Goal: Information Seeking & Learning: Find specific fact

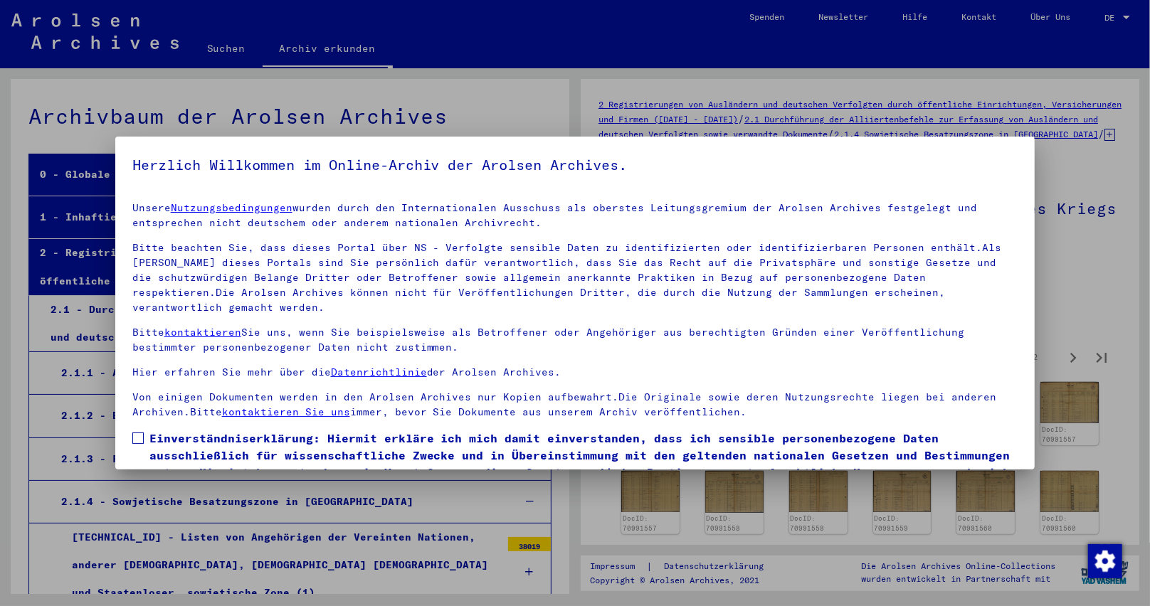
scroll to position [11605, 0]
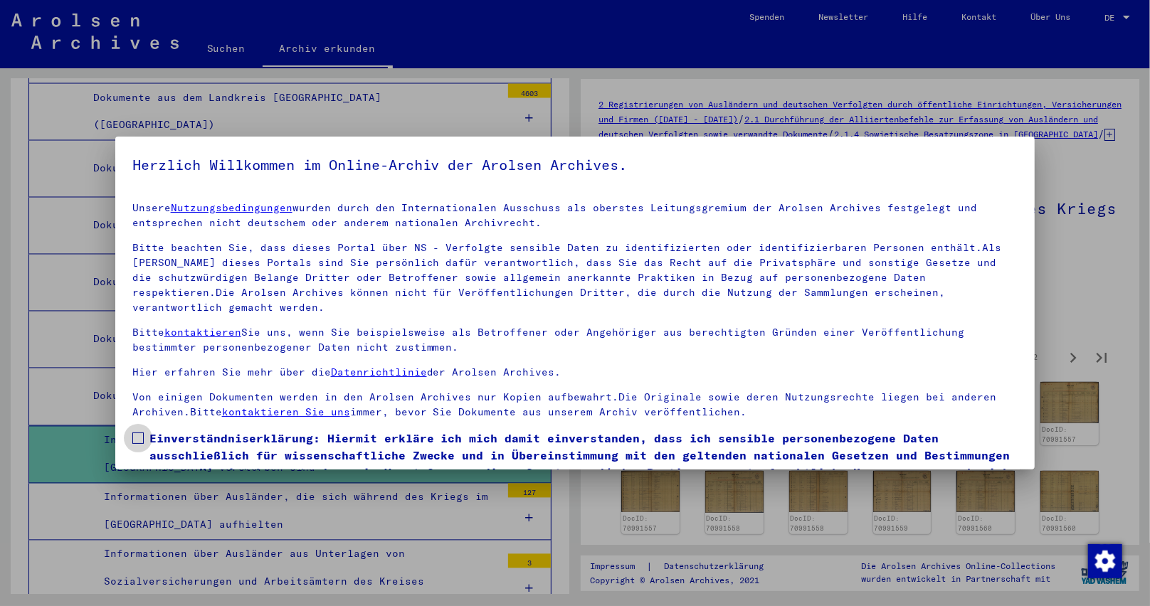
click at [137, 433] on span at bounding box center [137, 438] width 11 height 11
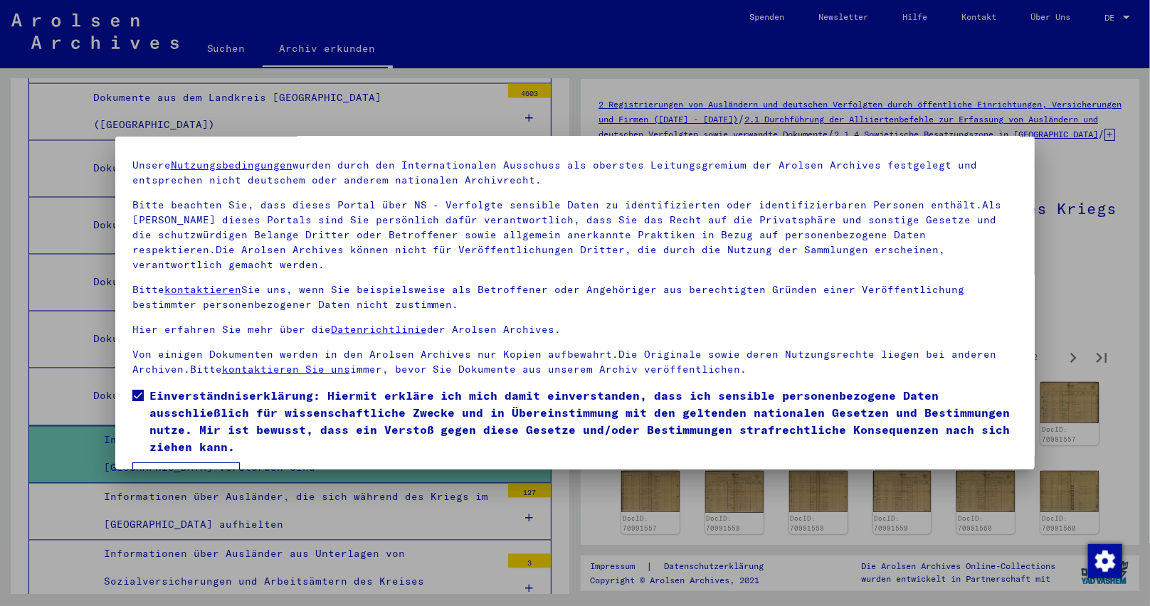
scroll to position [64, 0]
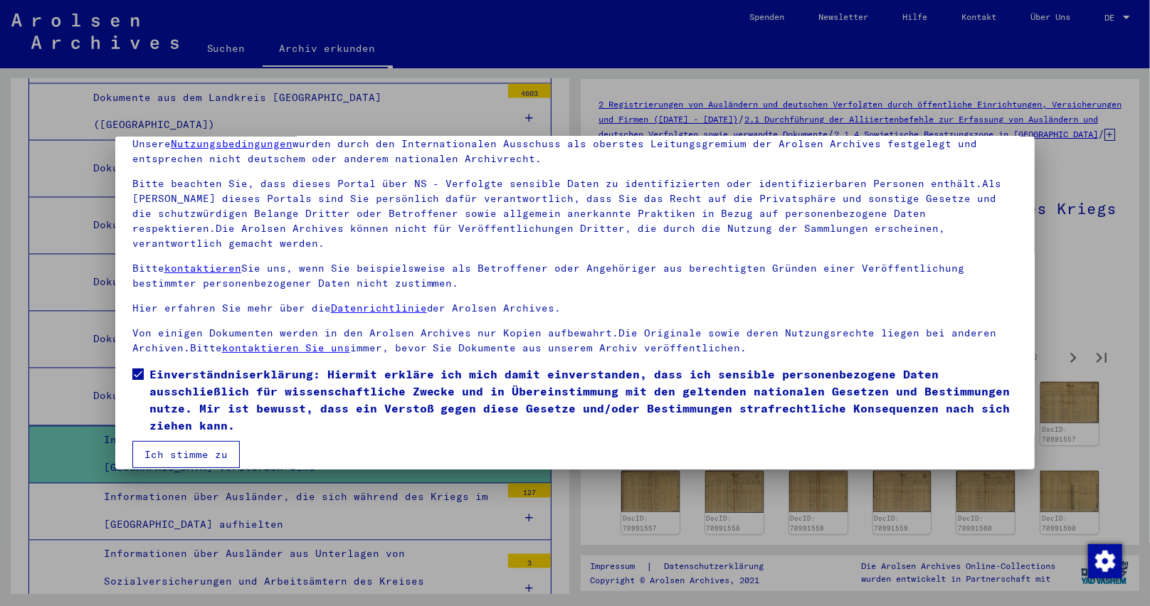
click at [174, 441] on button "Ich stimme zu" at bounding box center [185, 454] width 107 height 27
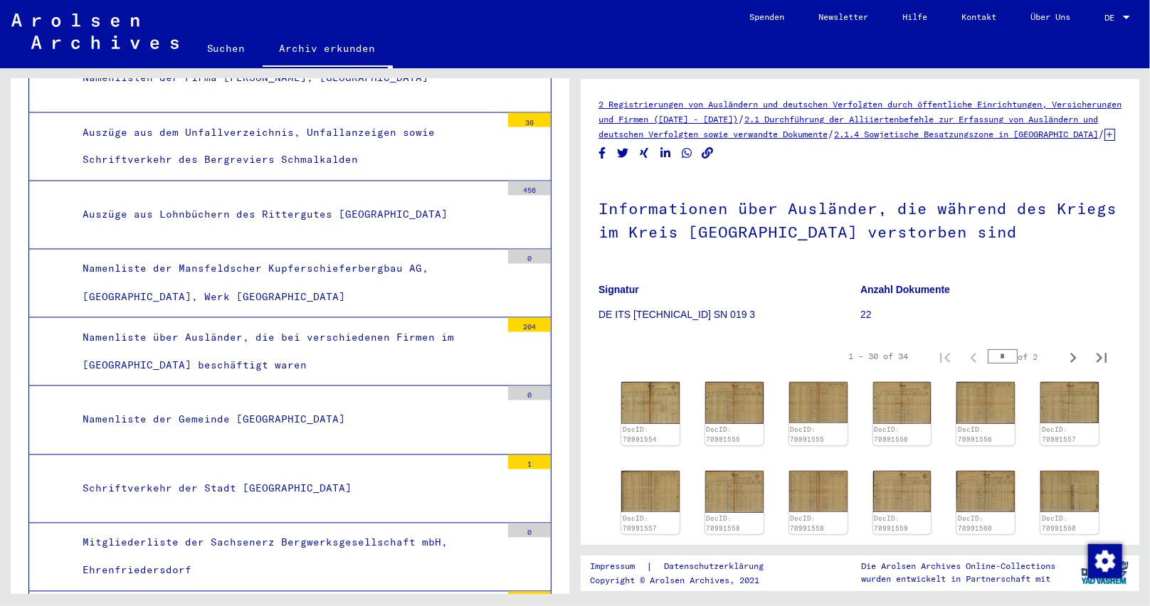
scroll to position [0, 0]
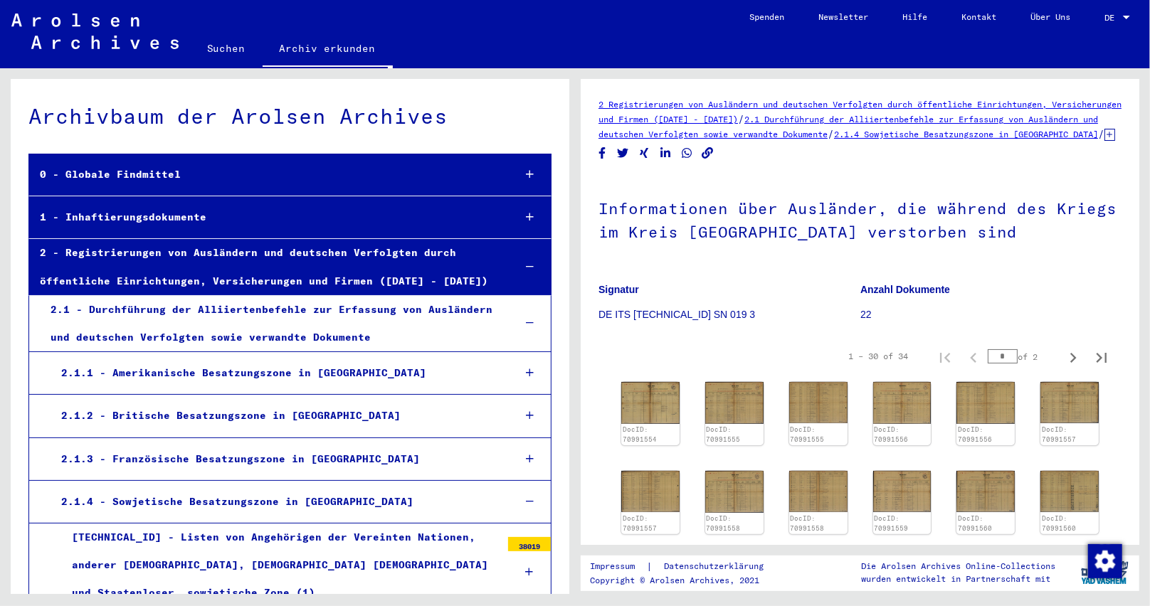
click at [223, 37] on link "Suchen" at bounding box center [226, 48] width 73 height 34
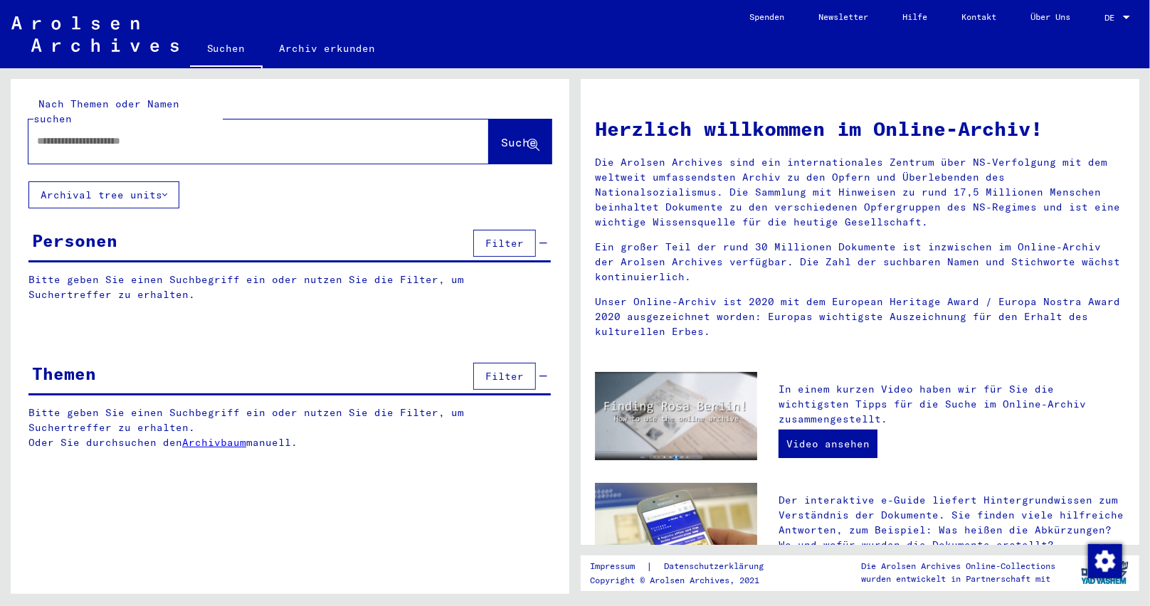
click at [179, 134] on input "text" at bounding box center [241, 141] width 409 height 15
paste input "********"
click at [501, 135] on span "Suche" at bounding box center [519, 142] width 36 height 14
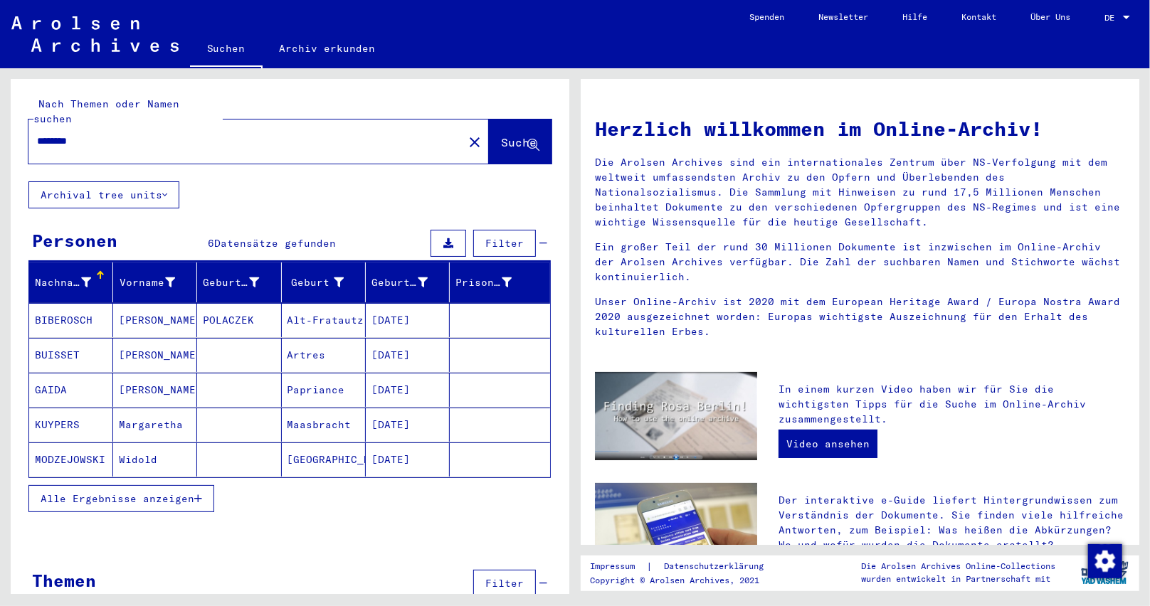
click at [204, 485] on button "Alle Ergebnisse anzeigen" at bounding box center [121, 498] width 186 height 27
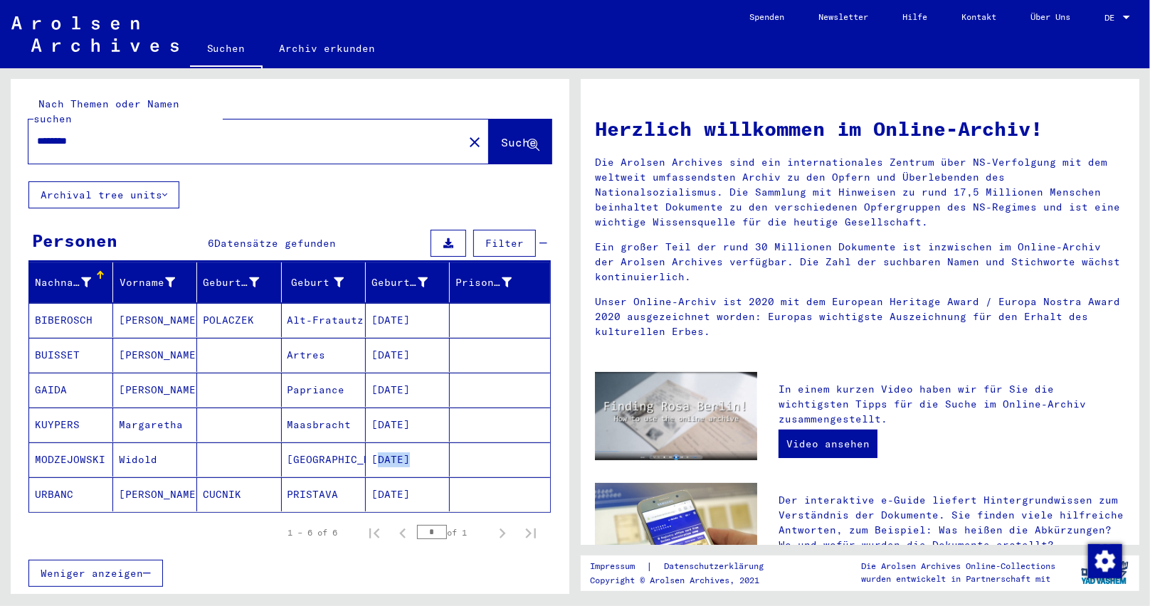
drag, startPoint x: 442, startPoint y: 446, endPoint x: 362, endPoint y: 442, distance: 79.8
click at [362, 443] on mat-row "MODZEJOWSKI Widold [GEOGRAPHIC_DATA] [DATE]" at bounding box center [289, 460] width 521 height 35
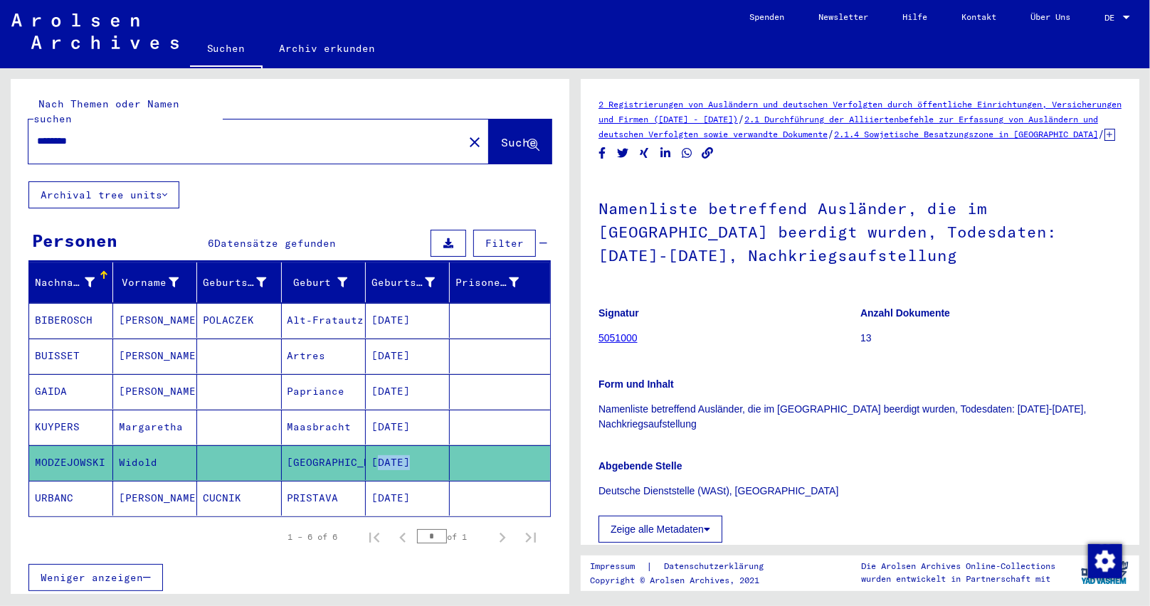
click at [431, 450] on mat-cell "[DATE]" at bounding box center [408, 462] width 84 height 35
drag, startPoint x: 435, startPoint y: 442, endPoint x: 354, endPoint y: 445, distance: 81.2
click at [354, 445] on mat-row "MODZEJOWSKI Widold [GEOGRAPHIC_DATA] [DATE]" at bounding box center [289, 463] width 521 height 36
copy mat-row "[DATE]"
drag, startPoint x: 107, startPoint y: 450, endPoint x: 31, endPoint y: 448, distance: 76.2
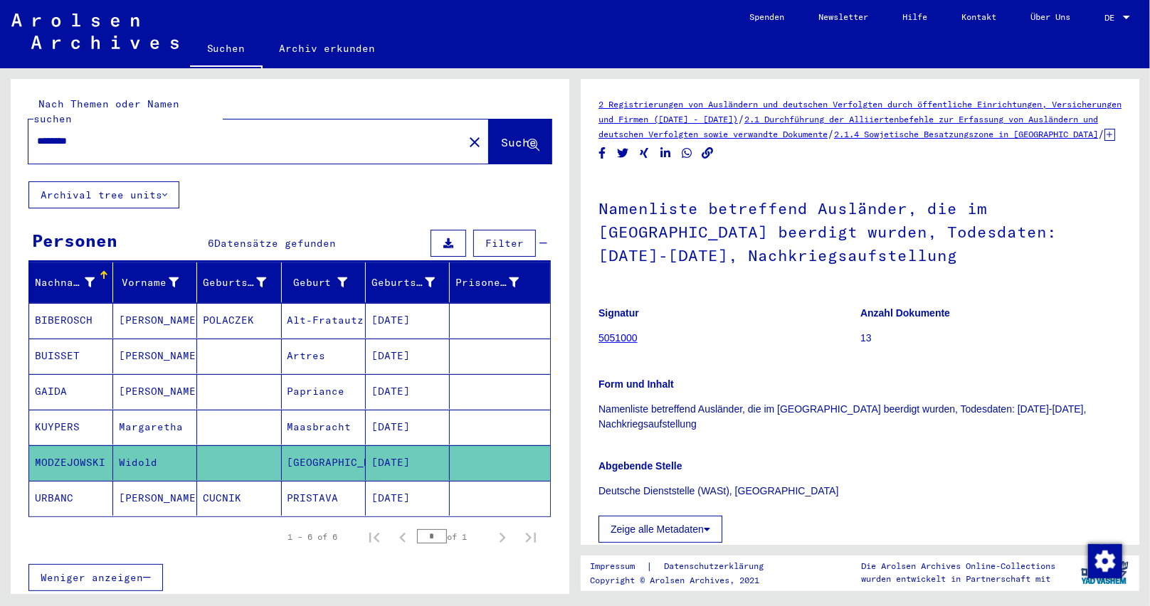
click at [31, 448] on mat-cell "MODZEJOWSKI" at bounding box center [71, 462] width 84 height 35
copy mat-cell "MODZEJOWSKI"
click at [780, 514] on div "Signatur 5051000 Anzahl Dokumente 13 Form und Inhalt Namenliste betreffend Ausl…" at bounding box center [859, 419] width 523 height 247
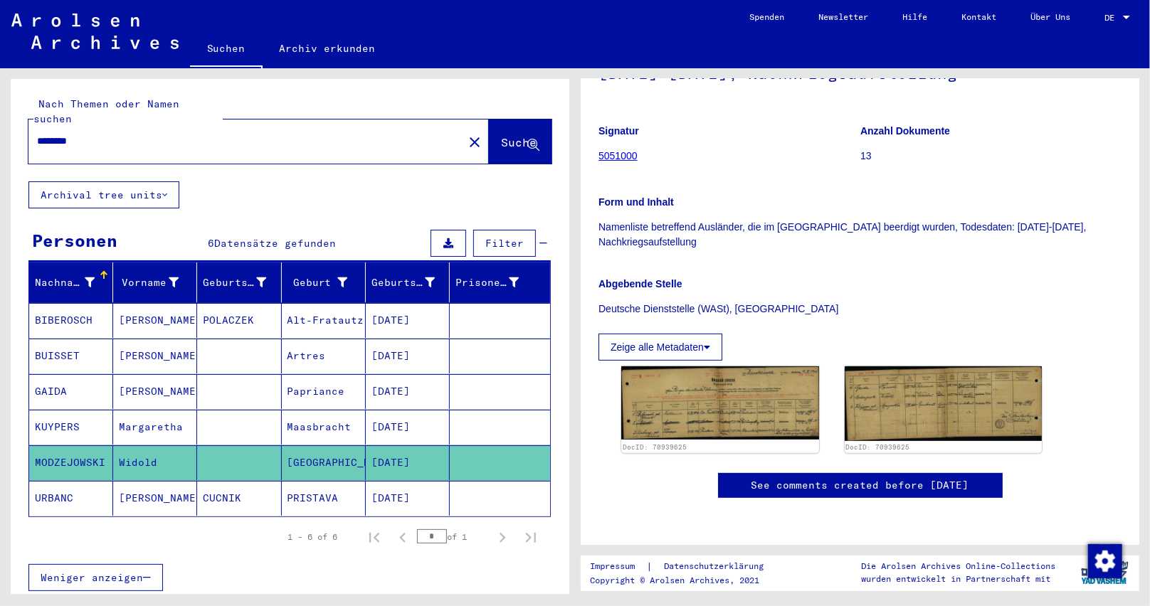
scroll to position [356, 0]
click at [783, 364] on img at bounding box center [719, 402] width 207 height 77
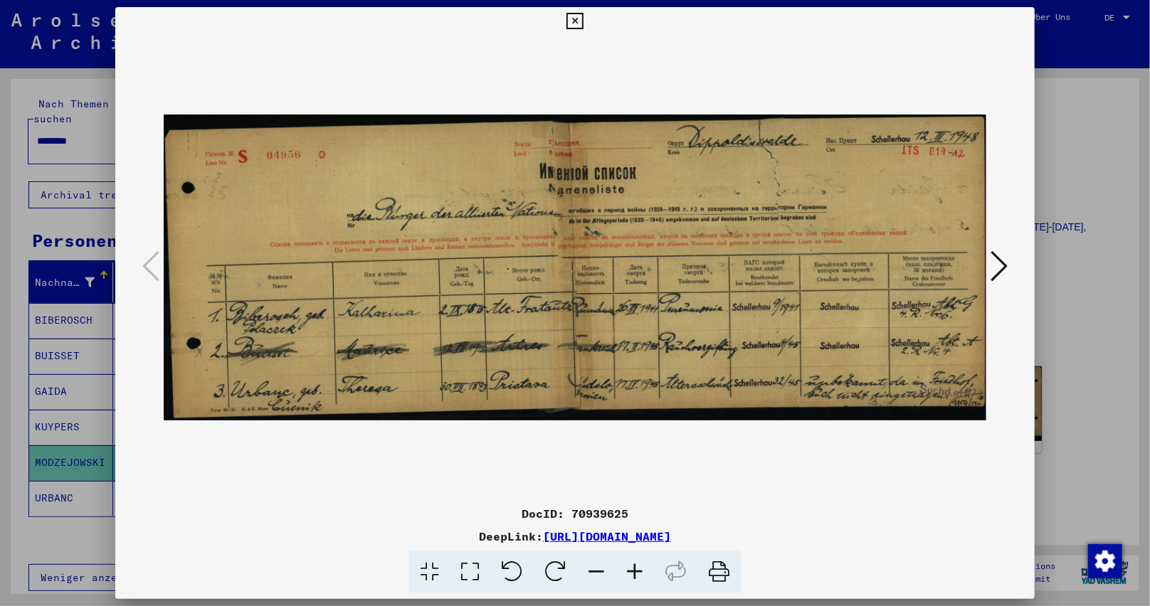
click at [635, 570] on icon at bounding box center [634, 572] width 38 height 43
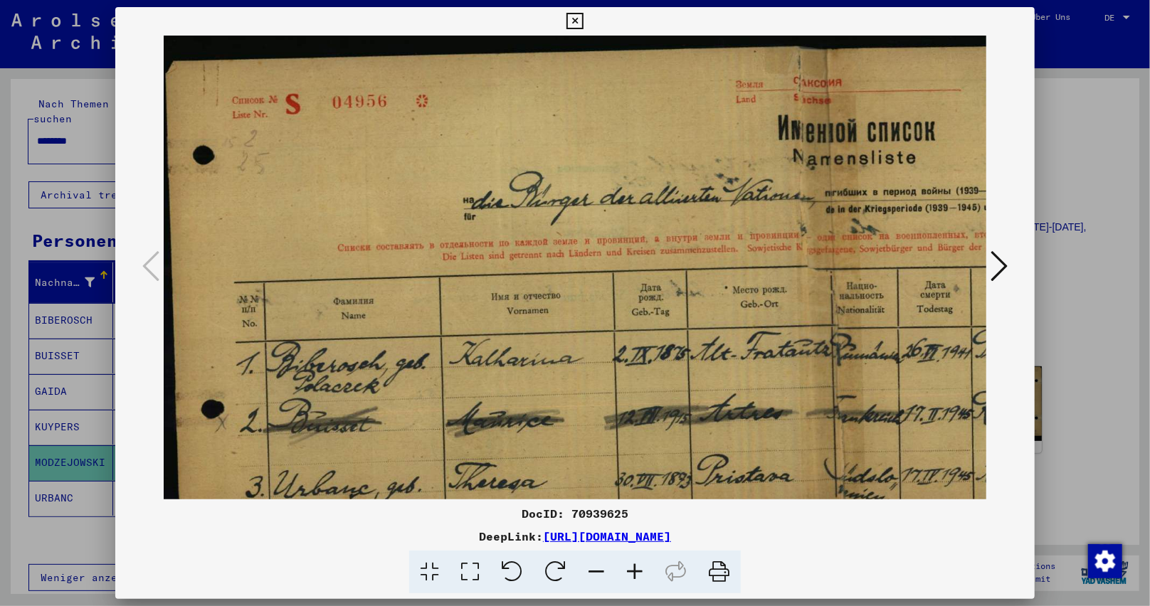
click at [633, 569] on icon at bounding box center [634, 572] width 38 height 43
click at [633, 568] on icon at bounding box center [634, 572] width 38 height 43
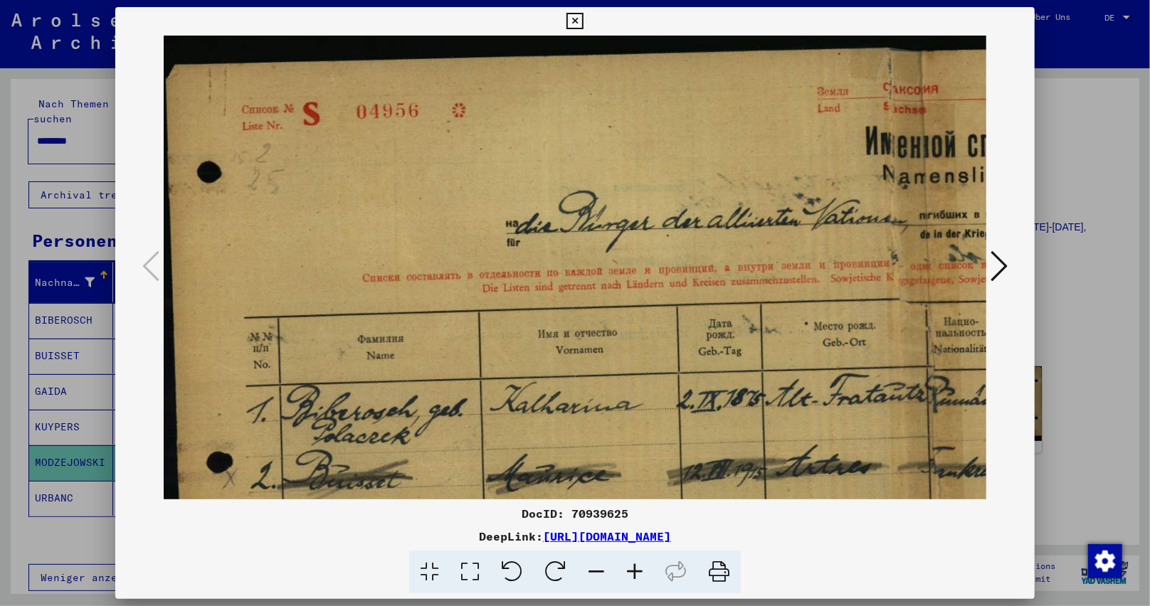
click at [633, 568] on icon at bounding box center [634, 572] width 38 height 43
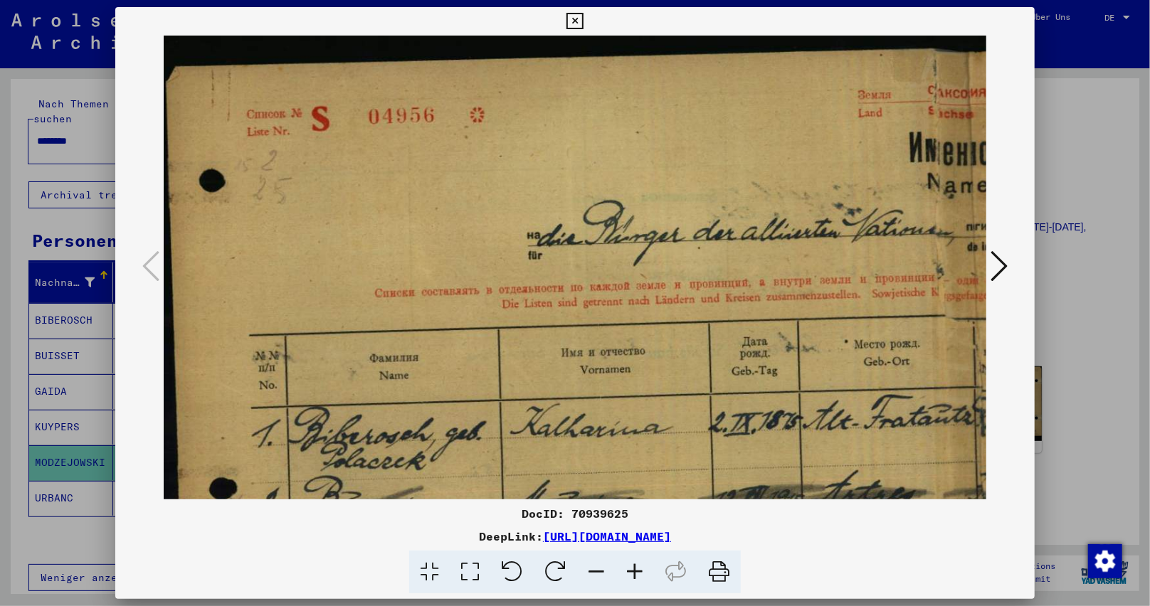
click at [633, 568] on icon at bounding box center [634, 572] width 38 height 43
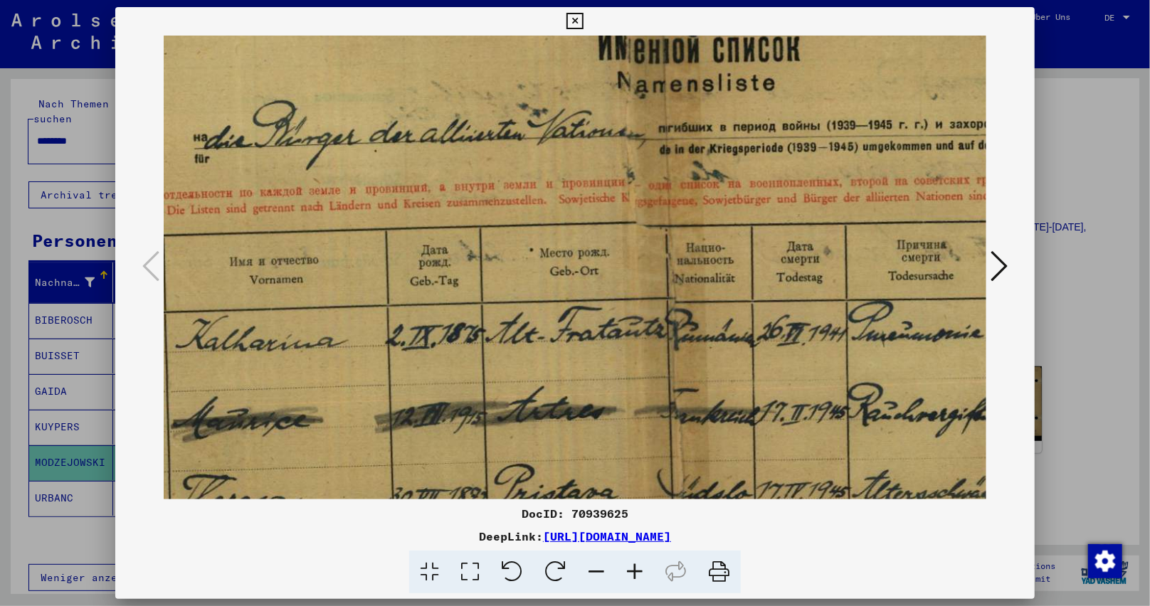
drag, startPoint x: 455, startPoint y: 326, endPoint x: 231, endPoint y: 277, distance: 230.0
click at [225, 270] on img at bounding box center [672, 247] width 1726 height 642
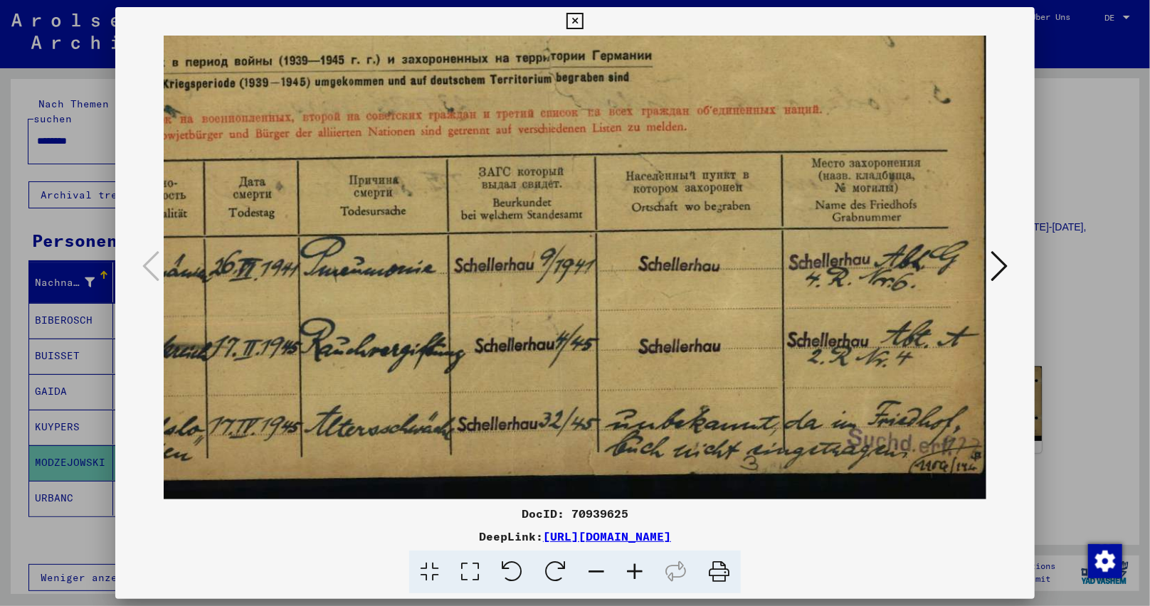
drag, startPoint x: 654, startPoint y: 369, endPoint x: 66, endPoint y: 233, distance: 603.2
click at [0, 209] on div "DocID: 70939625 DeepLink: [URL][DOMAIN_NAME]" at bounding box center [575, 303] width 1150 height 606
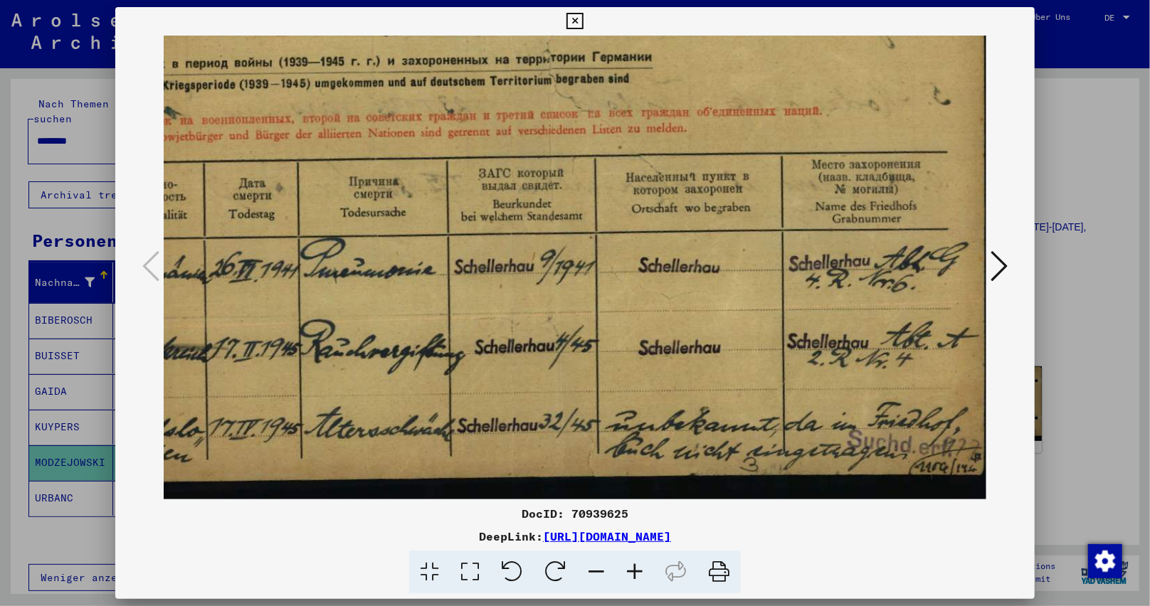
scroll to position [178, 903]
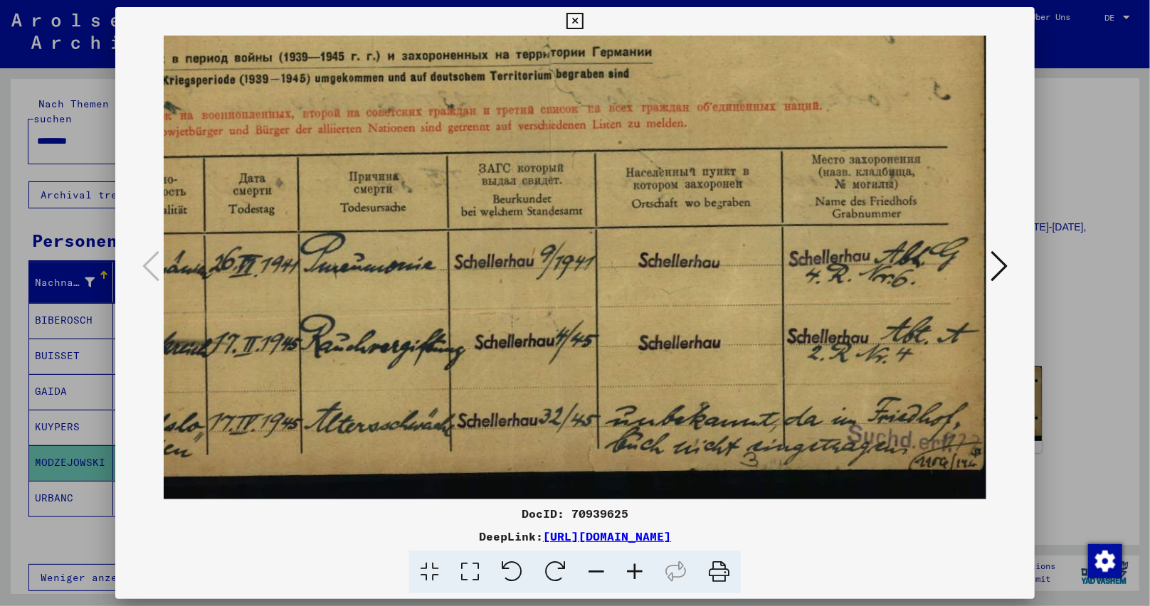
drag, startPoint x: 515, startPoint y: 310, endPoint x: 267, endPoint y: 302, distance: 248.4
click at [267, 302] on img at bounding box center [124, 179] width 1726 height 642
drag, startPoint x: 348, startPoint y: 215, endPoint x: 347, endPoint y: 196, distance: 19.3
click at [347, 196] on img at bounding box center [124, 179] width 1726 height 642
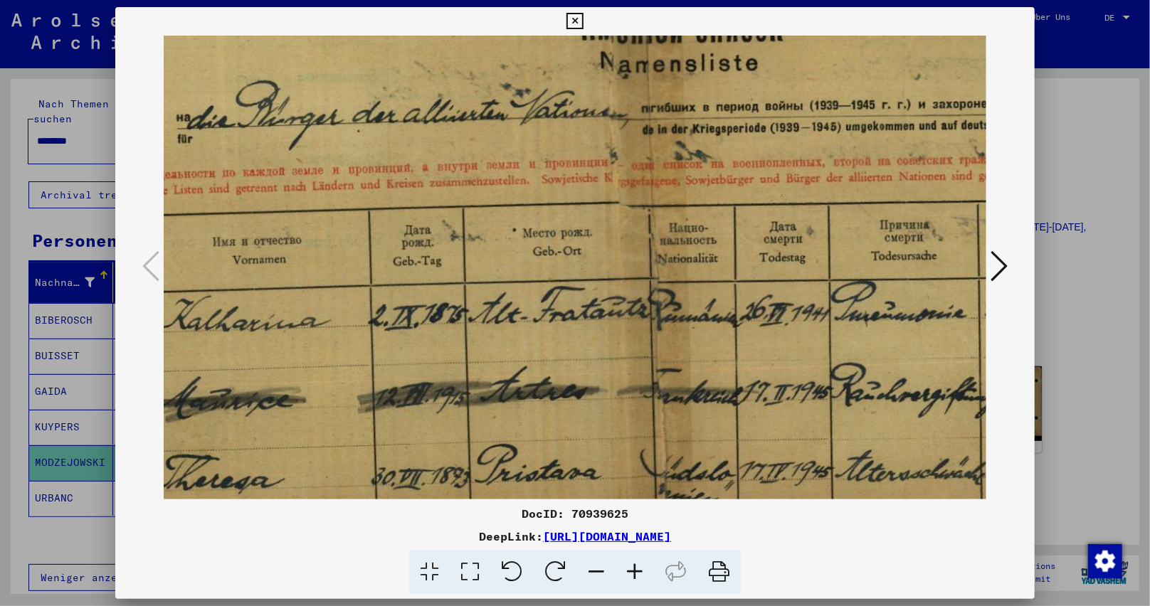
drag, startPoint x: 652, startPoint y: 297, endPoint x: 689, endPoint y: 357, distance: 70.3
click at [1032, 327] on div at bounding box center [575, 268] width 920 height 464
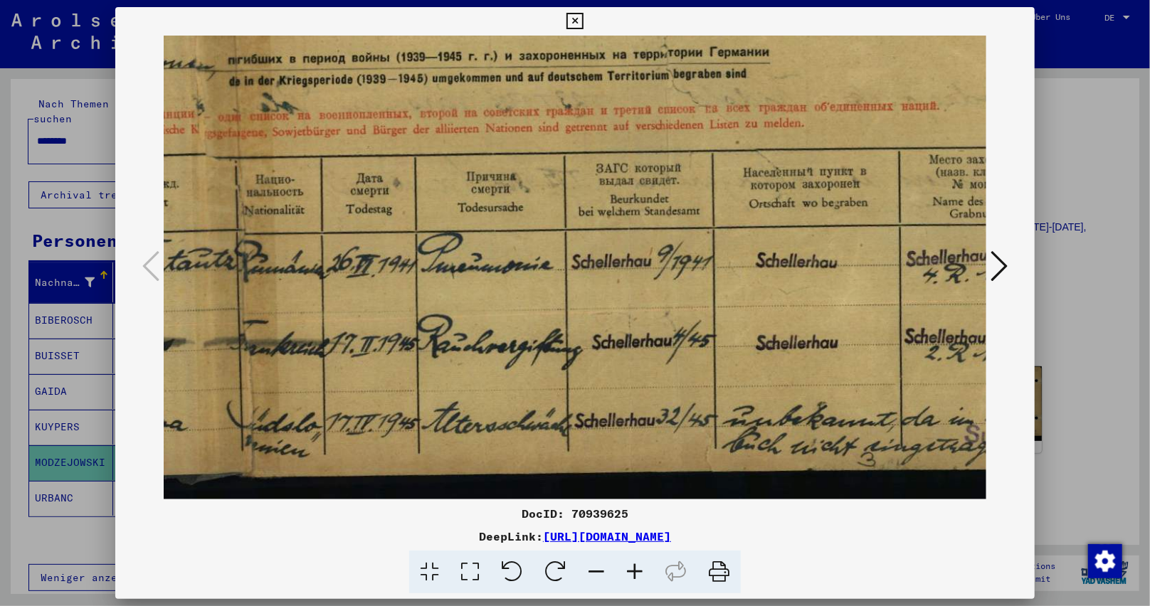
drag, startPoint x: 499, startPoint y: 316, endPoint x: 0, endPoint y: 197, distance: 512.7
click at [0, 197] on div "DocID: 70939625 DeepLink: [URL][DOMAIN_NAME]" at bounding box center [575, 303] width 1150 height 606
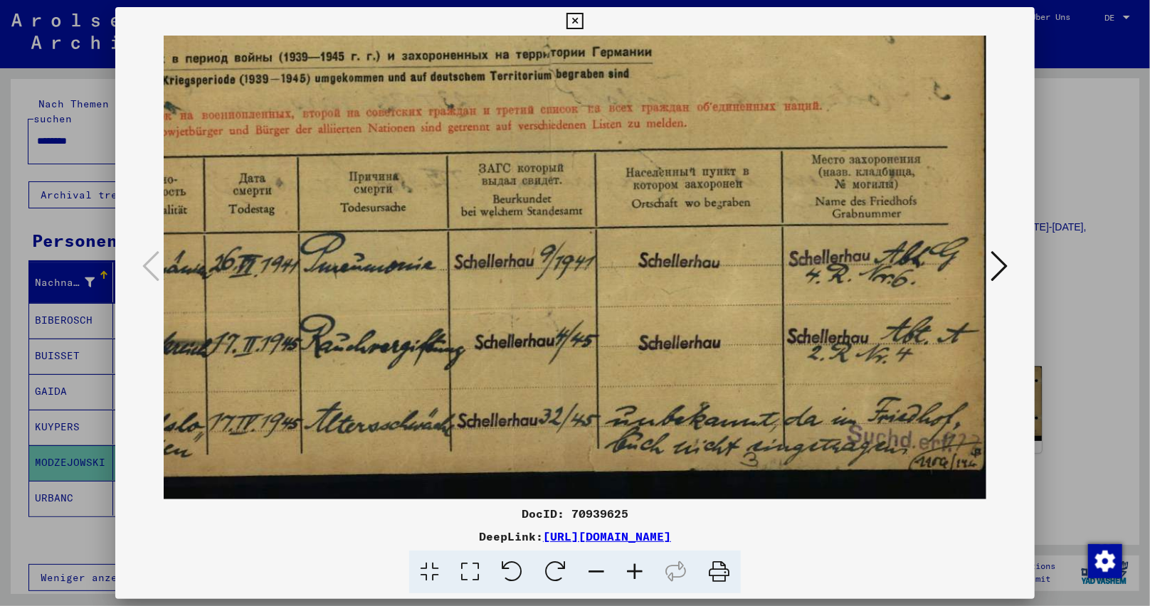
drag, startPoint x: 667, startPoint y: 243, endPoint x: 183, endPoint y: 193, distance: 487.1
click at [70, 204] on div "DocID: 70939625 DeepLink: [URL][DOMAIN_NAME]" at bounding box center [575, 303] width 1150 height 606
click at [1004, 260] on icon at bounding box center [998, 266] width 17 height 34
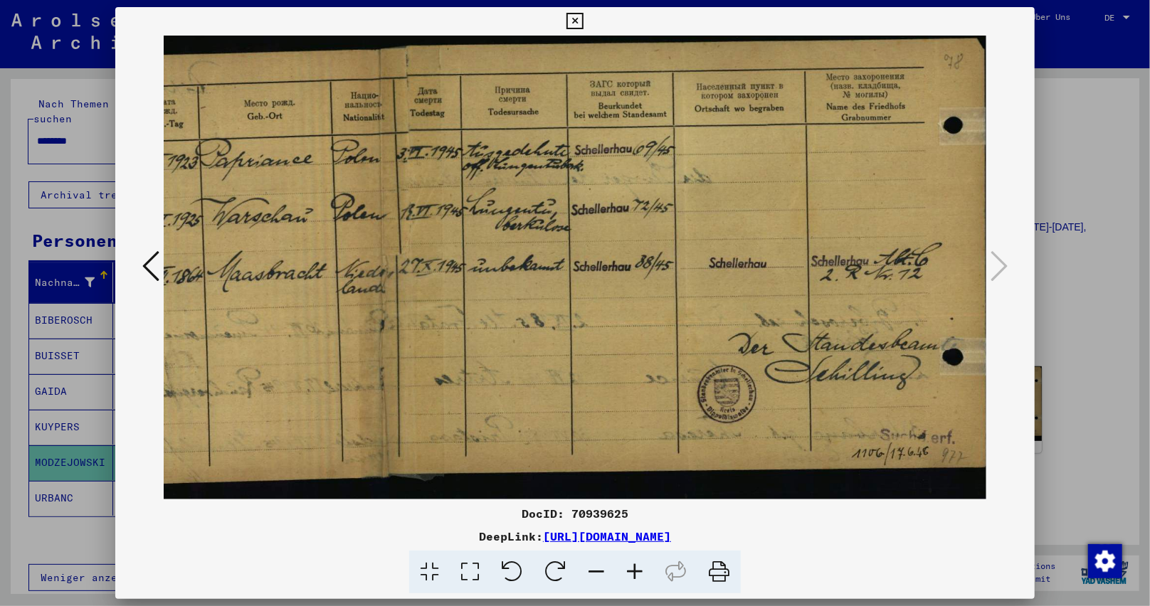
scroll to position [0, 403]
click at [629, 571] on icon at bounding box center [634, 572] width 38 height 43
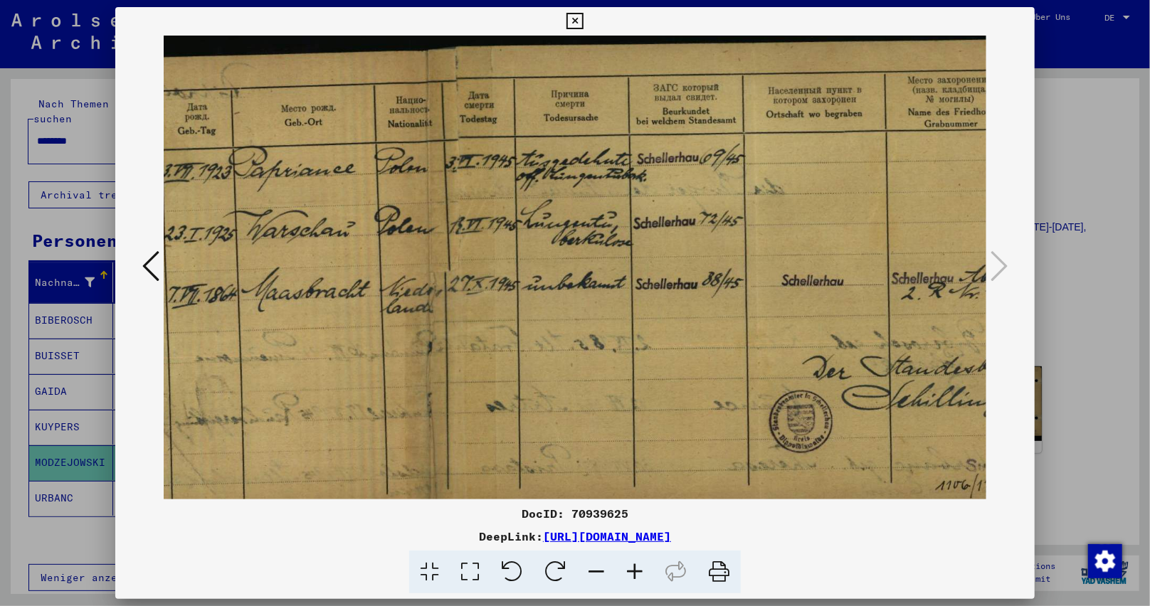
click at [629, 571] on icon at bounding box center [634, 572] width 38 height 43
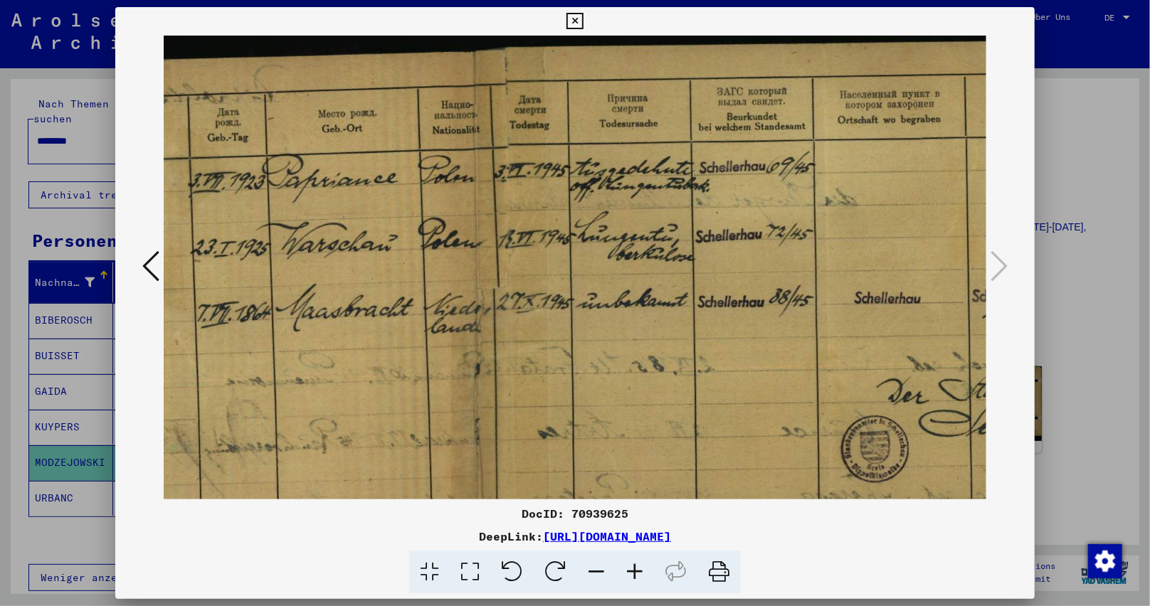
click at [629, 571] on icon at bounding box center [634, 572] width 38 height 43
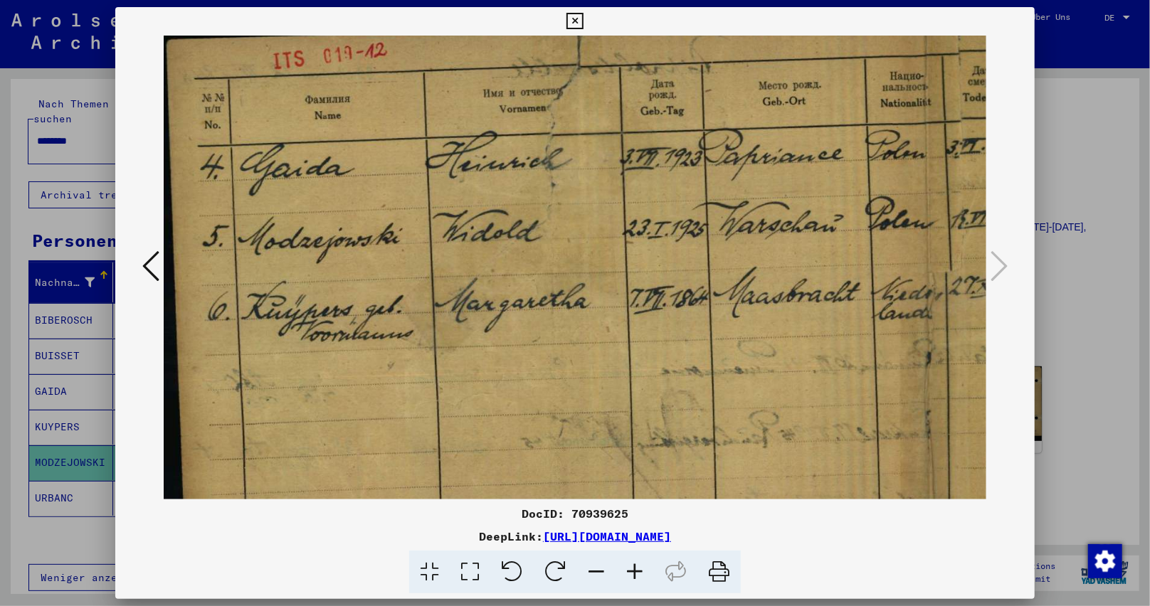
scroll to position [25, 0]
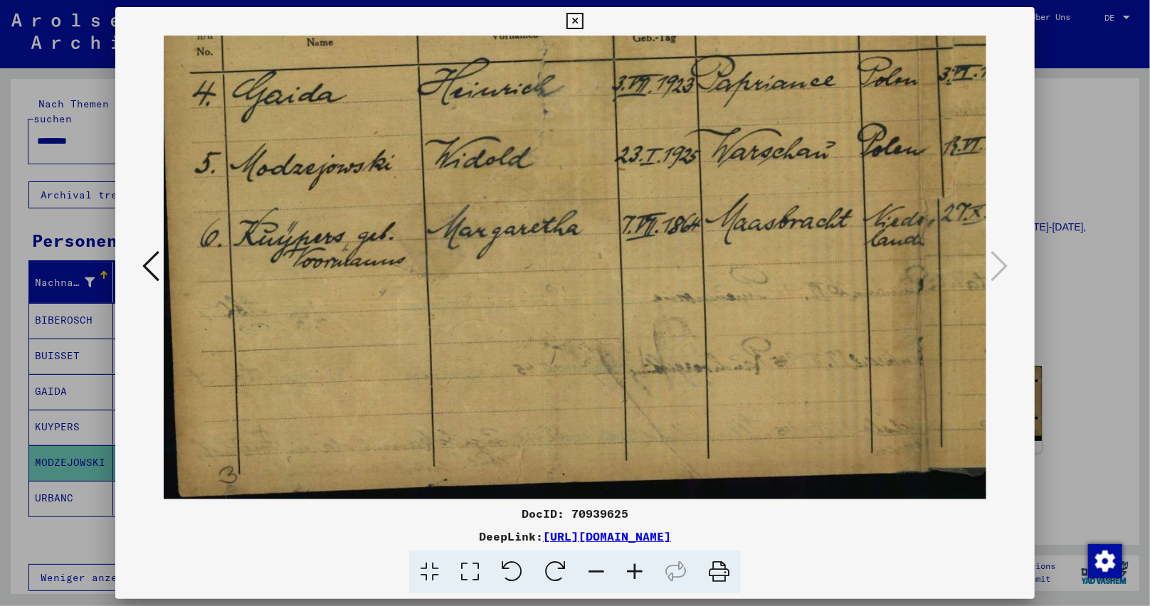
drag, startPoint x: 559, startPoint y: 350, endPoint x: 1054, endPoint y: 234, distance: 509.3
click at [1054, 234] on div "DocID: 70939625 DeepLink: [URL][DOMAIN_NAME]" at bounding box center [575, 303] width 1150 height 606
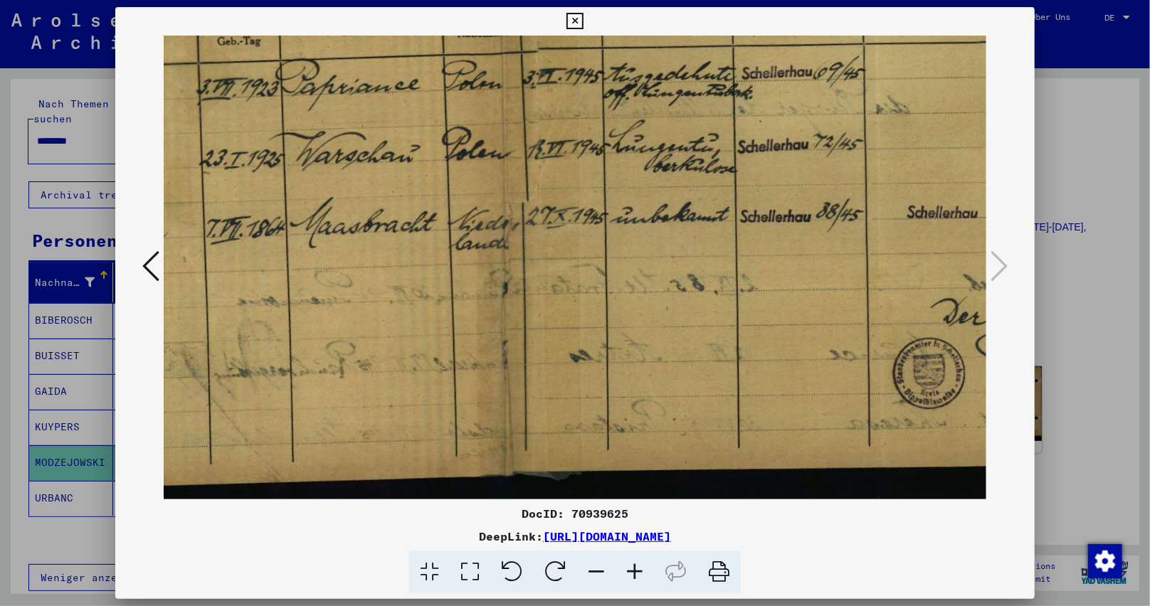
drag, startPoint x: 700, startPoint y: 181, endPoint x: 428, endPoint y: 179, distance: 271.8
click at [430, 179] on img at bounding box center [494, 217] width 1509 height 571
click at [872, 201] on img at bounding box center [493, 217] width 1509 height 571
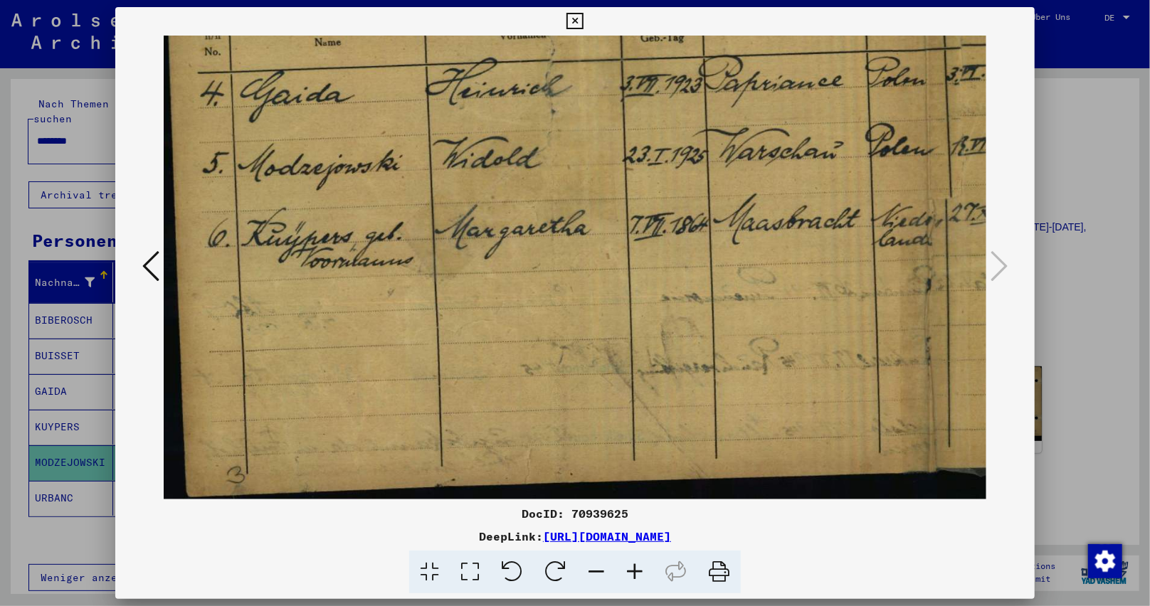
scroll to position [101, 0]
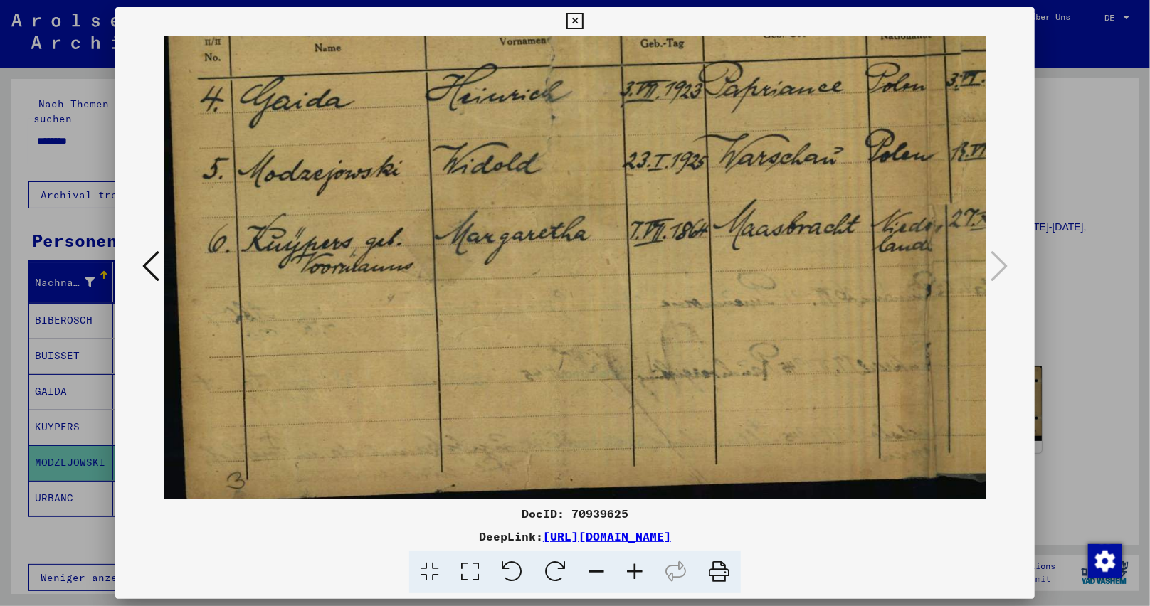
drag, startPoint x: 360, startPoint y: 295, endPoint x: 908, endPoint y: 268, distance: 548.5
click at [908, 268] on img at bounding box center [918, 220] width 1509 height 571
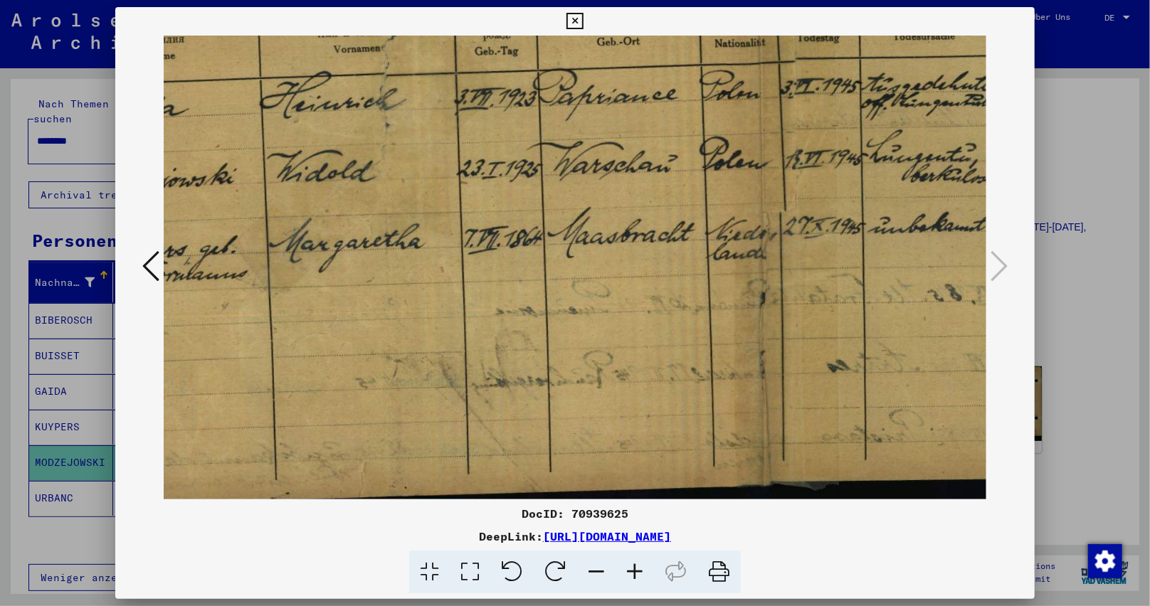
scroll to position [92, 169]
drag, startPoint x: 776, startPoint y: 120, endPoint x: 643, endPoint y: 129, distance: 133.4
click at [643, 129] on img at bounding box center [749, 228] width 1509 height 571
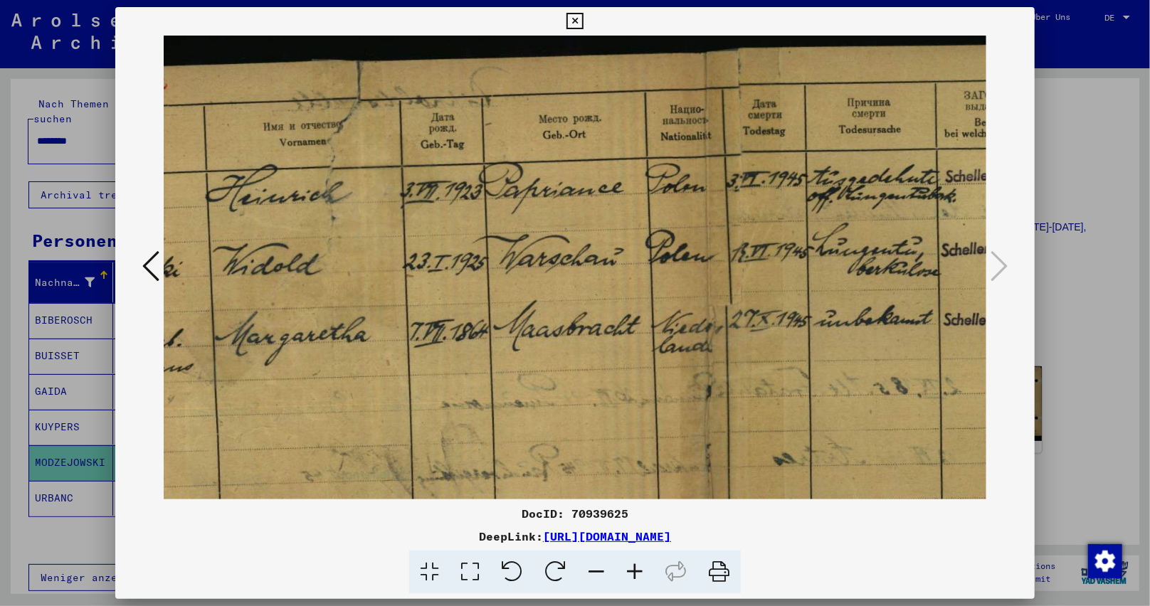
scroll to position [14, 179]
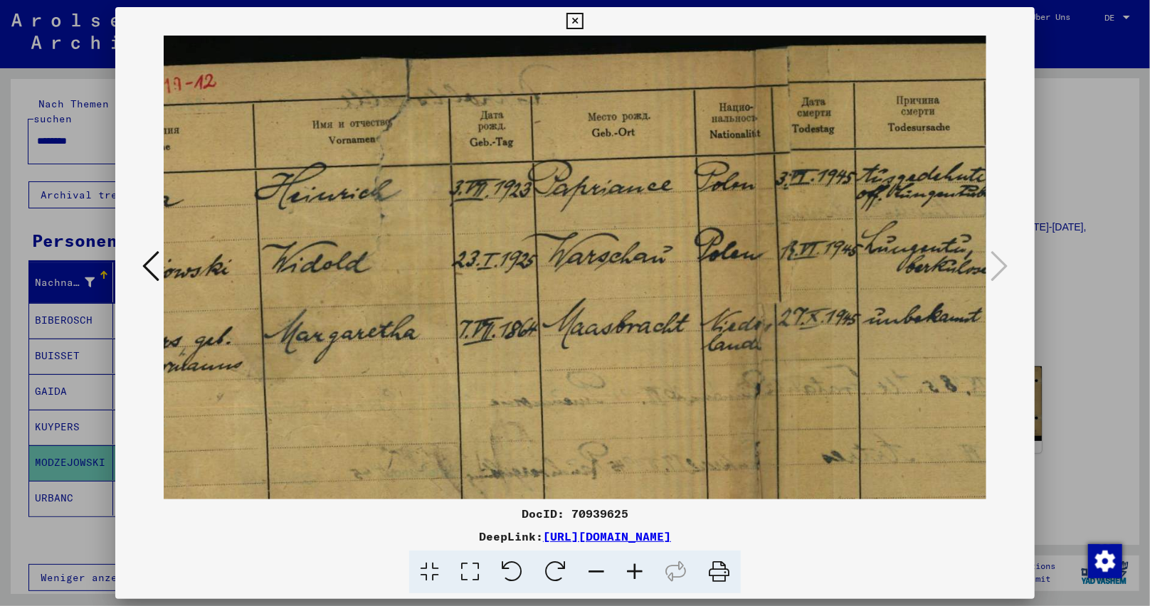
drag, startPoint x: 758, startPoint y: 86, endPoint x: 339, endPoint y: 21, distance: 424.1
click at [704, 270] on img at bounding box center [746, 318] width 1509 height 571
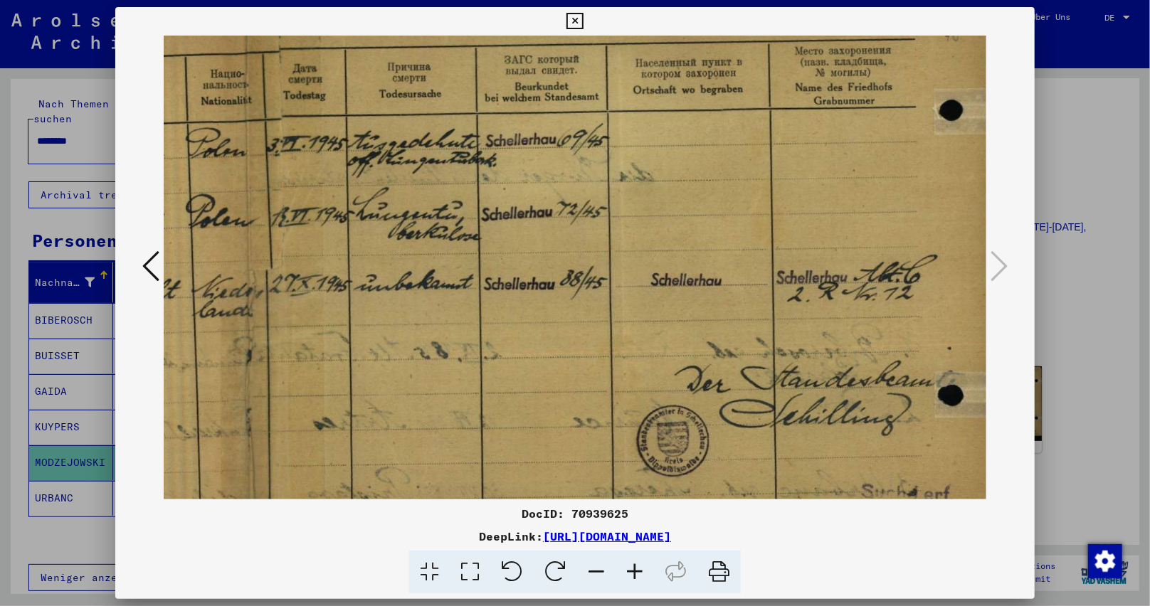
drag, startPoint x: 894, startPoint y: 159, endPoint x: 228, endPoint y: 120, distance: 666.4
click at [218, 135] on img at bounding box center [238, 285] width 1509 height 571
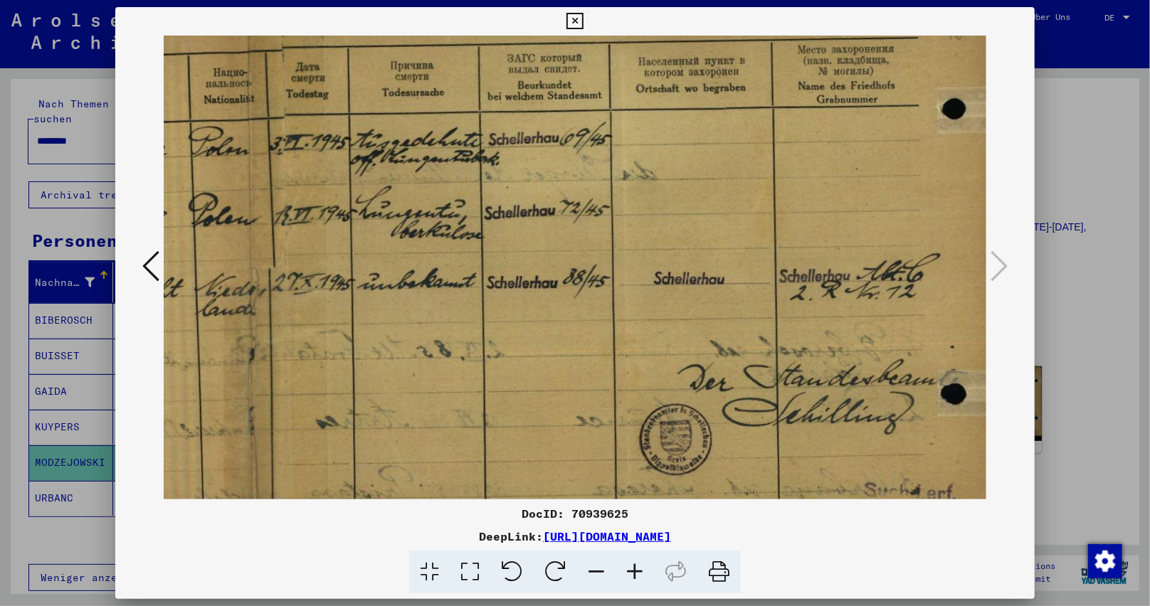
click at [576, 16] on icon at bounding box center [574, 21] width 16 height 17
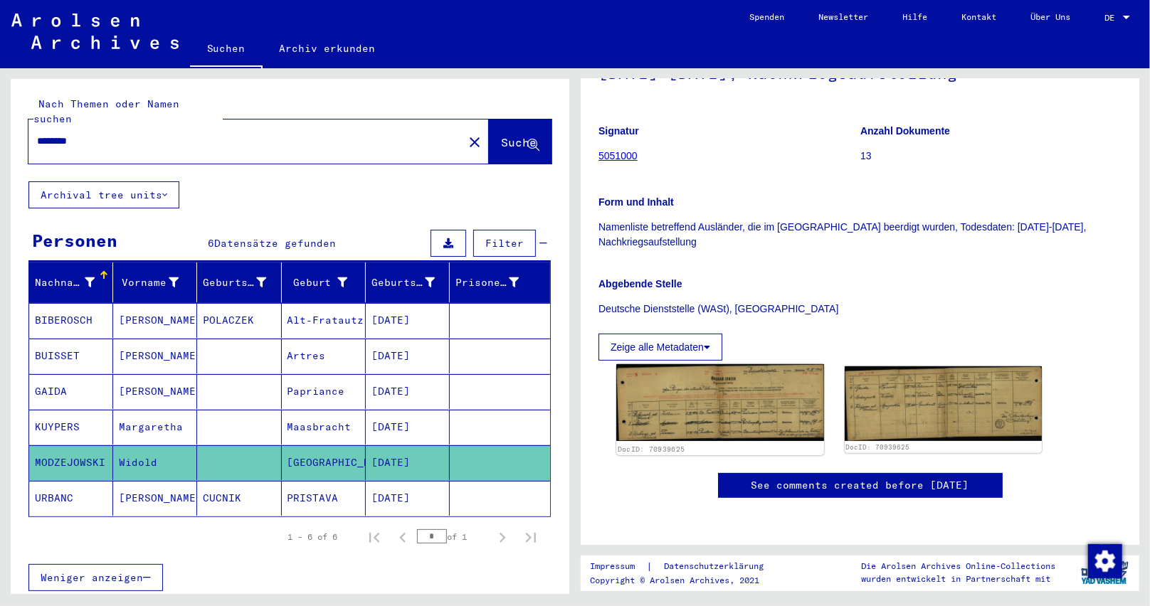
click at [677, 364] on img at bounding box center [719, 402] width 207 height 77
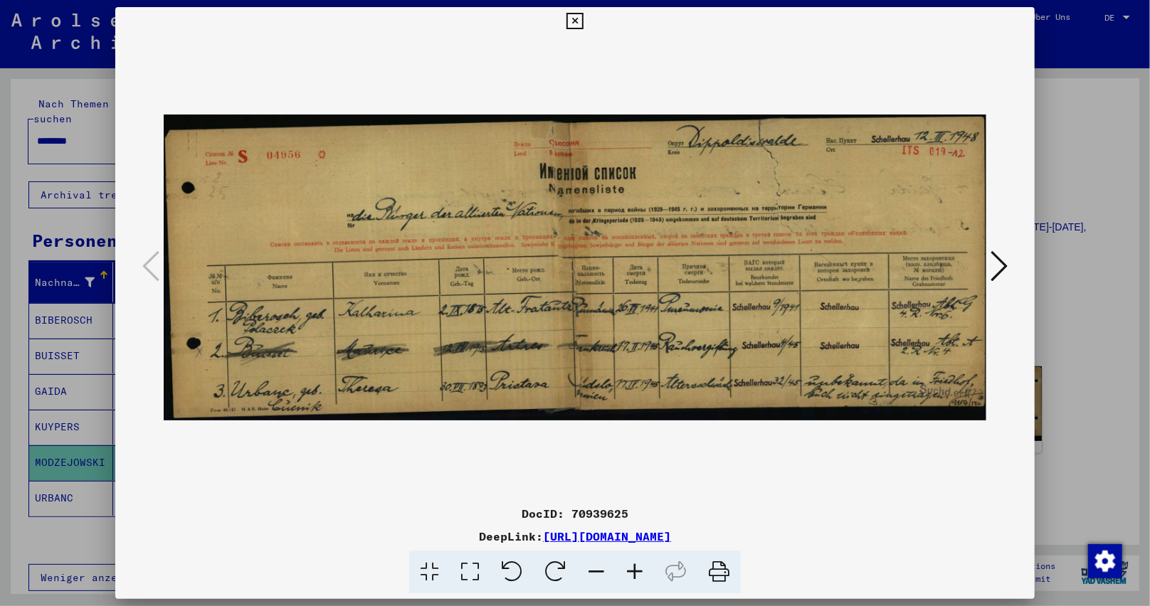
click at [628, 569] on icon at bounding box center [634, 572] width 38 height 43
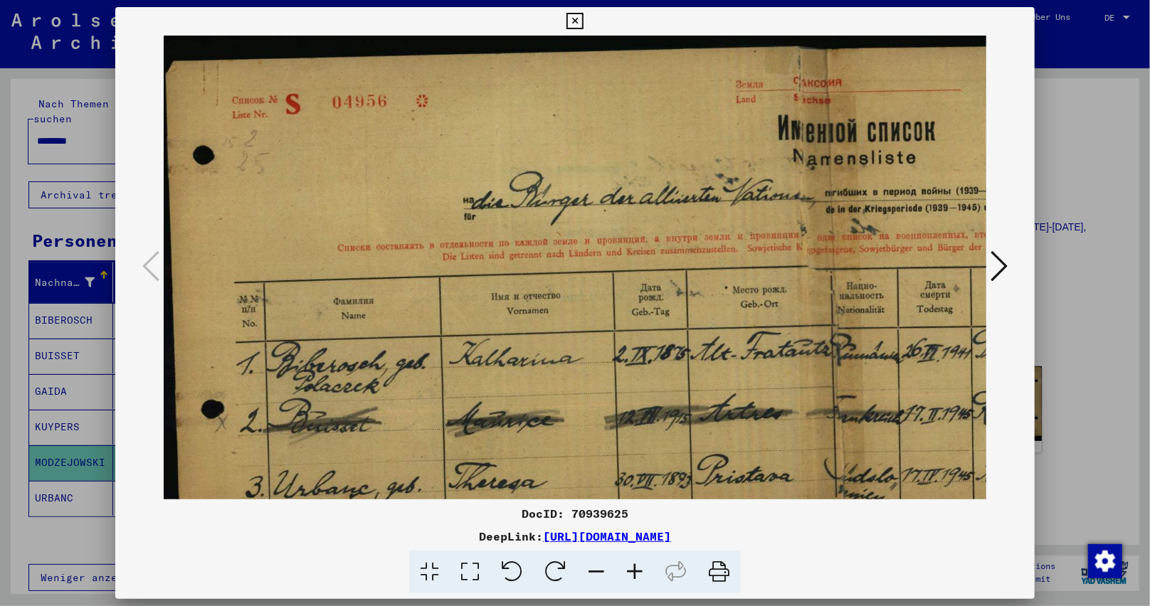
click at [628, 569] on icon at bounding box center [634, 572] width 38 height 43
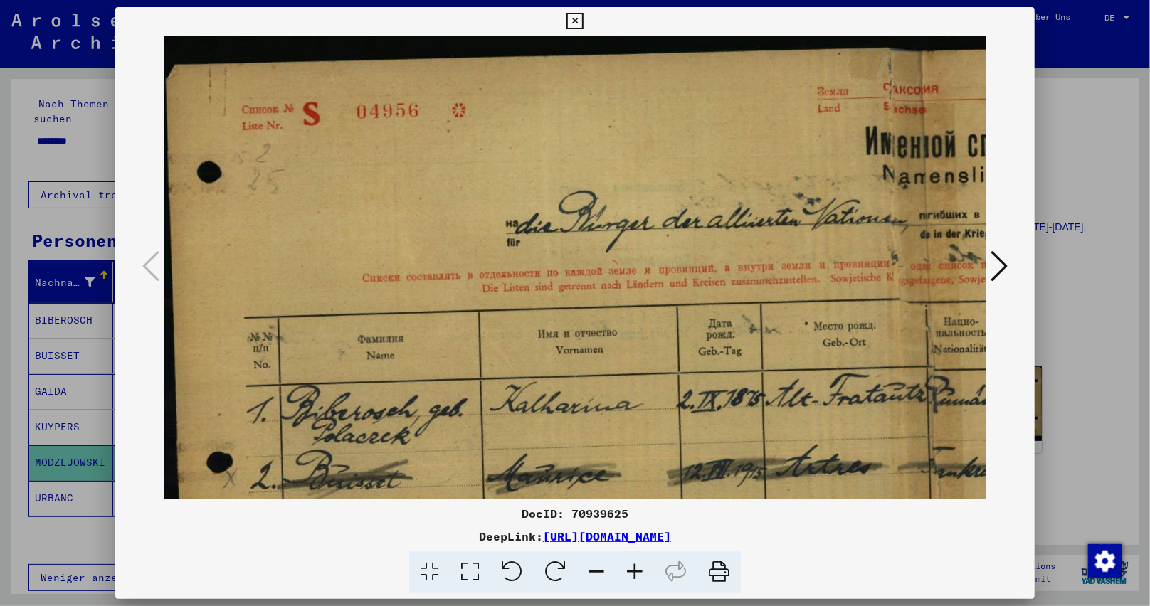
click at [628, 569] on icon at bounding box center [634, 572] width 38 height 43
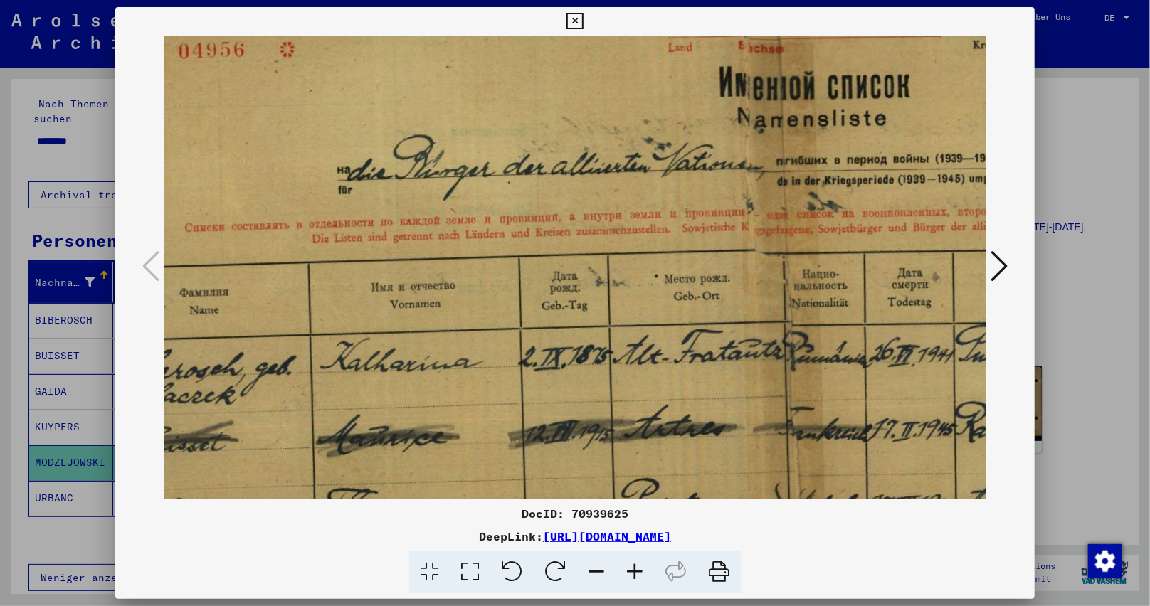
scroll to position [142, 199]
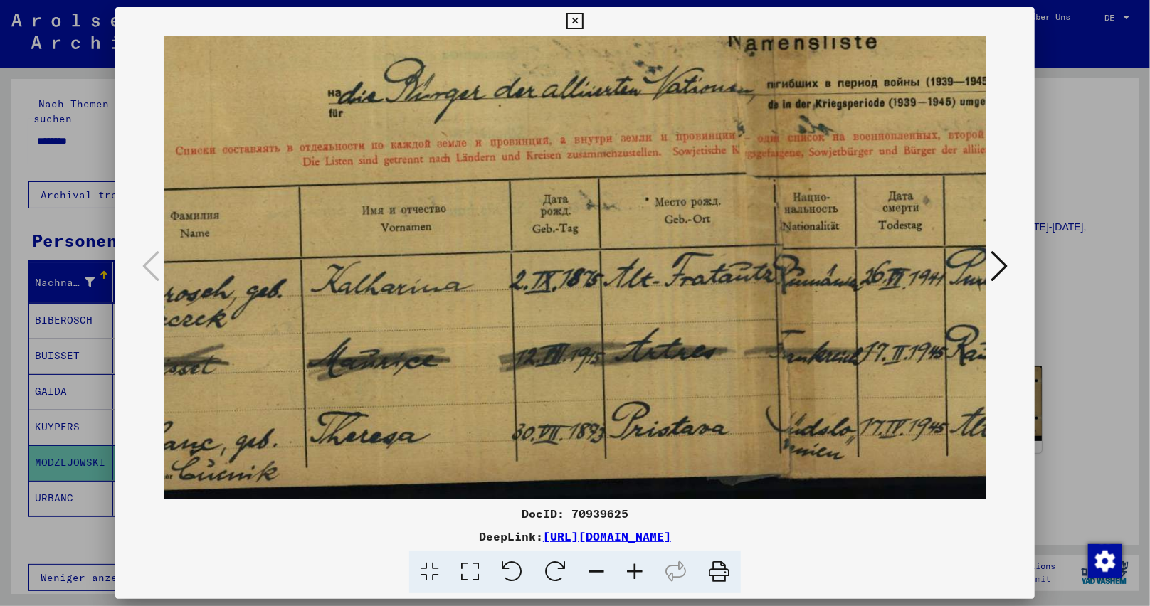
drag, startPoint x: 645, startPoint y: 432, endPoint x: 445, endPoint y: 201, distance: 305.6
click at [445, 201] on img at bounding box center [779, 196] width 1631 height 606
click at [571, 14] on icon at bounding box center [574, 21] width 16 height 17
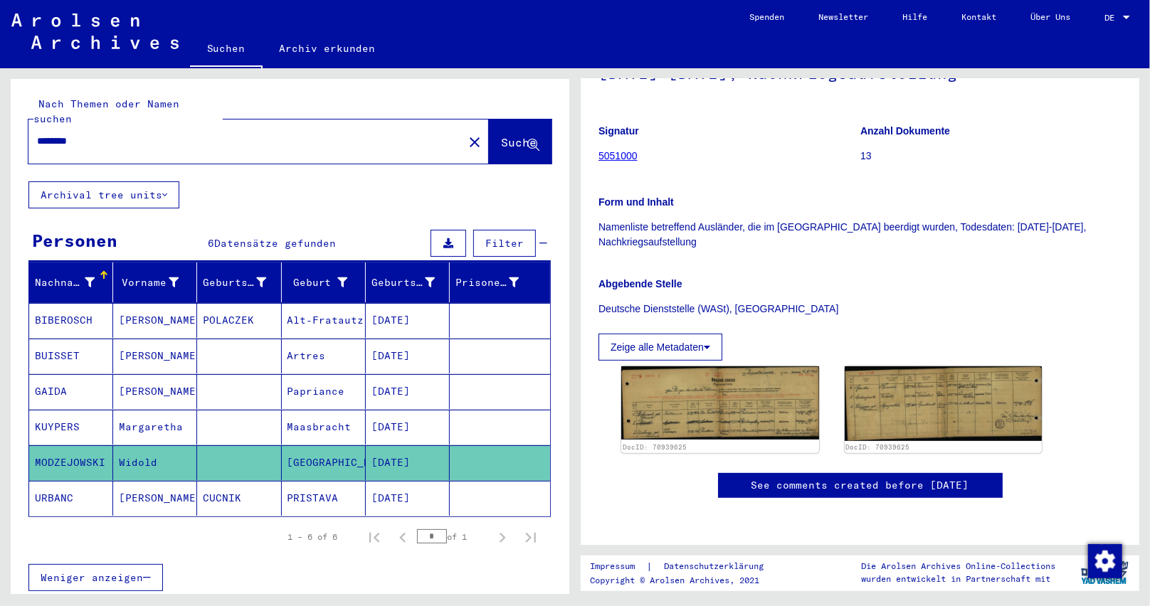
drag, startPoint x: 437, startPoint y: 380, endPoint x: 363, endPoint y: 381, distance: 74.0
click at [366, 381] on mat-cell "[DATE]" at bounding box center [408, 391] width 84 height 35
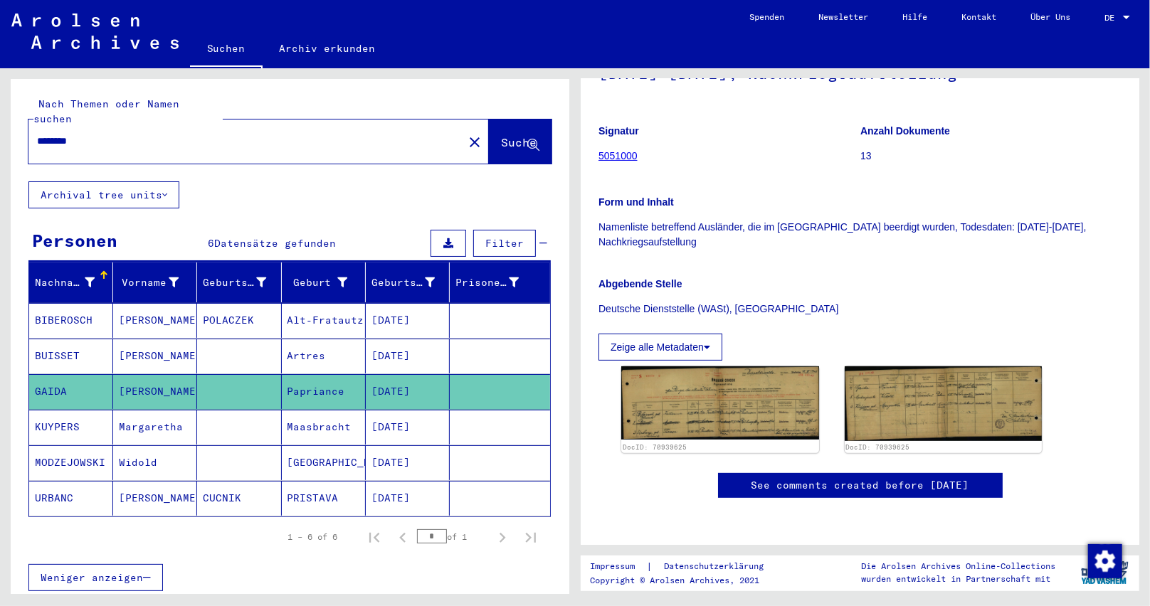
copy mat-cell "[DATE]"
drag, startPoint x: 174, startPoint y: 372, endPoint x: 110, endPoint y: 378, distance: 63.6
click at [113, 378] on mat-cell "[PERSON_NAME]" at bounding box center [155, 391] width 84 height 35
copy mat-cell "[PERSON_NAME]"
drag, startPoint x: 343, startPoint y: 380, endPoint x: 278, endPoint y: 386, distance: 65.1
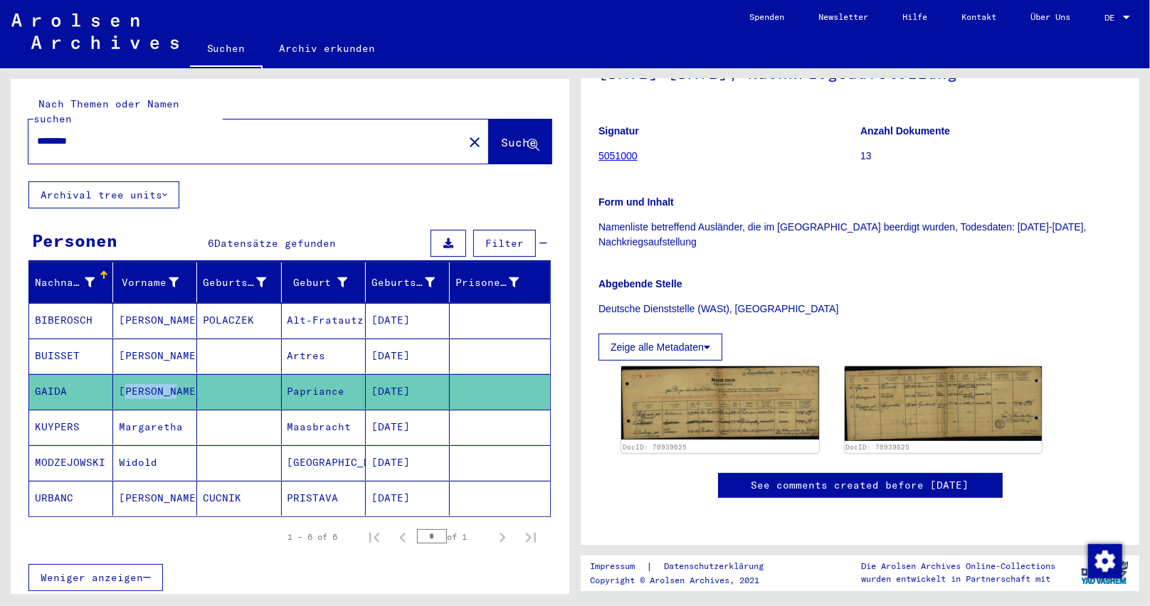
click at [282, 386] on mat-cell "Papriance" at bounding box center [324, 391] width 84 height 35
copy mat-cell "Papriance"
drag, startPoint x: 177, startPoint y: 375, endPoint x: 36, endPoint y: 376, distance: 140.9
click at [36, 376] on mat-row "[PERSON_NAME] [DATE]" at bounding box center [289, 392] width 521 height 36
copy mat-row "[PERSON_NAME]"
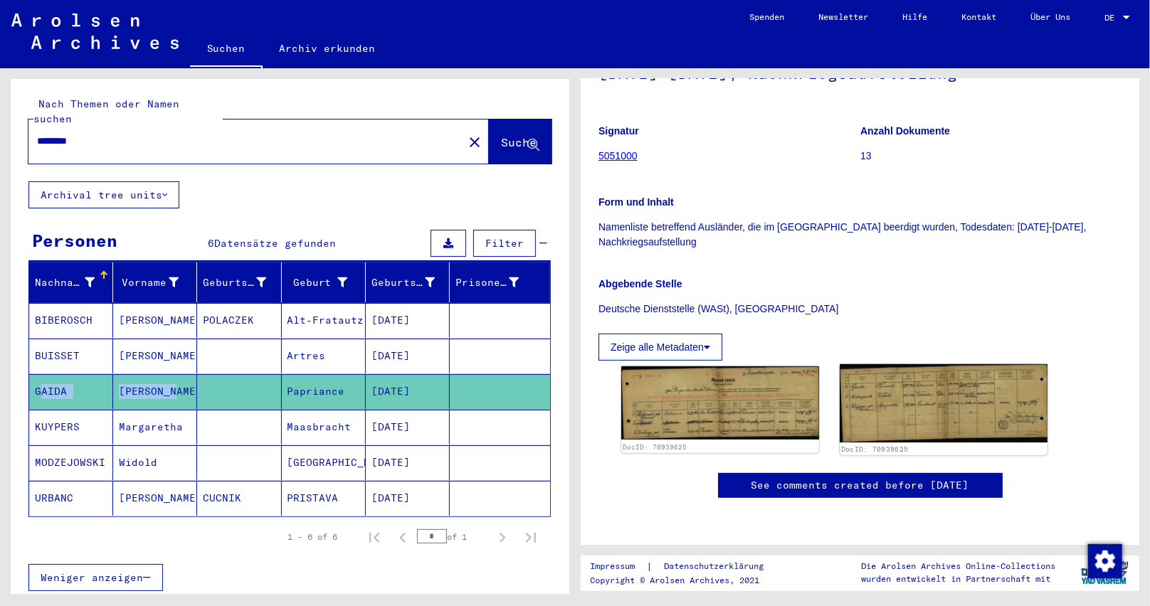
click at [923, 364] on img at bounding box center [943, 403] width 207 height 78
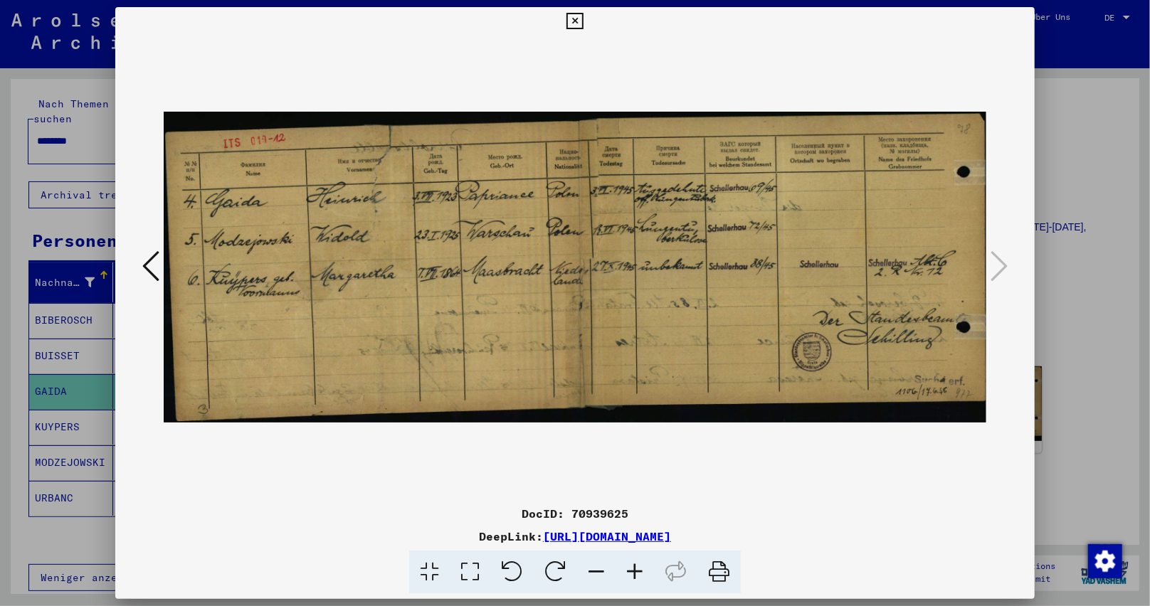
drag, startPoint x: 642, startPoint y: 568, endPoint x: 638, endPoint y: 576, distance: 8.6
click at [640, 575] on icon at bounding box center [634, 572] width 38 height 43
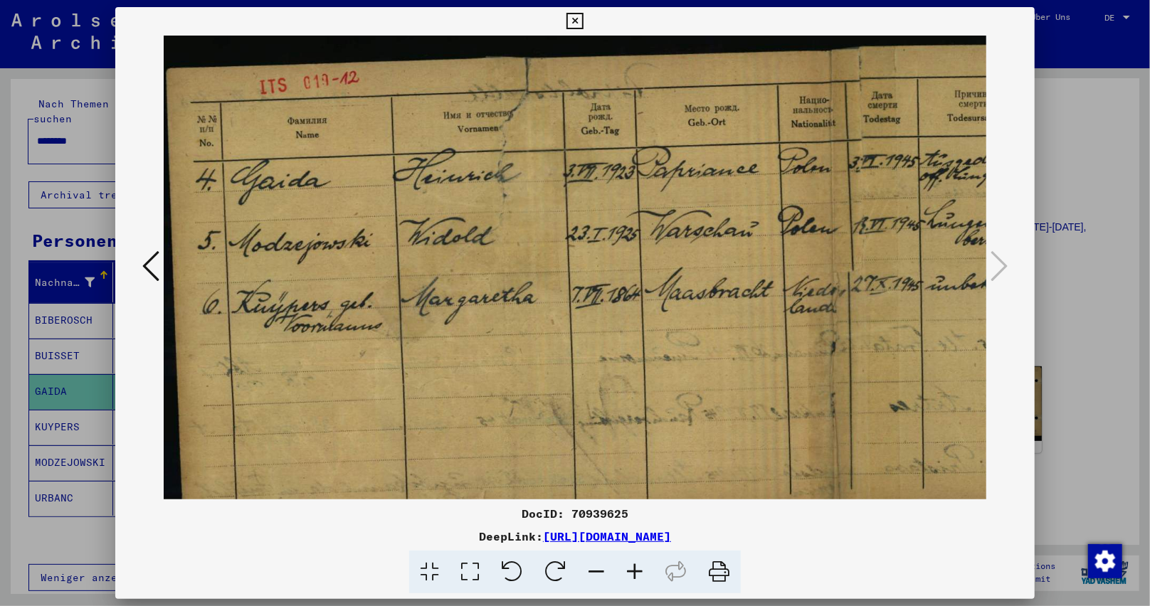
click at [638, 576] on icon at bounding box center [634, 572] width 38 height 43
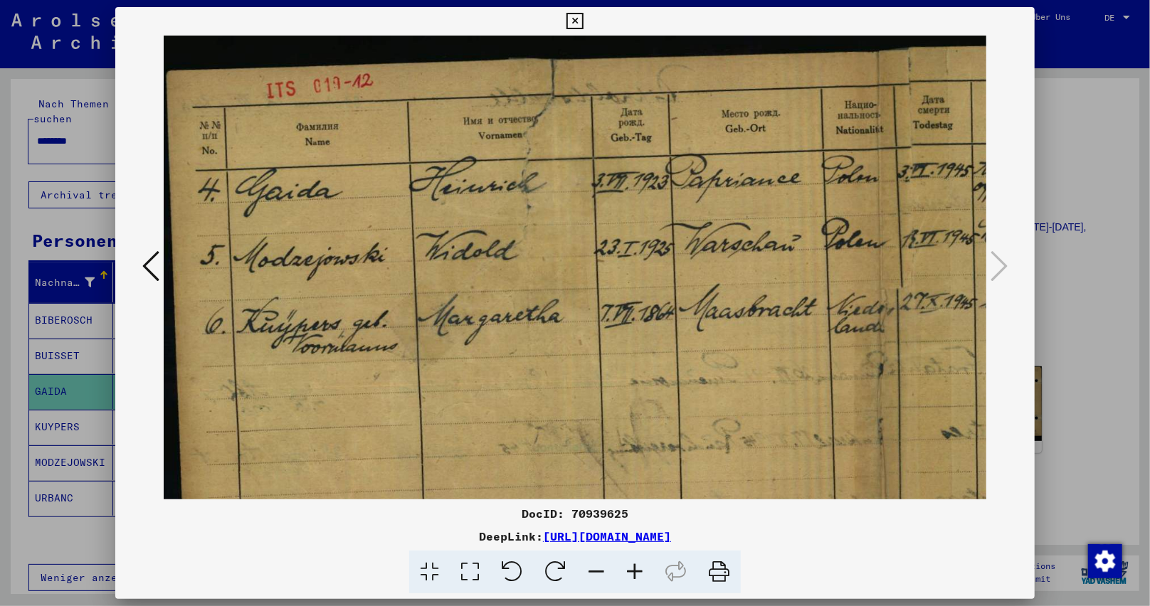
click at [638, 576] on icon at bounding box center [634, 572] width 38 height 43
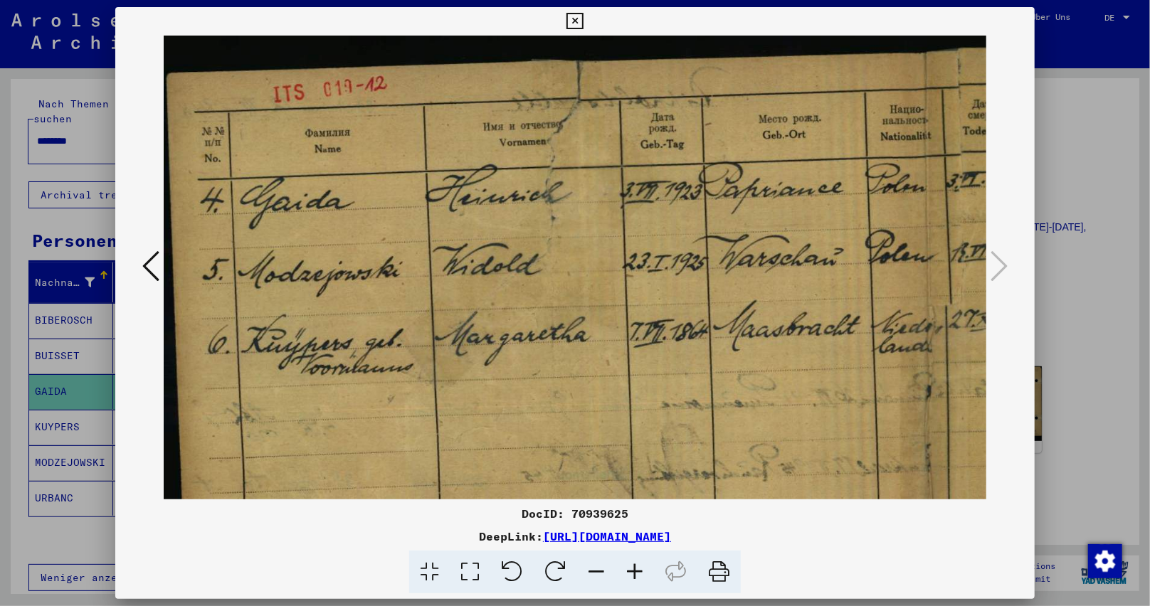
click at [638, 576] on icon at bounding box center [634, 572] width 38 height 43
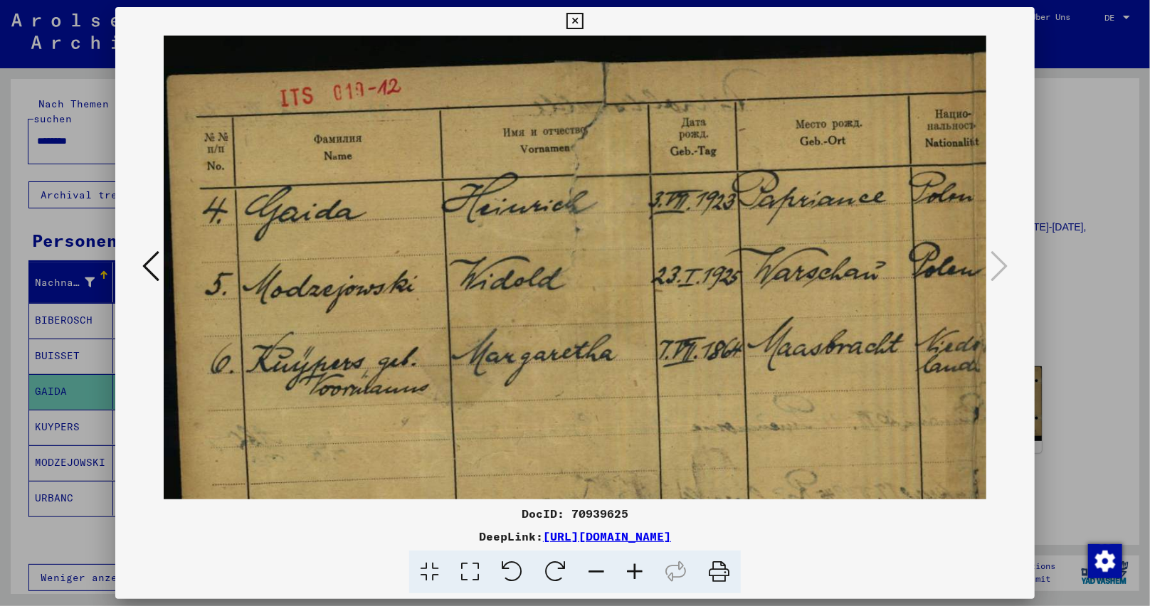
click at [635, 576] on icon at bounding box center [634, 572] width 38 height 43
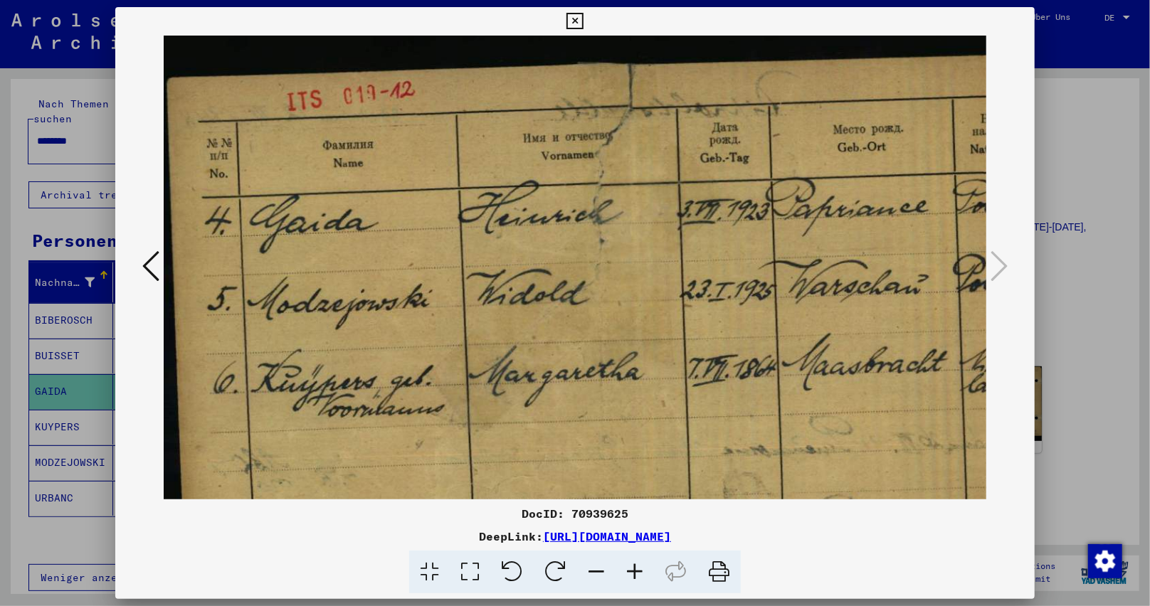
click at [635, 576] on icon at bounding box center [634, 572] width 38 height 43
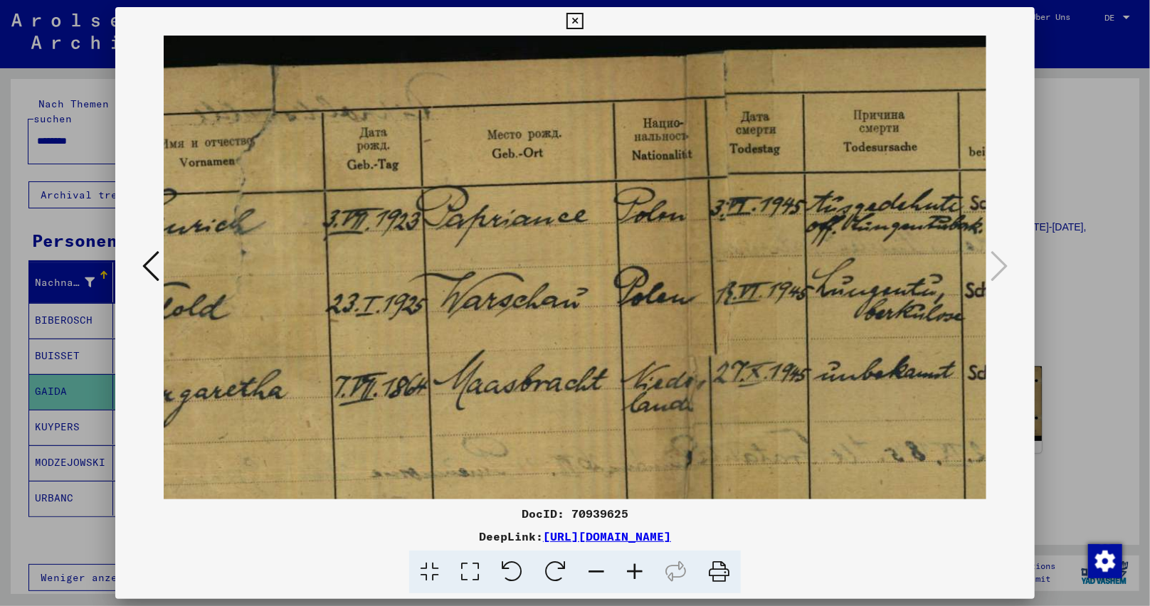
scroll to position [2, 635]
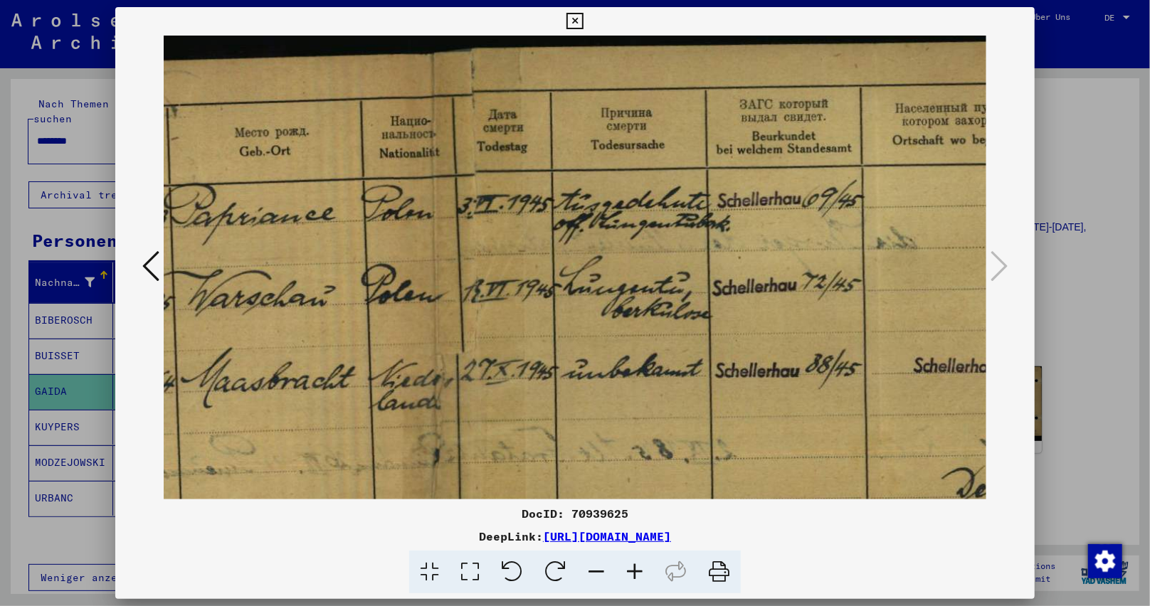
drag, startPoint x: 635, startPoint y: 406, endPoint x: 0, endPoint y: 454, distance: 637.2
click at [0, 454] on div "DocID: 70939625 DeepLink: [URL][DOMAIN_NAME]" at bounding box center [575, 303] width 1150 height 606
click at [320, 56] on img at bounding box center [423, 371] width 1791 height 677
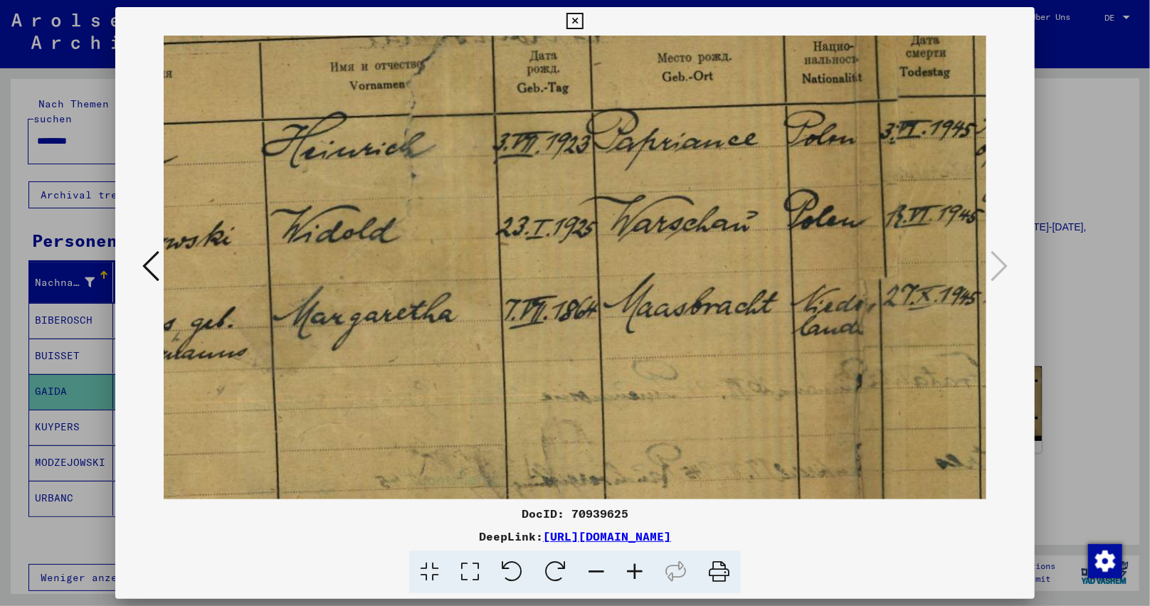
scroll to position [60, 0]
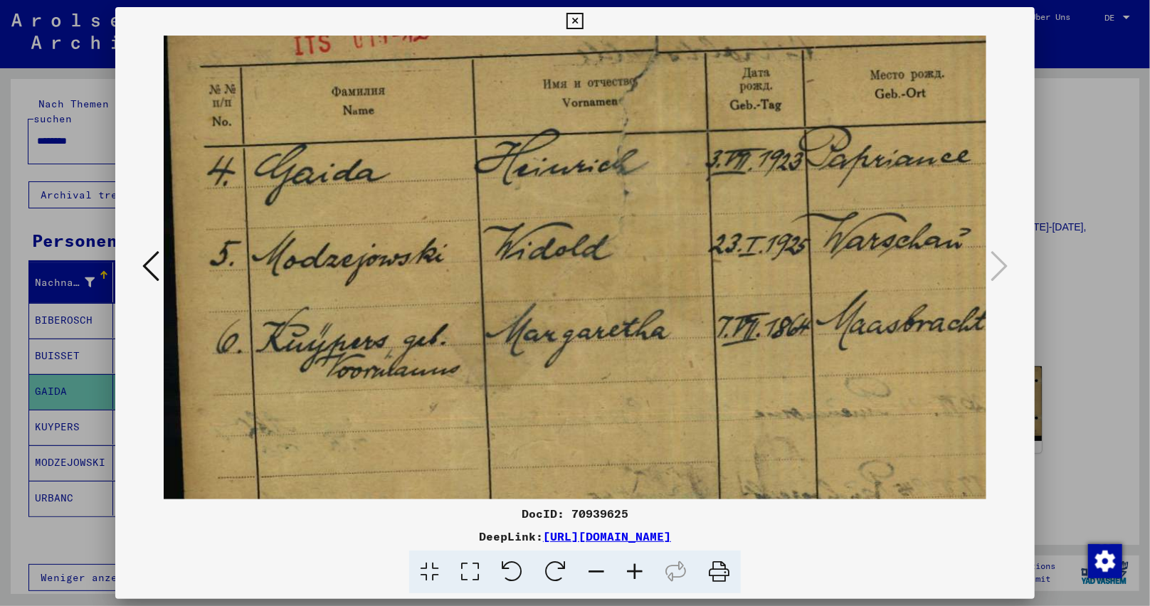
drag, startPoint x: 412, startPoint y: 410, endPoint x: 1098, endPoint y: 354, distance: 688.1
click at [1098, 354] on div "DocID: 70939625 DeepLink: [URL][DOMAIN_NAME]" at bounding box center [575, 303] width 1150 height 606
click at [574, 22] on icon at bounding box center [574, 21] width 16 height 17
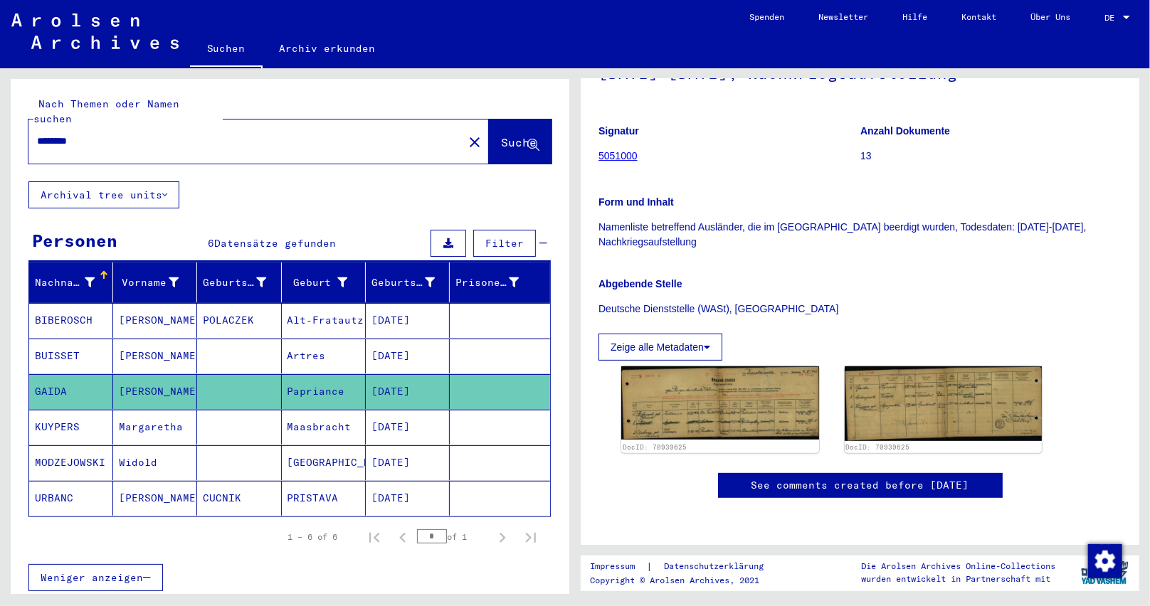
drag, startPoint x: 81, startPoint y: 122, endPoint x: 89, endPoint y: 123, distance: 7.9
click at [89, 134] on input "********" at bounding box center [246, 141] width 418 height 15
click at [428, 312] on mat-cell "[DATE]" at bounding box center [408, 320] width 84 height 35
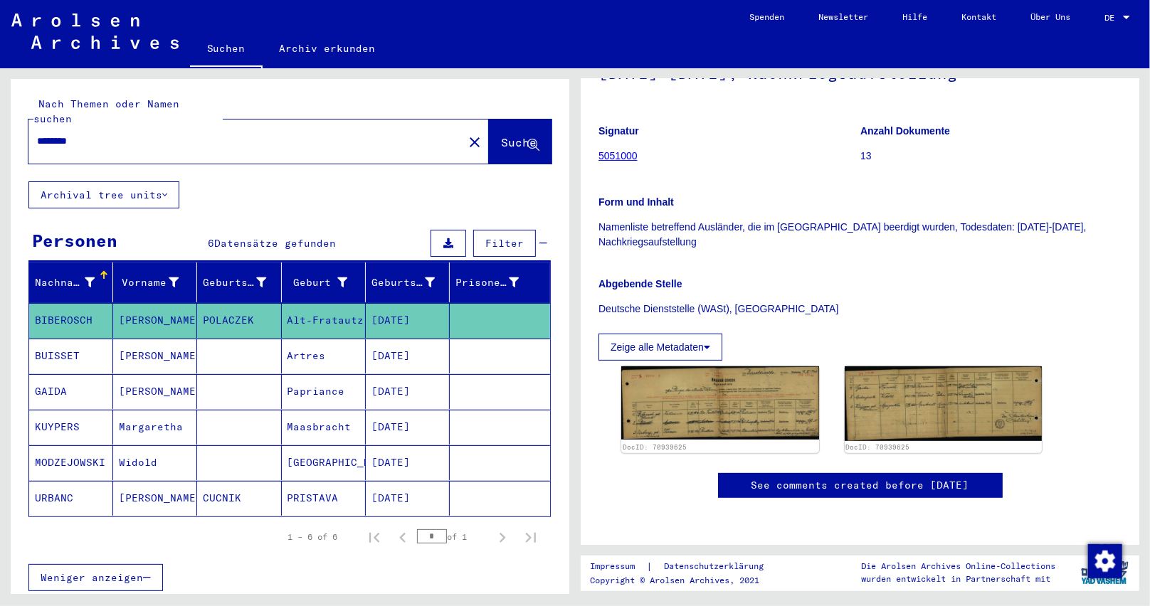
drag, startPoint x: 430, startPoint y: 311, endPoint x: 356, endPoint y: 307, distance: 74.8
click at [356, 307] on mat-row "BIBEROSCH [PERSON_NAME] Alt-Fratautz [DATE]" at bounding box center [289, 321] width 521 height 36
copy mat-row "[DATE]"
click at [432, 308] on mat-cell "[DATE]" at bounding box center [408, 320] width 84 height 35
drag, startPoint x: 432, startPoint y: 307, endPoint x: 354, endPoint y: 305, distance: 77.6
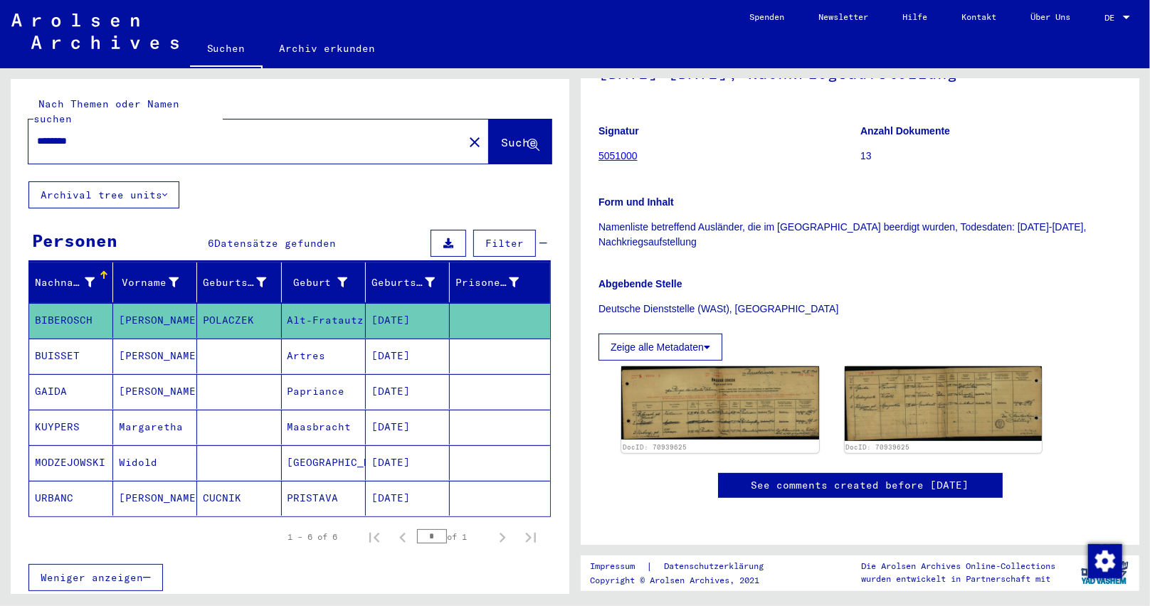
click at [354, 305] on mat-row "BIBEROSCH [PERSON_NAME] Alt-Fratautz [DATE]" at bounding box center [289, 321] width 521 height 36
drag, startPoint x: 185, startPoint y: 302, endPoint x: 113, endPoint y: 299, distance: 71.9
click at [113, 303] on mat-cell "[PERSON_NAME]" at bounding box center [155, 320] width 84 height 35
copy mat-cell "[PERSON_NAME]"
drag, startPoint x: 81, startPoint y: 127, endPoint x: 89, endPoint y: 126, distance: 7.9
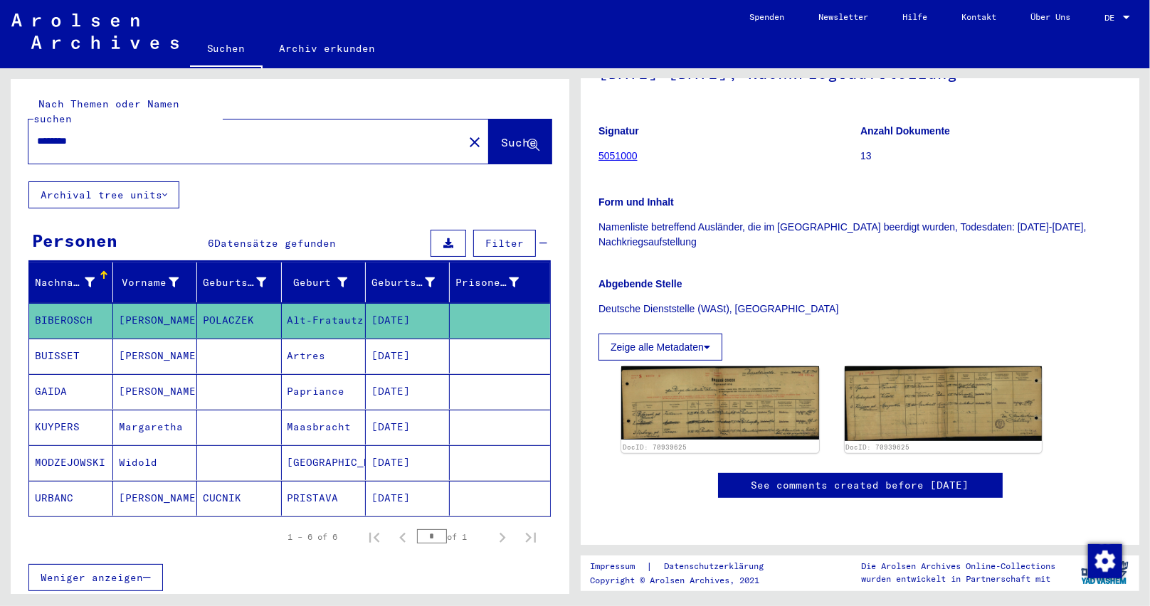
click at [89, 134] on input "********" at bounding box center [246, 141] width 418 height 15
click at [501, 135] on span "Suche" at bounding box center [519, 142] width 36 height 14
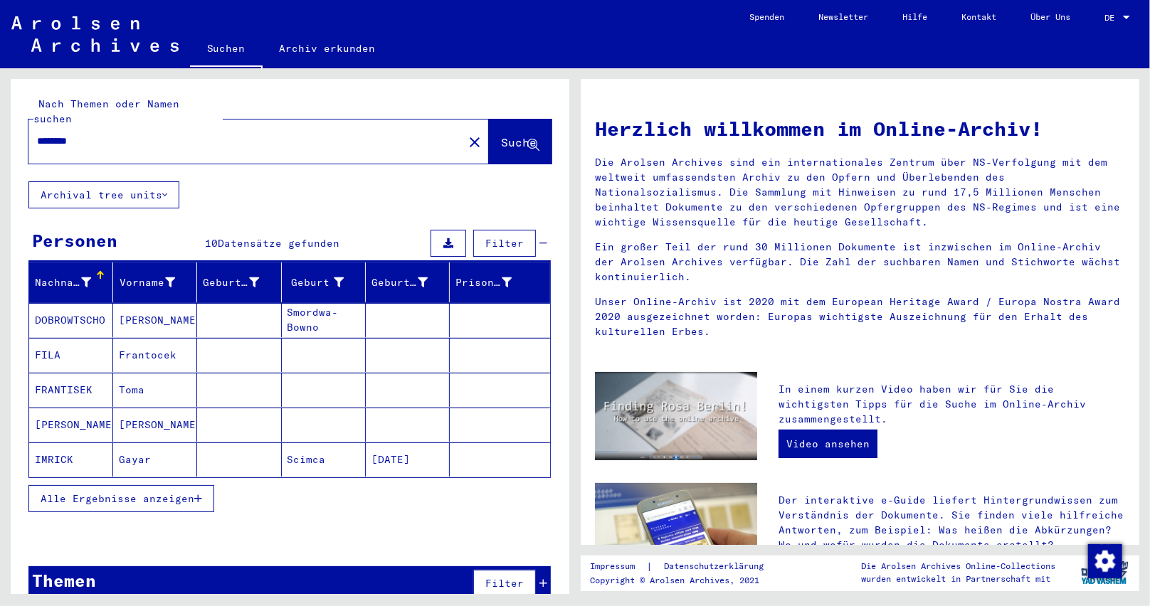
click at [396, 377] on mat-cell at bounding box center [408, 390] width 84 height 34
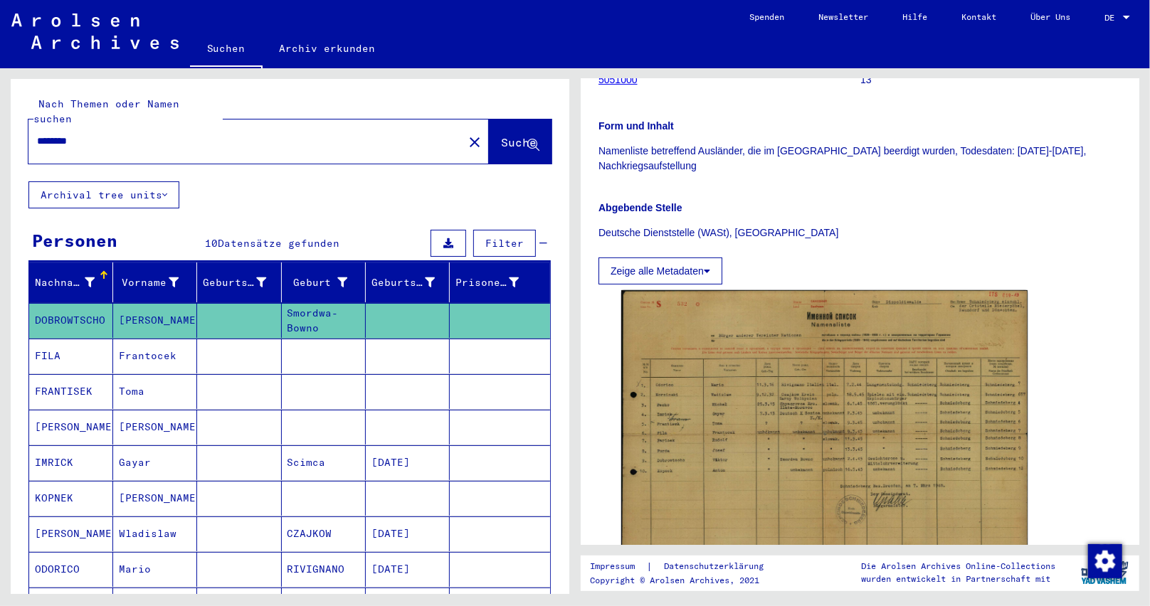
scroll to position [285, 0]
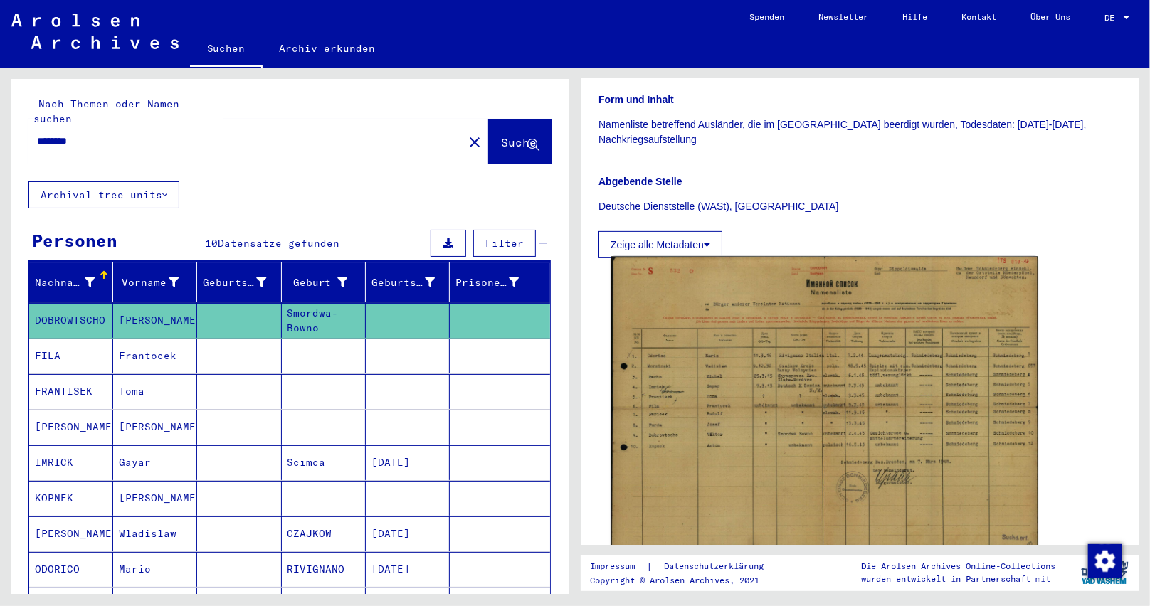
click at [848, 412] on img at bounding box center [824, 408] width 427 height 302
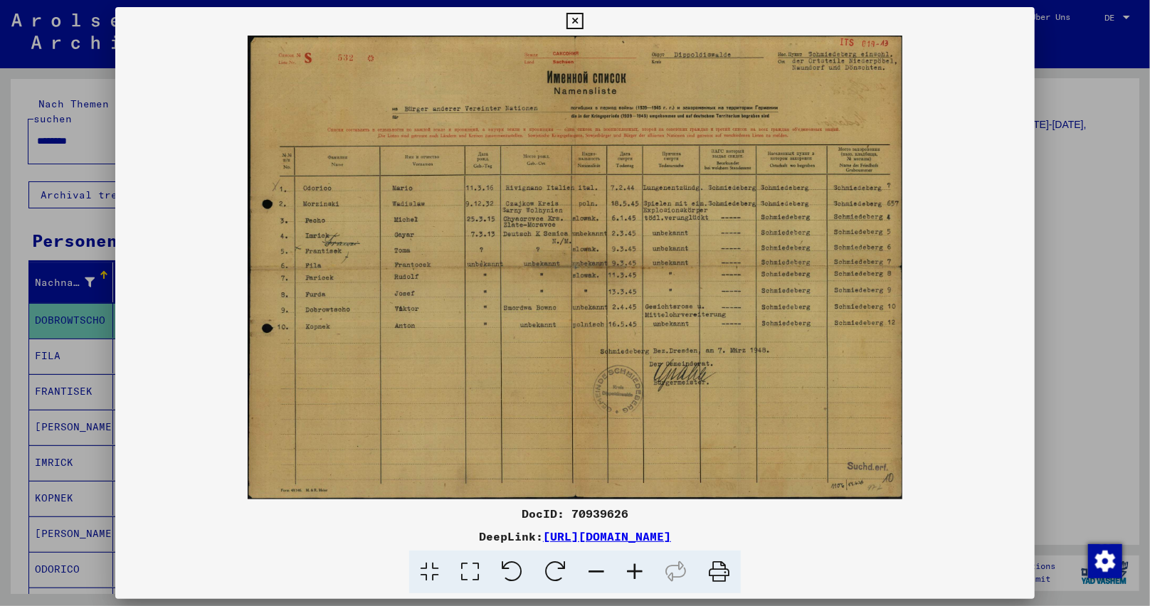
click at [628, 559] on icon at bounding box center [634, 572] width 38 height 43
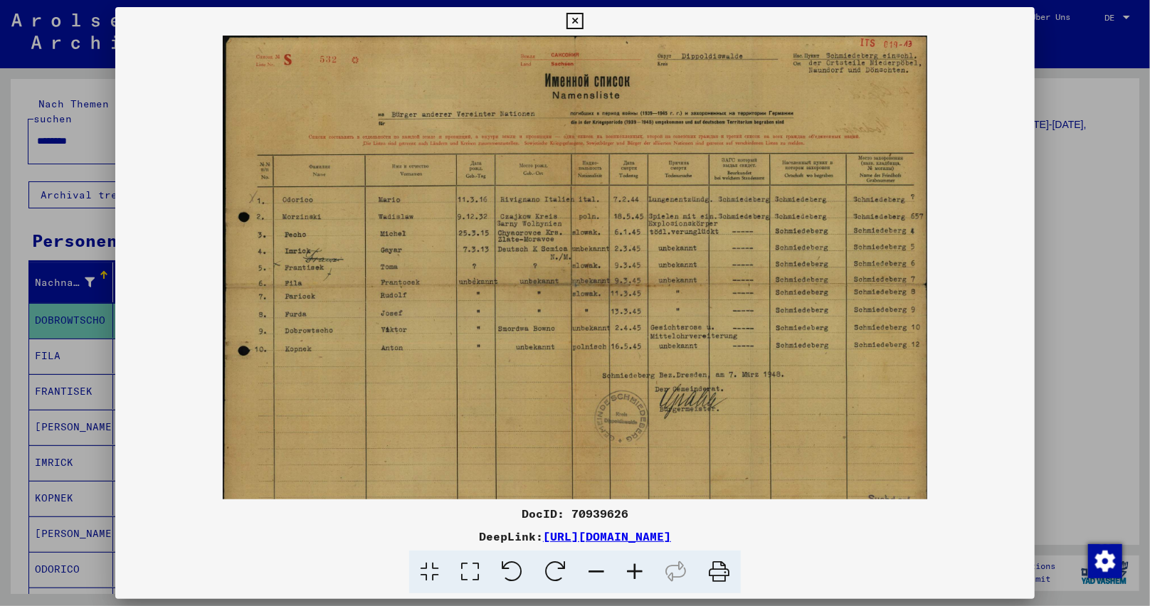
click at [628, 559] on icon at bounding box center [634, 572] width 38 height 43
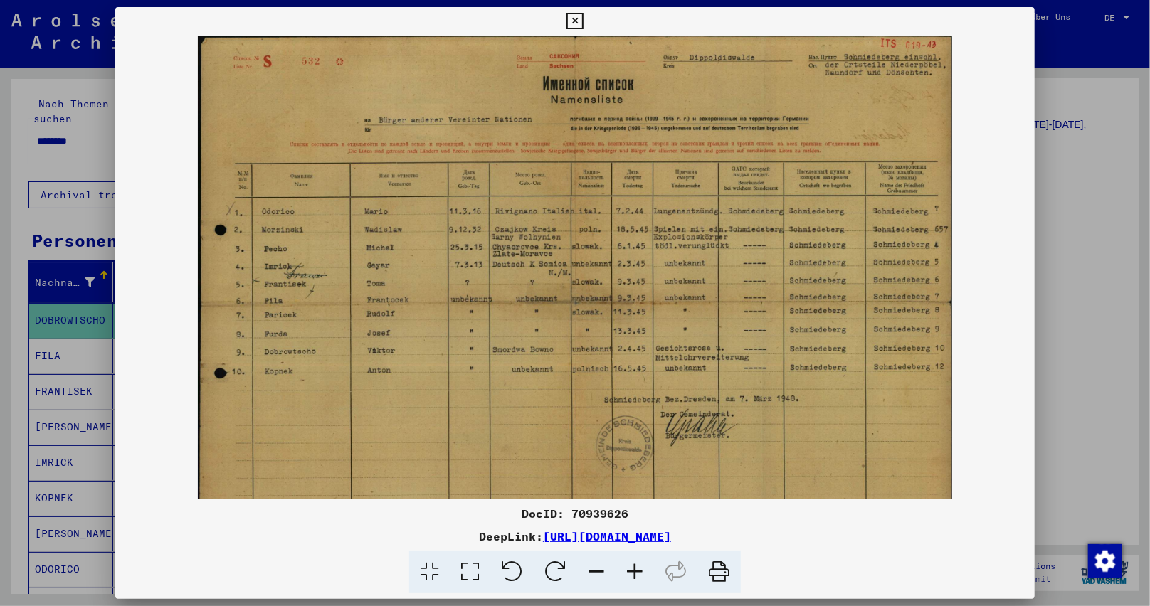
click at [628, 559] on icon at bounding box center [634, 572] width 38 height 43
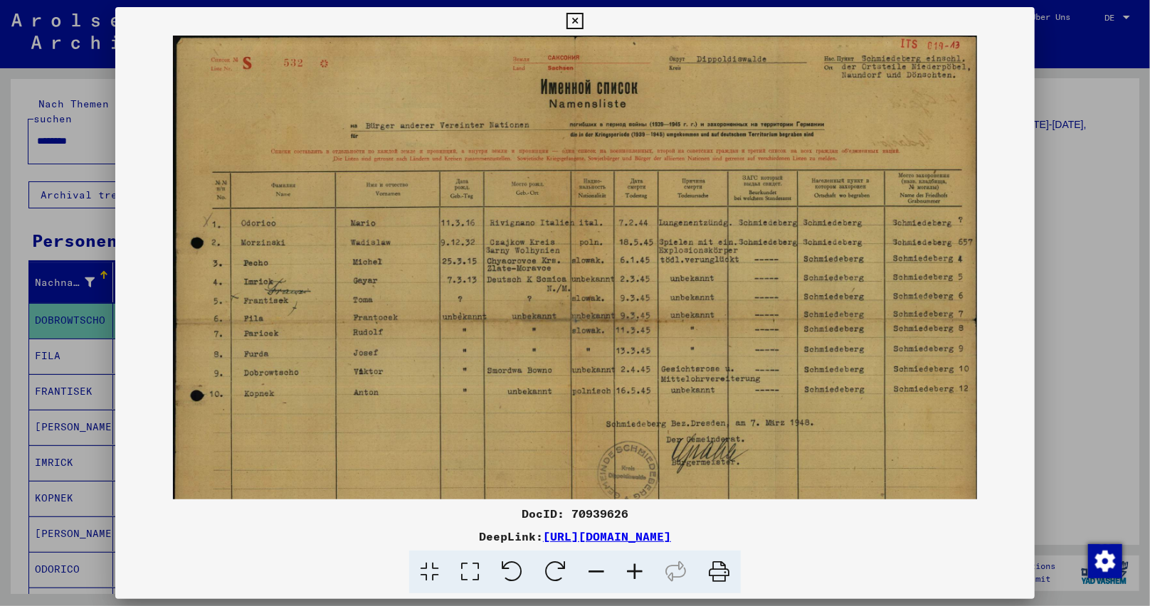
click at [627, 559] on icon at bounding box center [634, 572] width 38 height 43
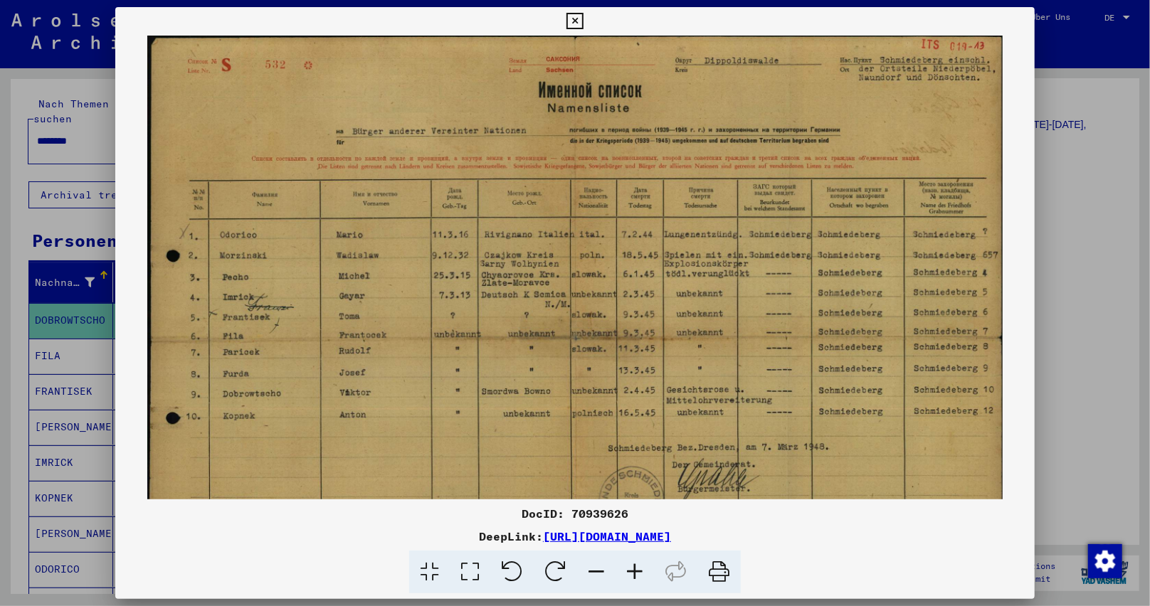
click at [627, 559] on icon at bounding box center [634, 572] width 38 height 43
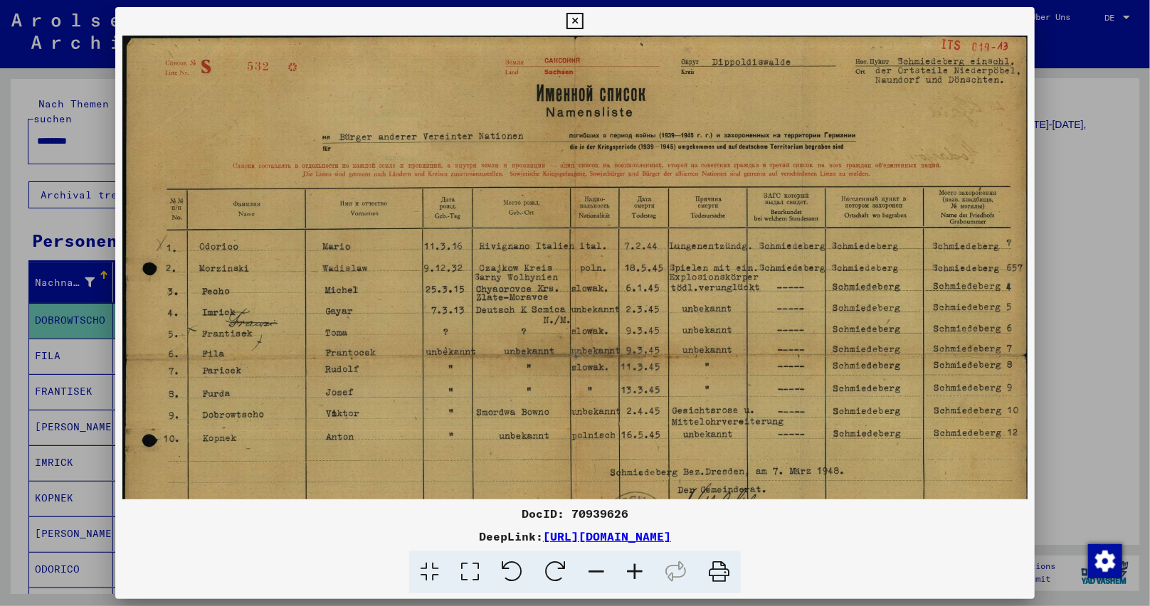
click at [627, 559] on icon at bounding box center [634, 572] width 38 height 43
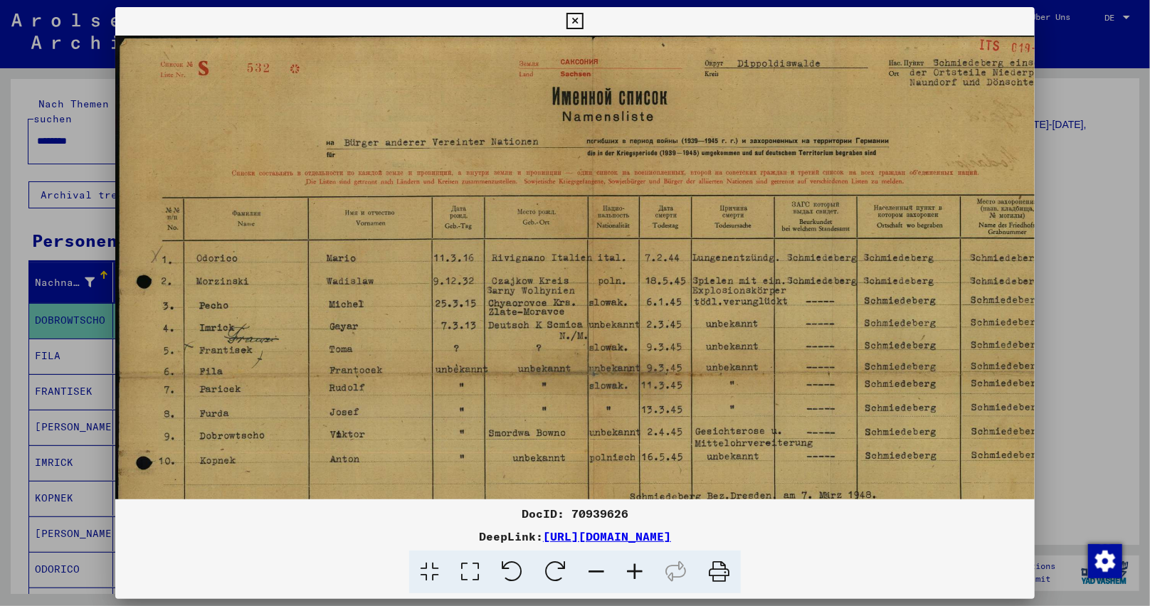
click at [627, 559] on icon at bounding box center [634, 572] width 38 height 43
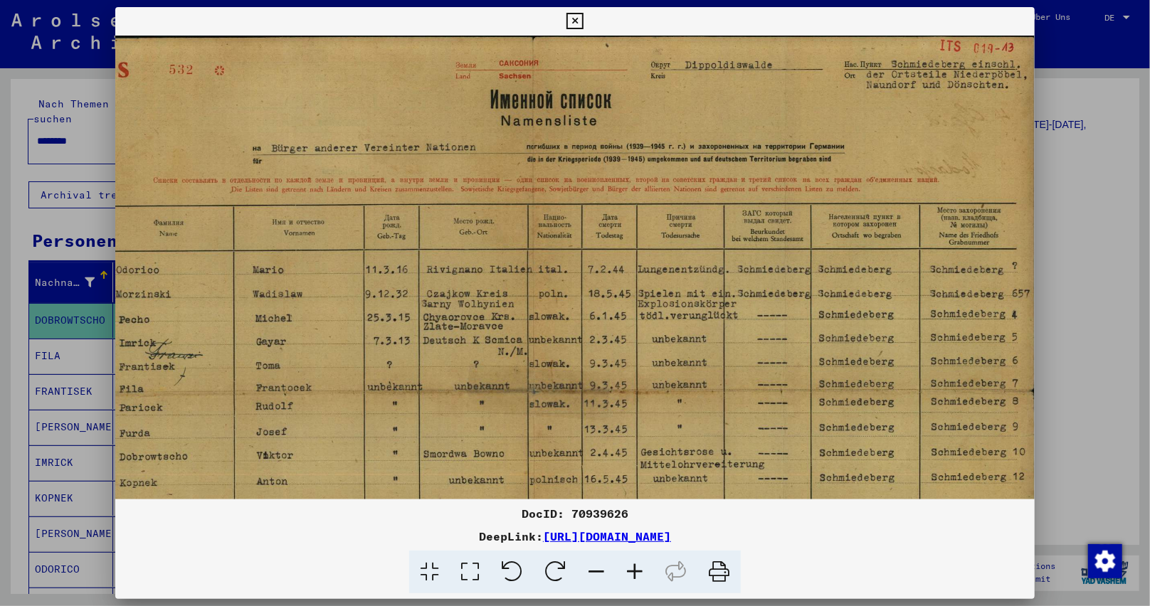
scroll to position [6, 85]
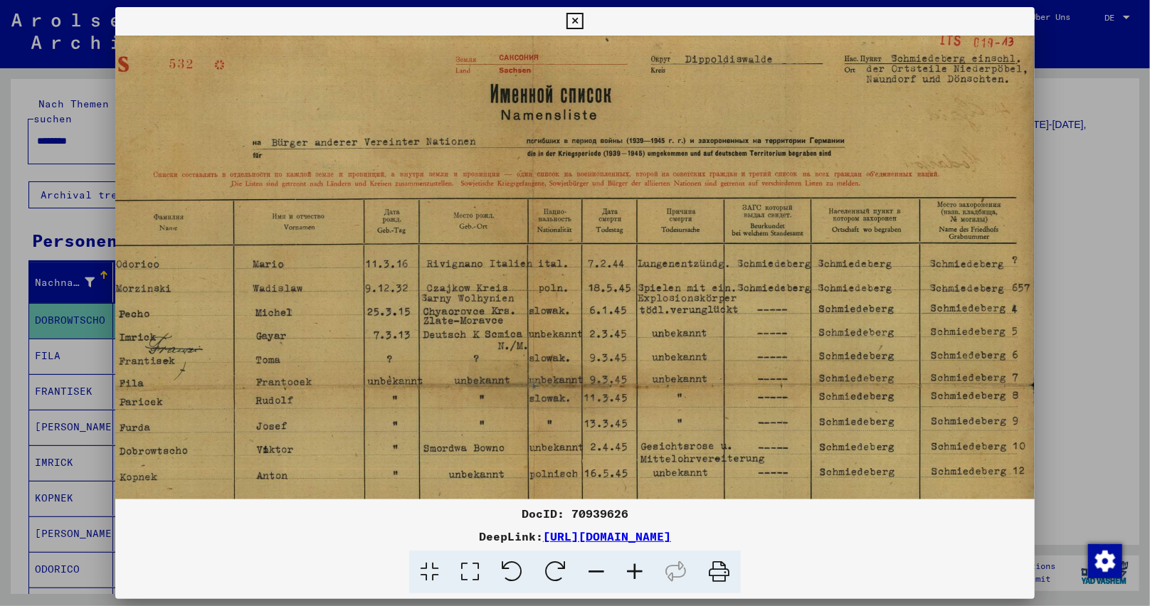
drag, startPoint x: 825, startPoint y: 394, endPoint x: 484, endPoint y: 405, distance: 341.7
click at [484, 405] on img at bounding box center [533, 386] width 1005 height 713
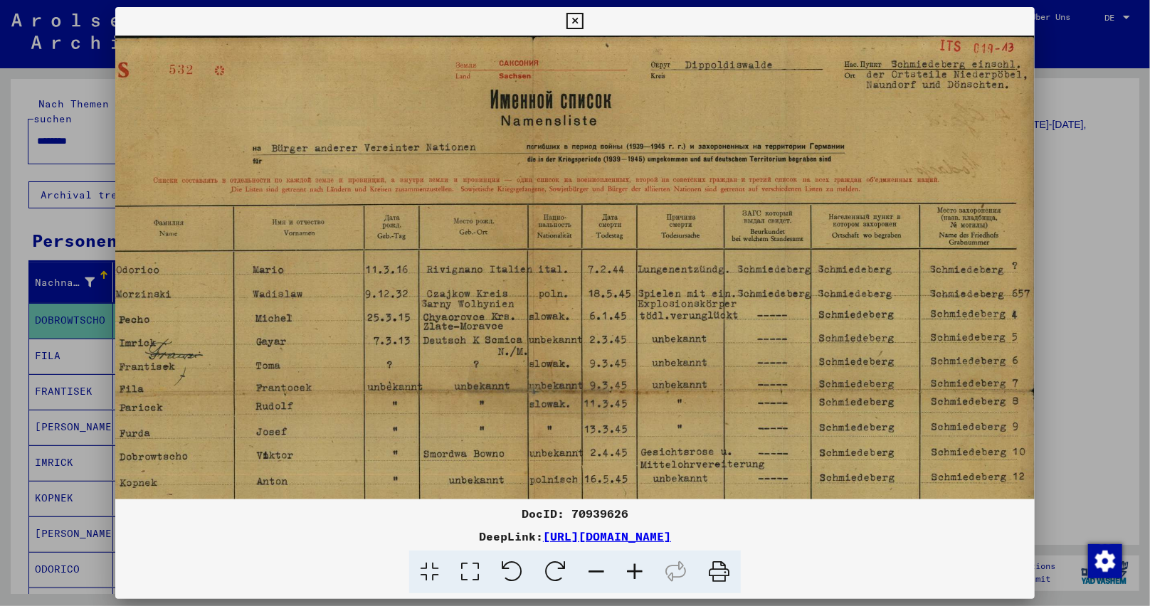
drag, startPoint x: 602, startPoint y: 302, endPoint x: 489, endPoint y: 347, distance: 121.7
click at [489, 347] on img at bounding box center [533, 392] width 1005 height 713
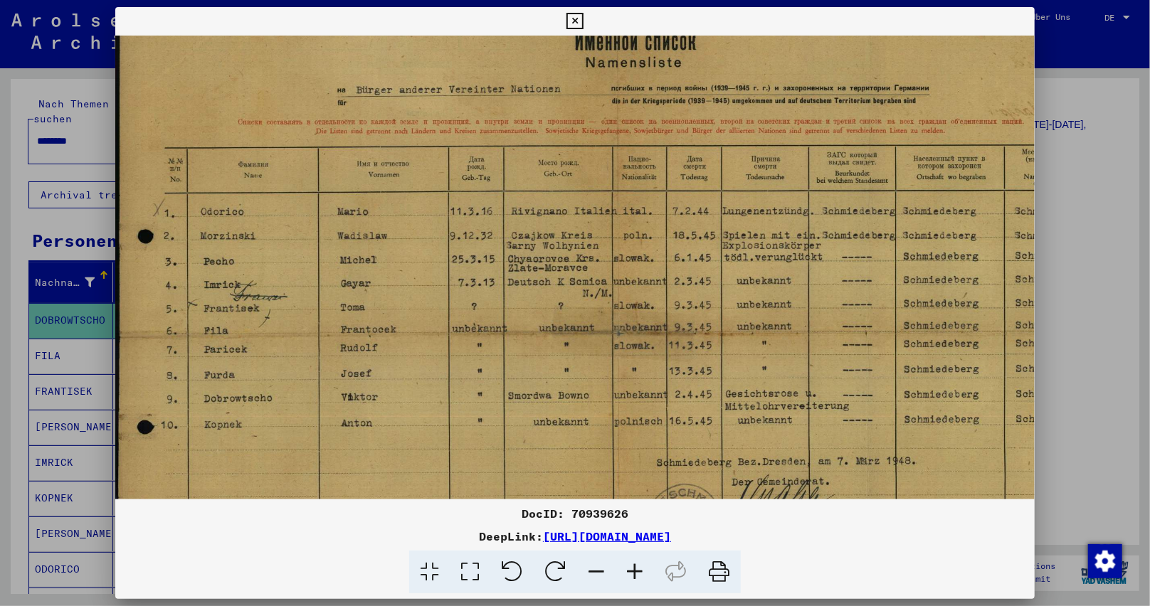
scroll to position [59, 0]
drag, startPoint x: 613, startPoint y: 371, endPoint x: 804, endPoint y: 310, distance: 201.2
click at [804, 310] on img at bounding box center [617, 333] width 1005 height 713
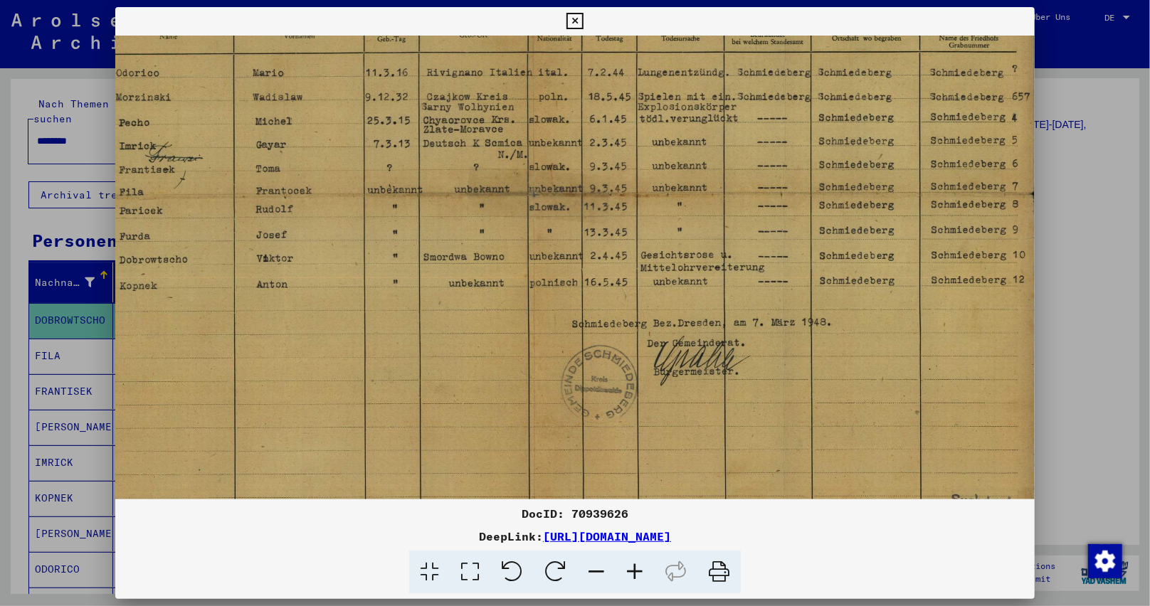
drag, startPoint x: 887, startPoint y: 453, endPoint x: 631, endPoint y: 310, distance: 293.7
click at [629, 310] on img at bounding box center [533, 194] width 1005 height 713
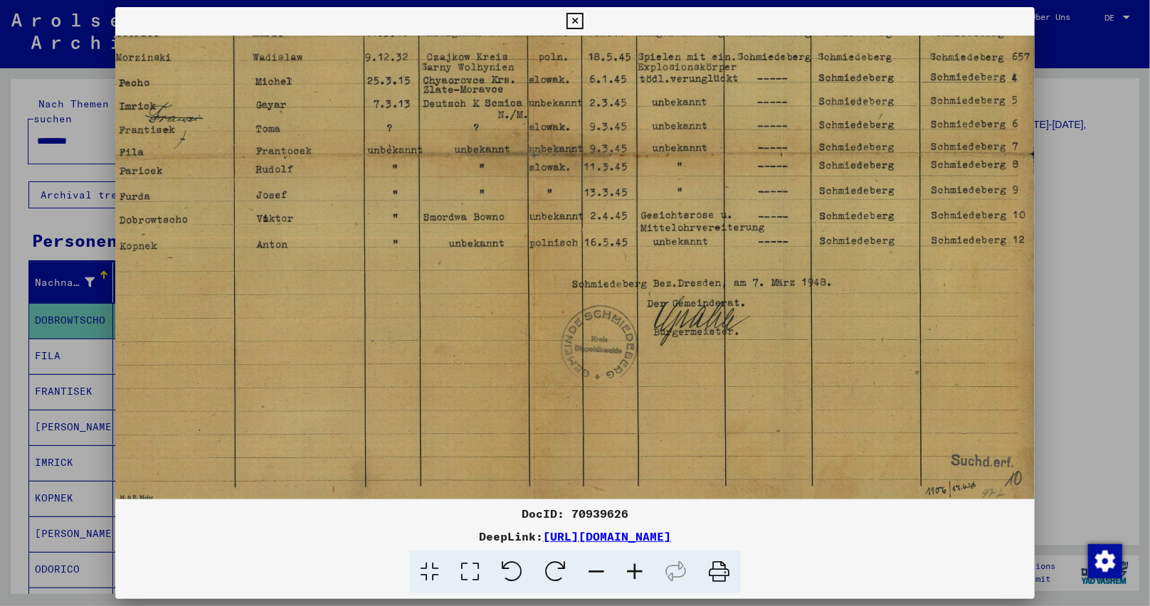
scroll to position [249, 85]
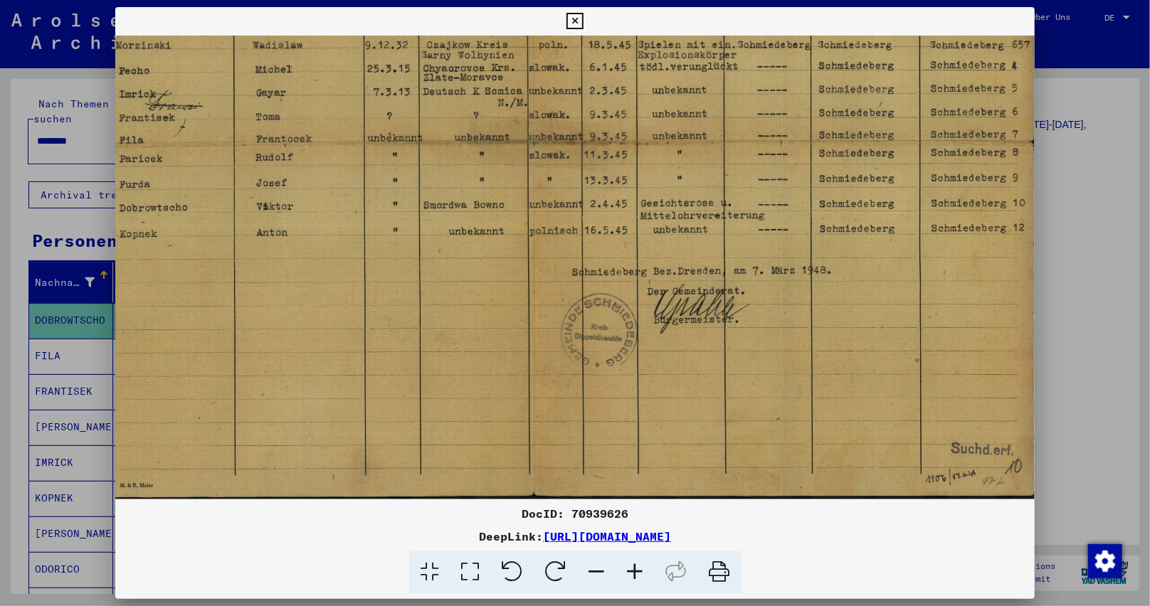
drag, startPoint x: 674, startPoint y: 395, endPoint x: 661, endPoint y: 337, distance: 59.7
click at [661, 337] on img at bounding box center [533, 143] width 1005 height 713
drag, startPoint x: 673, startPoint y: 354, endPoint x: 670, endPoint y: 341, distance: 14.0
click at [670, 341] on img at bounding box center [533, 143] width 1005 height 713
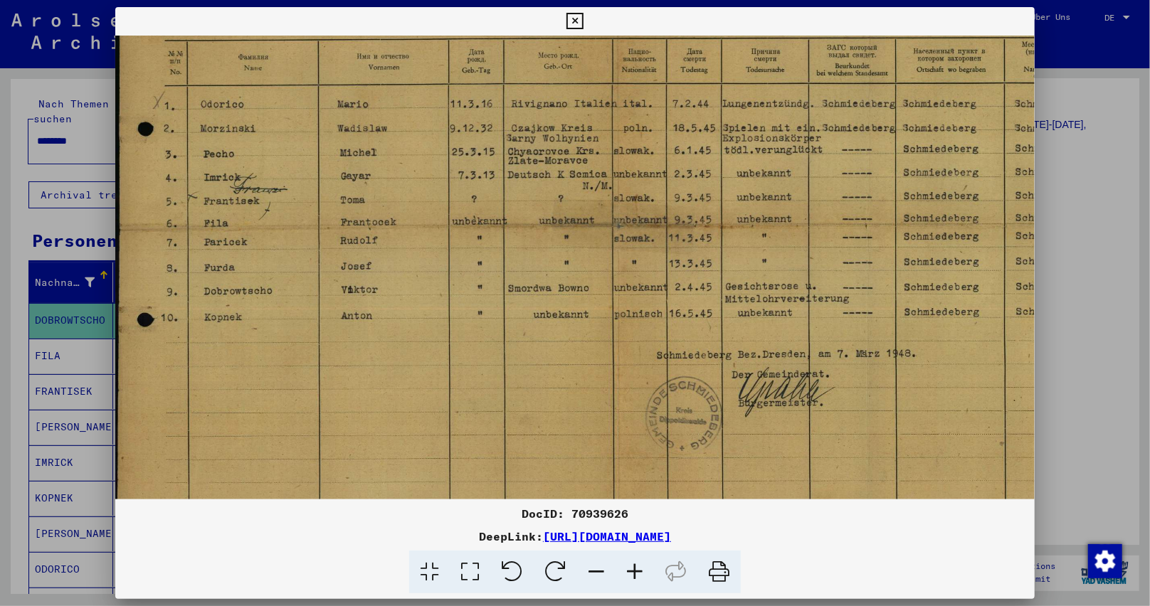
scroll to position [148, 0]
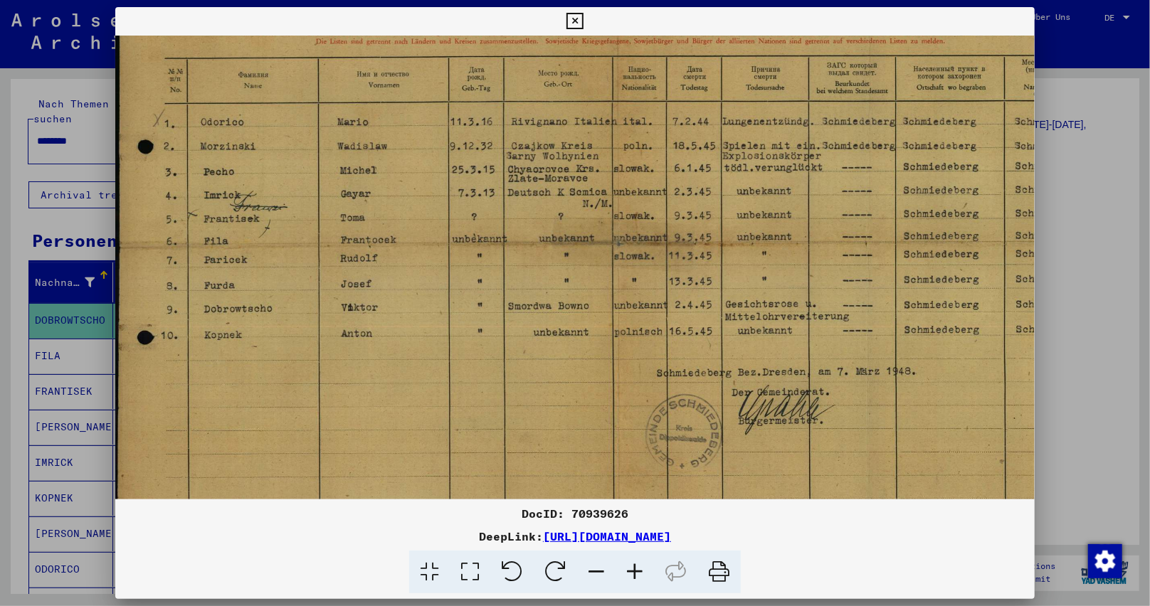
drag, startPoint x: 376, startPoint y: 101, endPoint x: 481, endPoint y: 203, distance: 146.9
click at [481, 203] on img at bounding box center [617, 244] width 1005 height 713
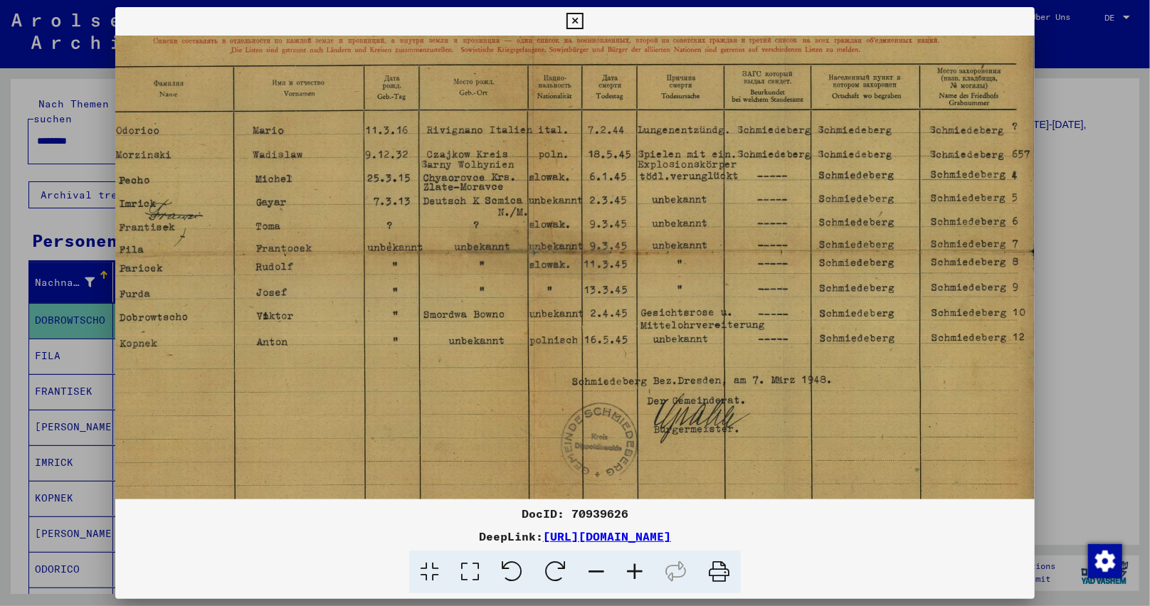
drag, startPoint x: 971, startPoint y: 147, endPoint x: 871, endPoint y: 157, distance: 100.1
click at [871, 157] on img at bounding box center [533, 252] width 1005 height 713
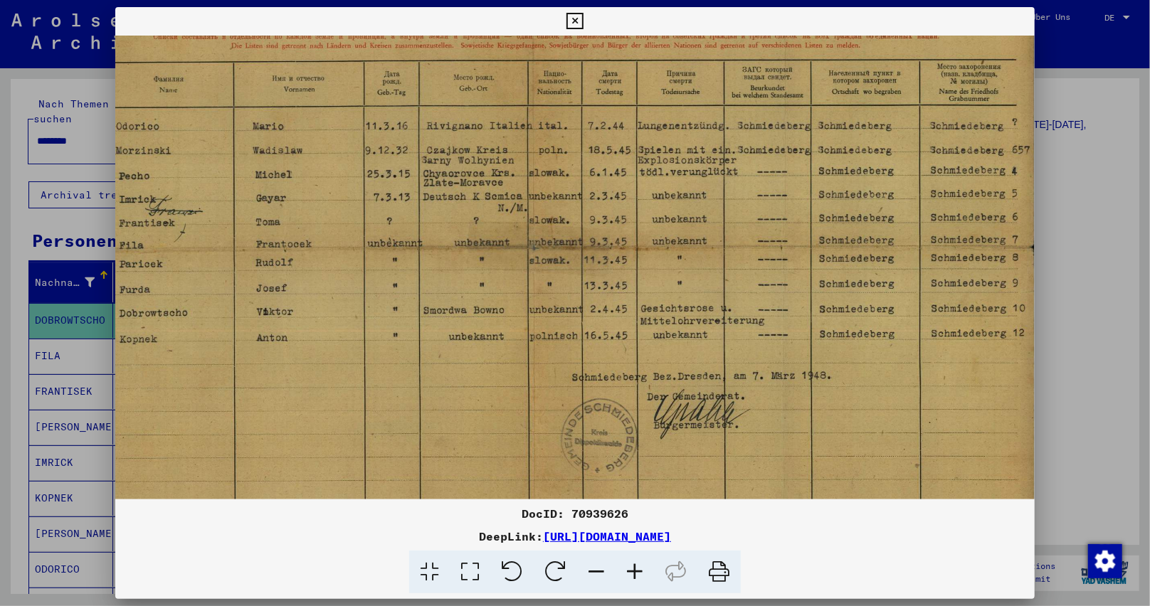
scroll to position [144, 85]
drag, startPoint x: 943, startPoint y: 161, endPoint x: 869, endPoint y: 155, distance: 74.2
click at [869, 155] on img at bounding box center [533, 247] width 1005 height 713
click at [993, 115] on img at bounding box center [533, 247] width 1005 height 713
click at [541, 393] on img at bounding box center [533, 247] width 1005 height 713
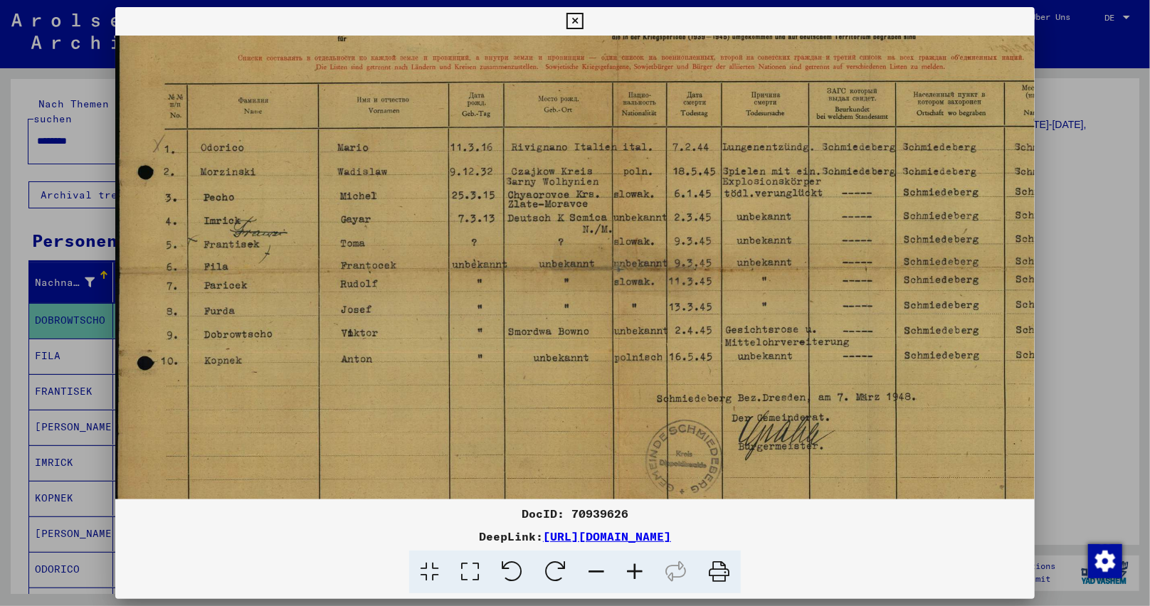
scroll to position [122, 0]
drag, startPoint x: 327, startPoint y: 353, endPoint x: 466, endPoint y: 377, distance: 140.8
click at [466, 377] on img at bounding box center [617, 270] width 1005 height 713
click at [578, 22] on icon at bounding box center [574, 21] width 16 height 17
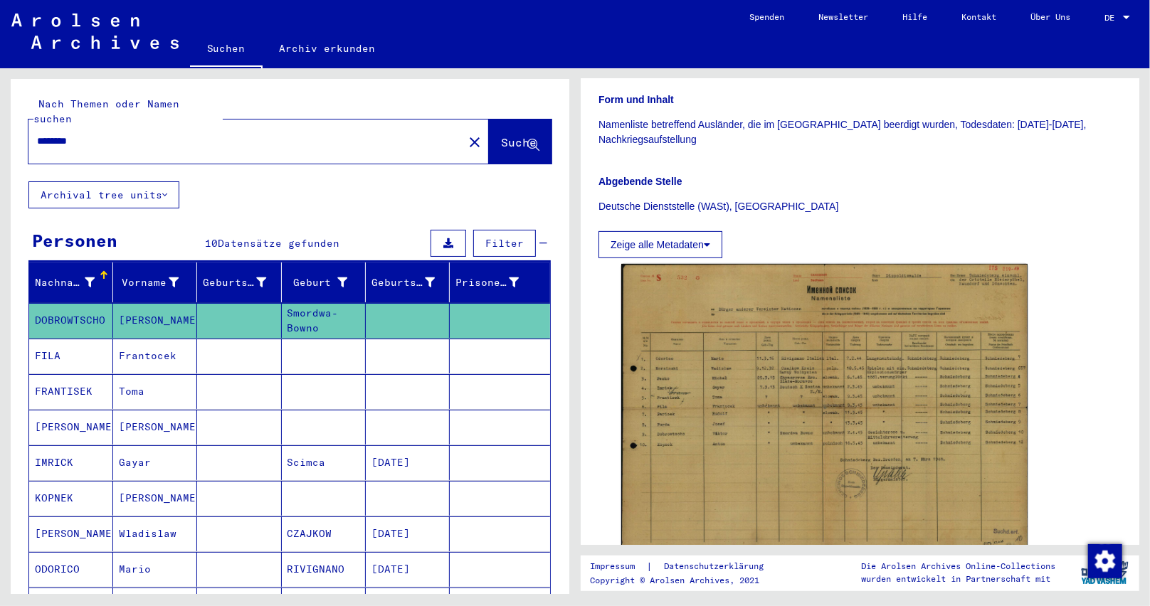
drag, startPoint x: 86, startPoint y: 126, endPoint x: 107, endPoint y: 126, distance: 20.6
click at [107, 134] on input "********" at bounding box center [246, 141] width 418 height 15
click at [501, 135] on span "Suche" at bounding box center [519, 142] width 36 height 14
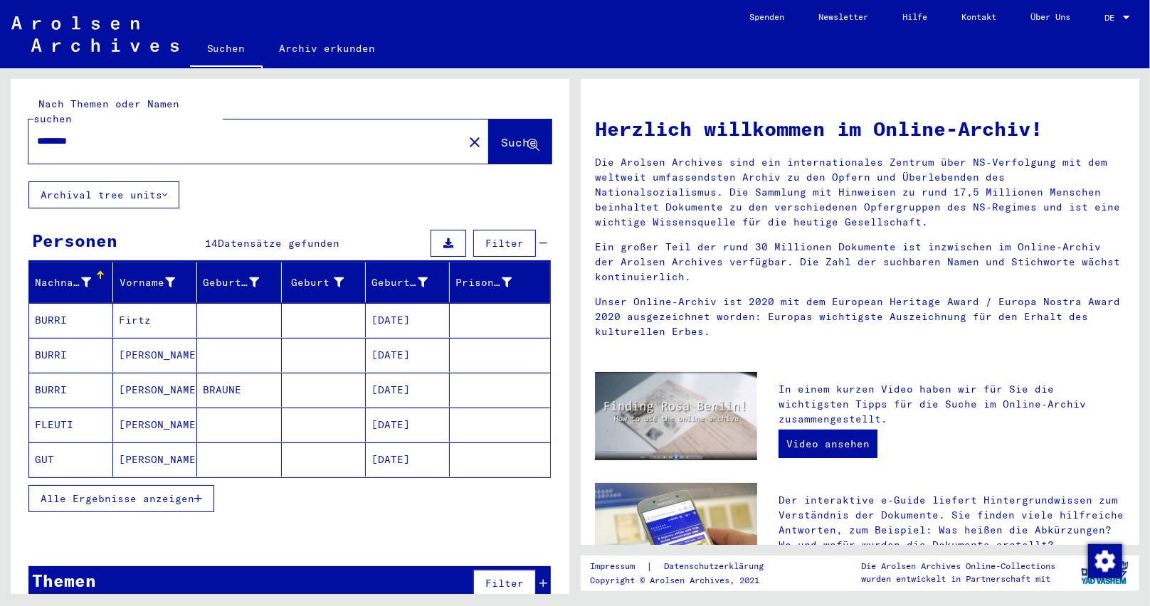
click at [376, 322] on mat-cell "[DATE]" at bounding box center [408, 320] width 84 height 34
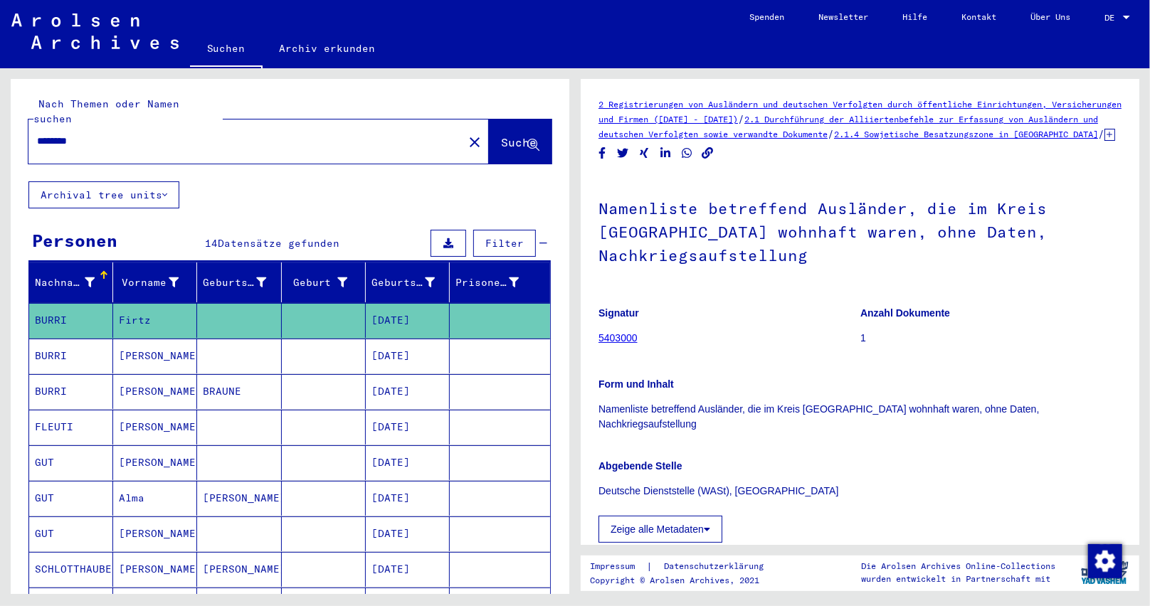
click at [1104, 141] on icon at bounding box center [1109, 135] width 11 height 12
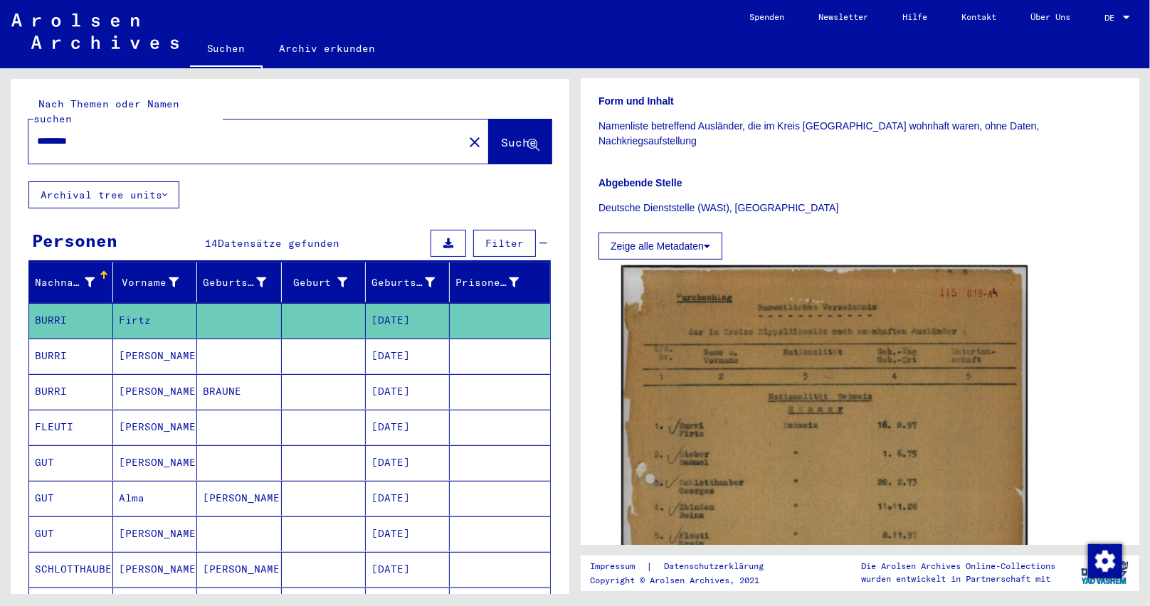
scroll to position [427, 0]
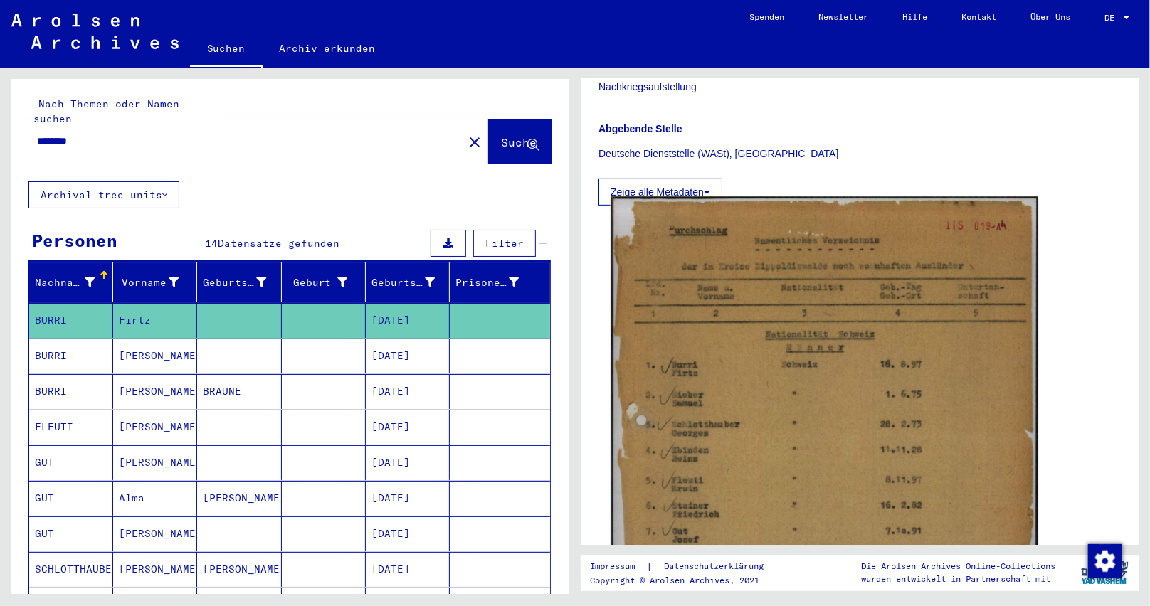
click at [768, 371] on img at bounding box center [824, 498] width 427 height 603
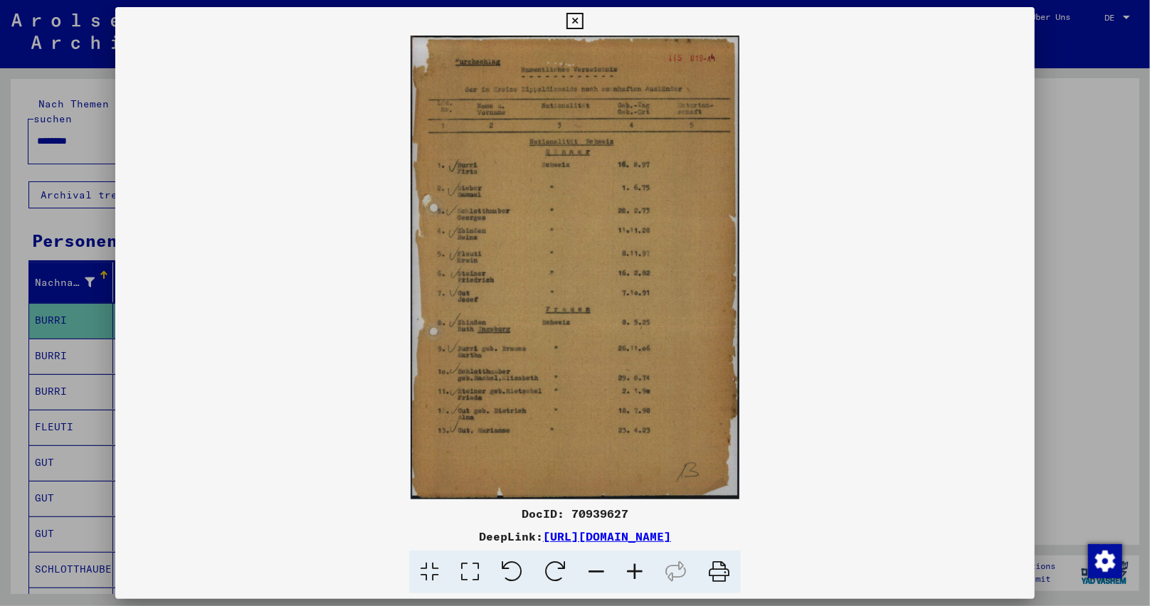
click at [623, 568] on icon at bounding box center [634, 572] width 38 height 43
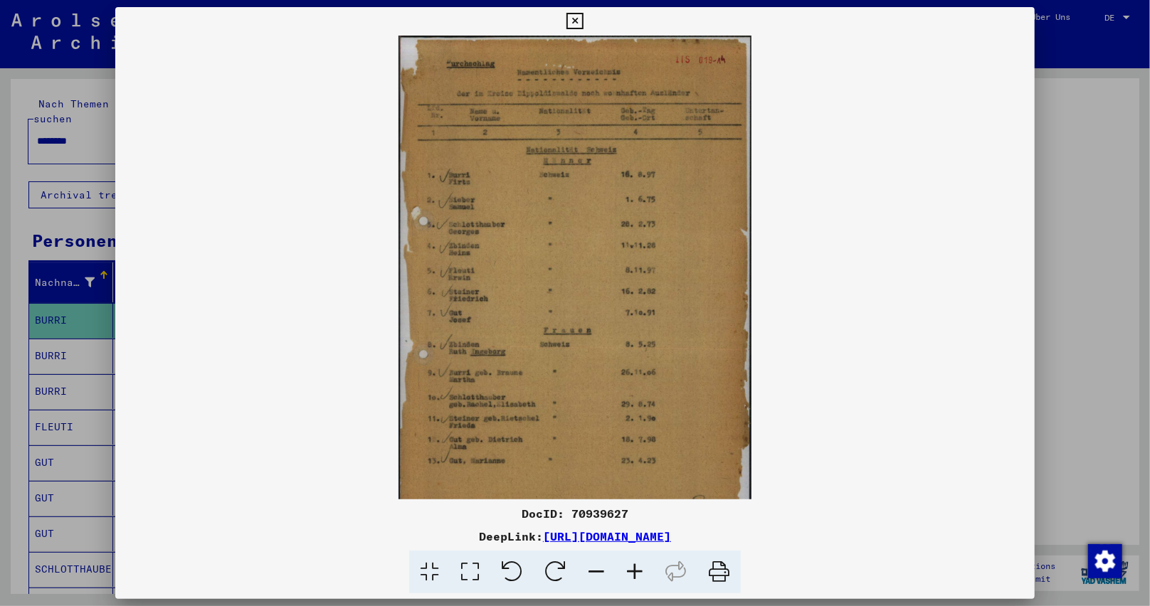
click at [623, 568] on icon at bounding box center [634, 572] width 38 height 43
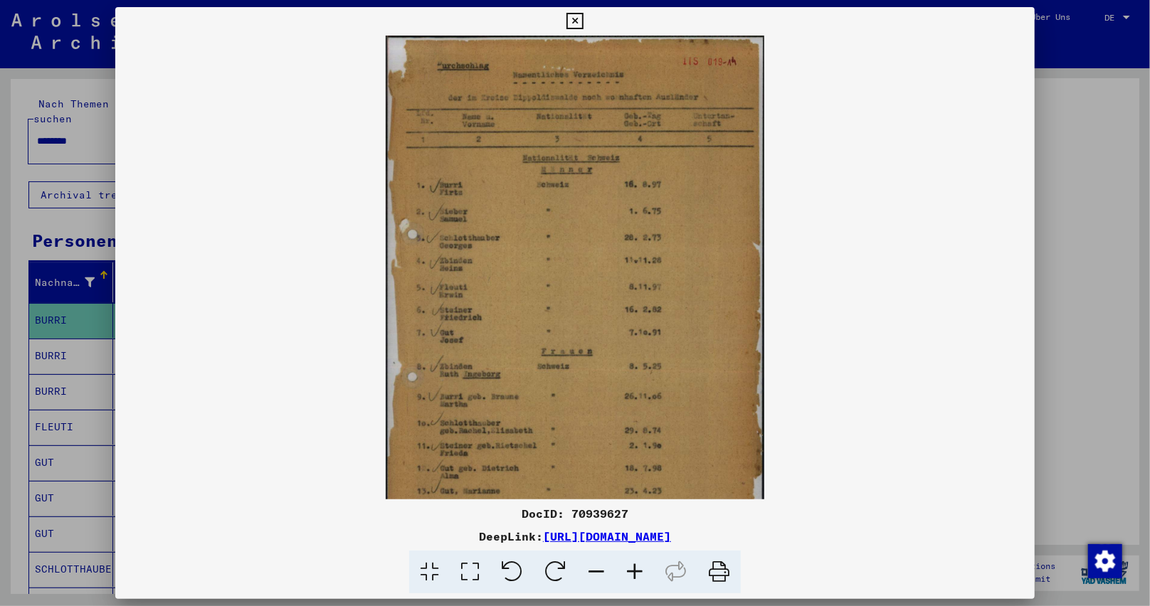
click at [623, 568] on icon at bounding box center [634, 572] width 38 height 43
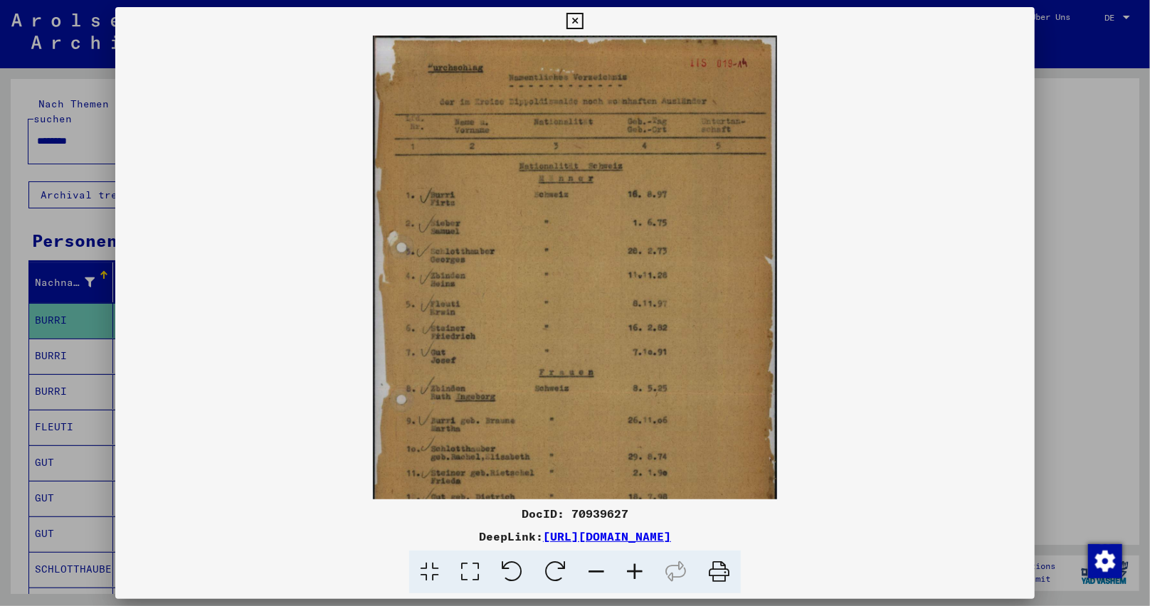
click at [623, 568] on icon at bounding box center [634, 572] width 38 height 43
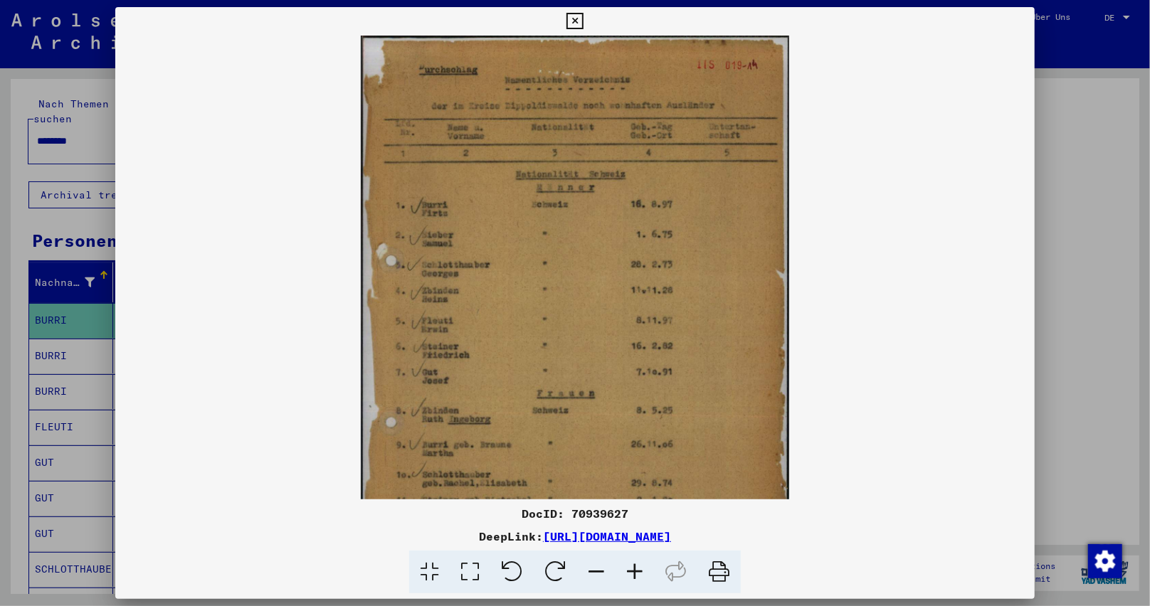
click at [623, 568] on icon at bounding box center [634, 572] width 38 height 43
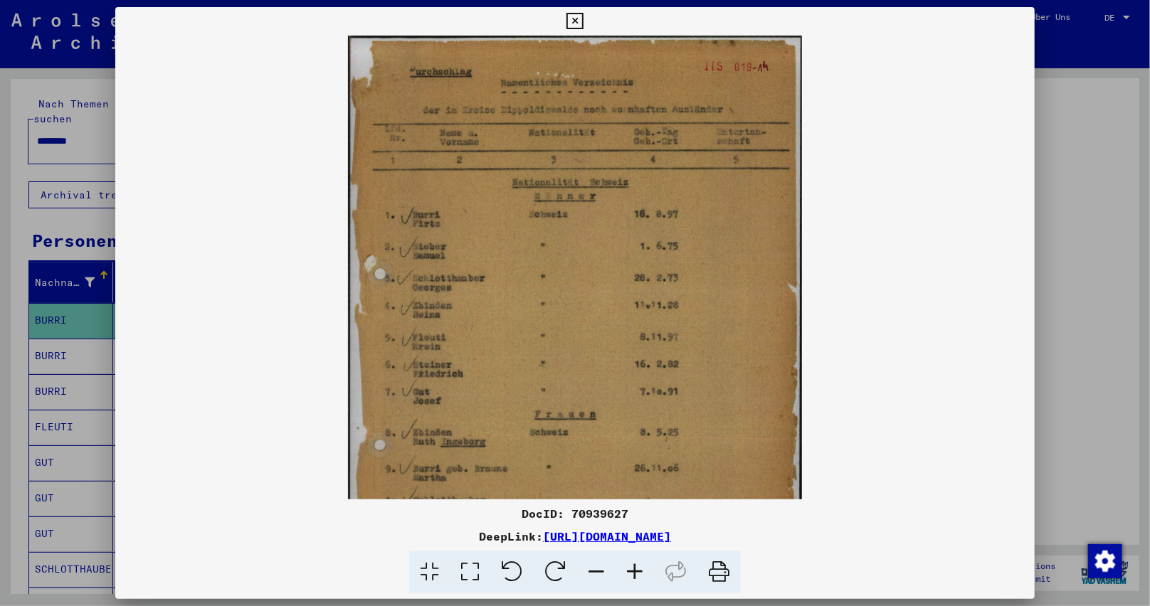
click at [623, 568] on icon at bounding box center [634, 572] width 38 height 43
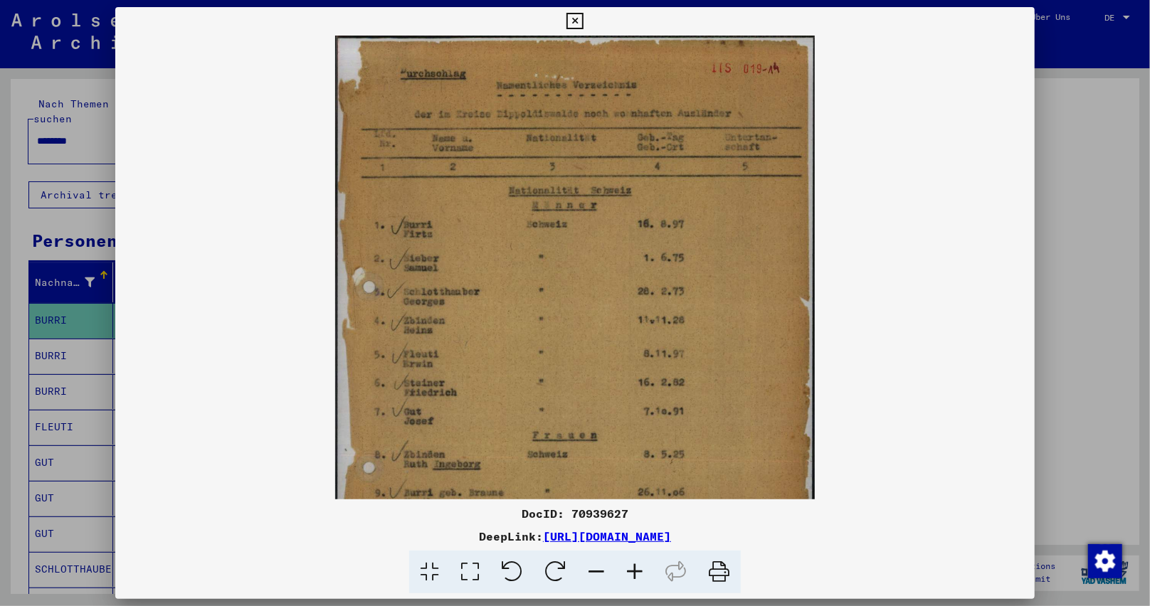
click at [623, 568] on icon at bounding box center [634, 572] width 38 height 43
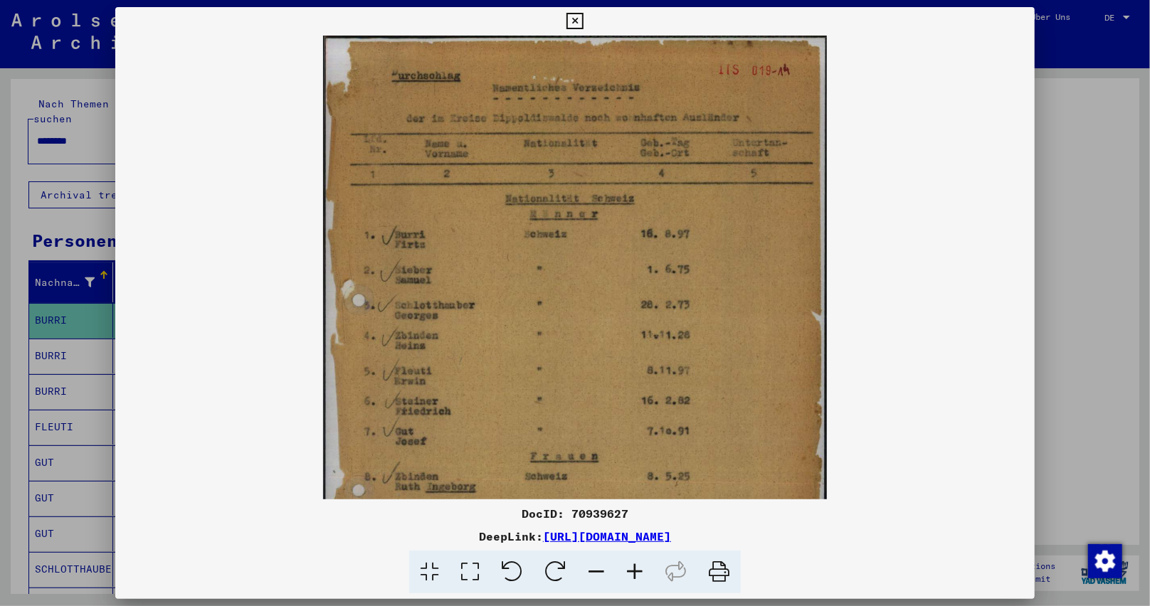
click at [623, 568] on icon at bounding box center [634, 572] width 38 height 43
click at [623, 569] on icon at bounding box center [634, 572] width 38 height 43
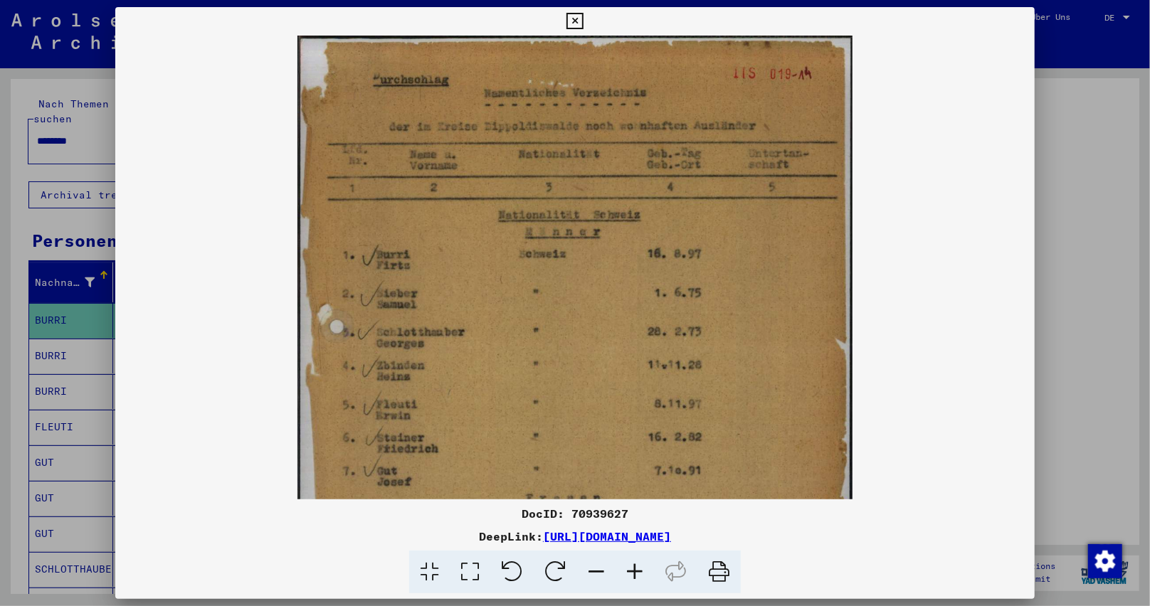
click at [623, 568] on icon at bounding box center [634, 572] width 38 height 43
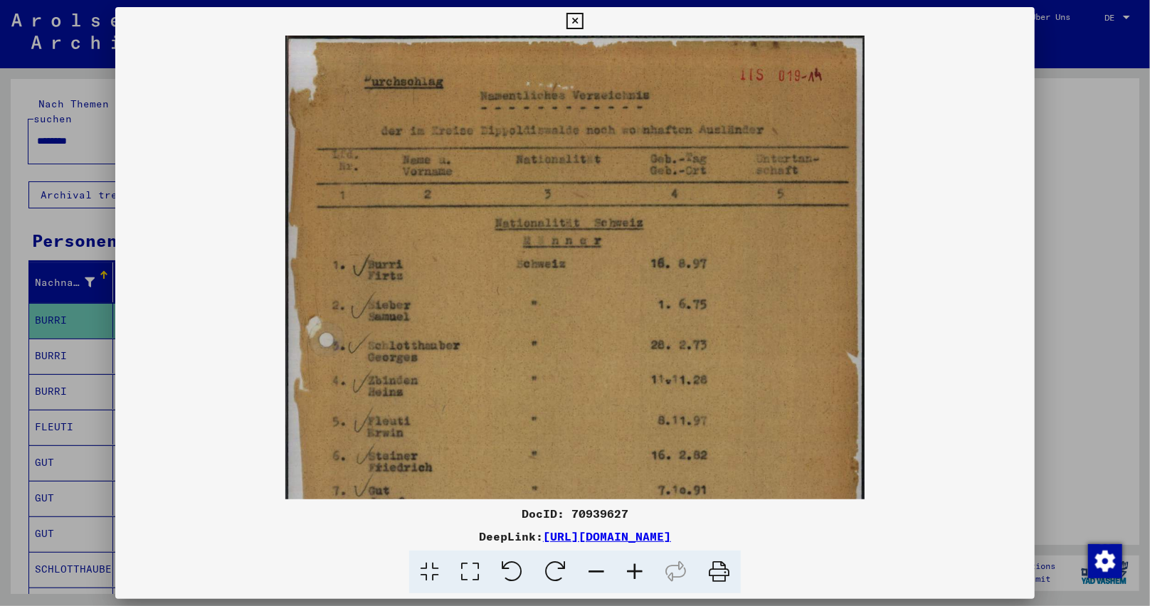
click at [623, 568] on icon at bounding box center [634, 572] width 38 height 43
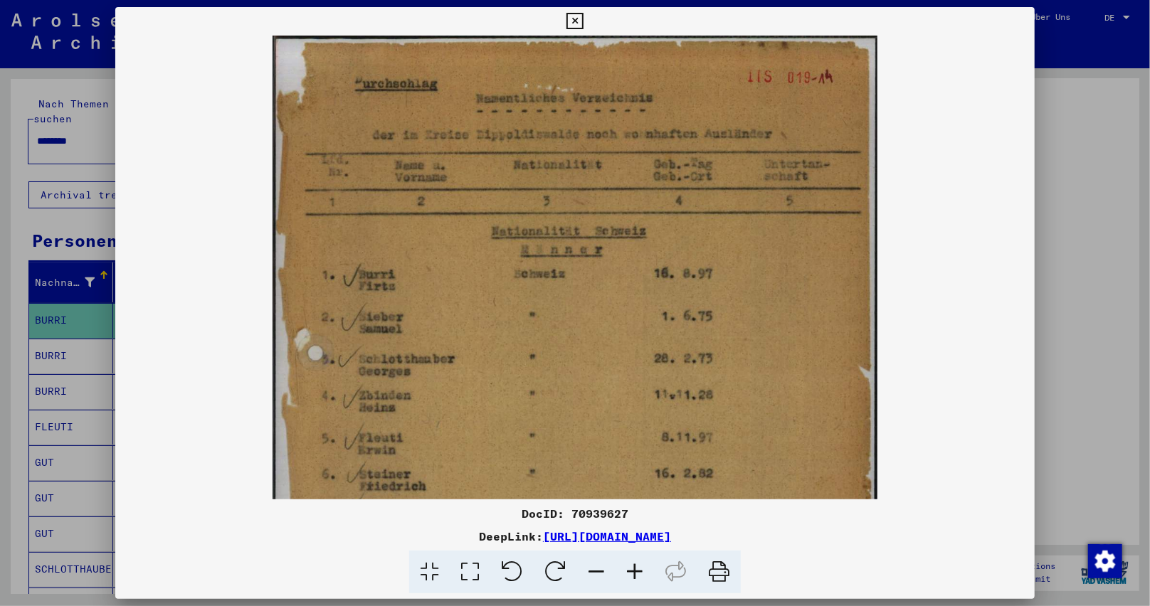
click at [623, 568] on icon at bounding box center [634, 572] width 38 height 43
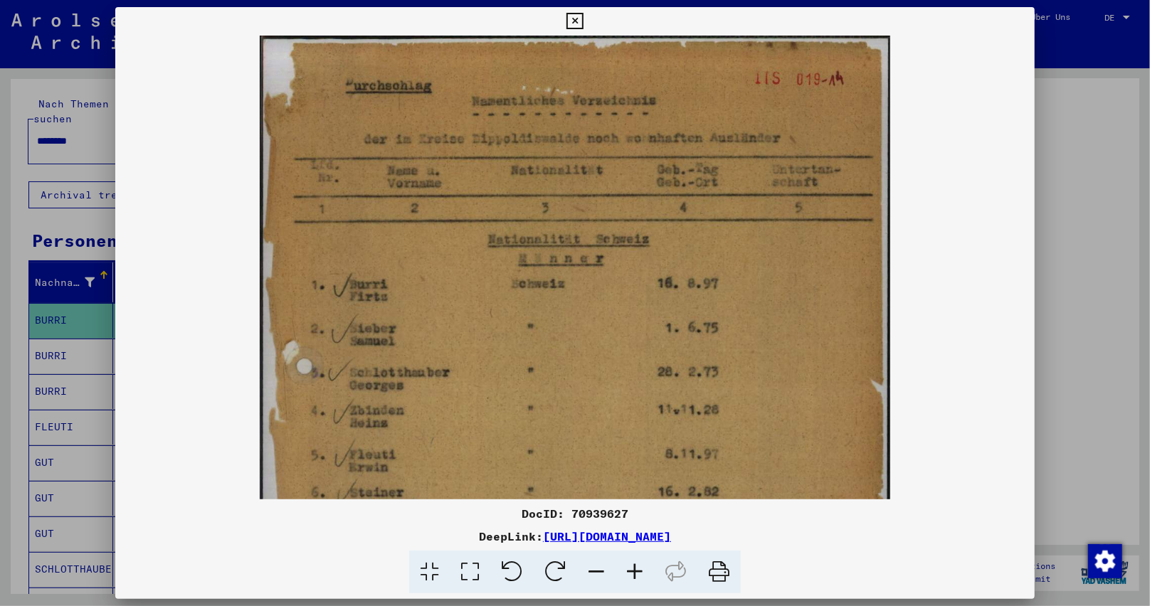
click at [623, 568] on icon at bounding box center [634, 572] width 38 height 43
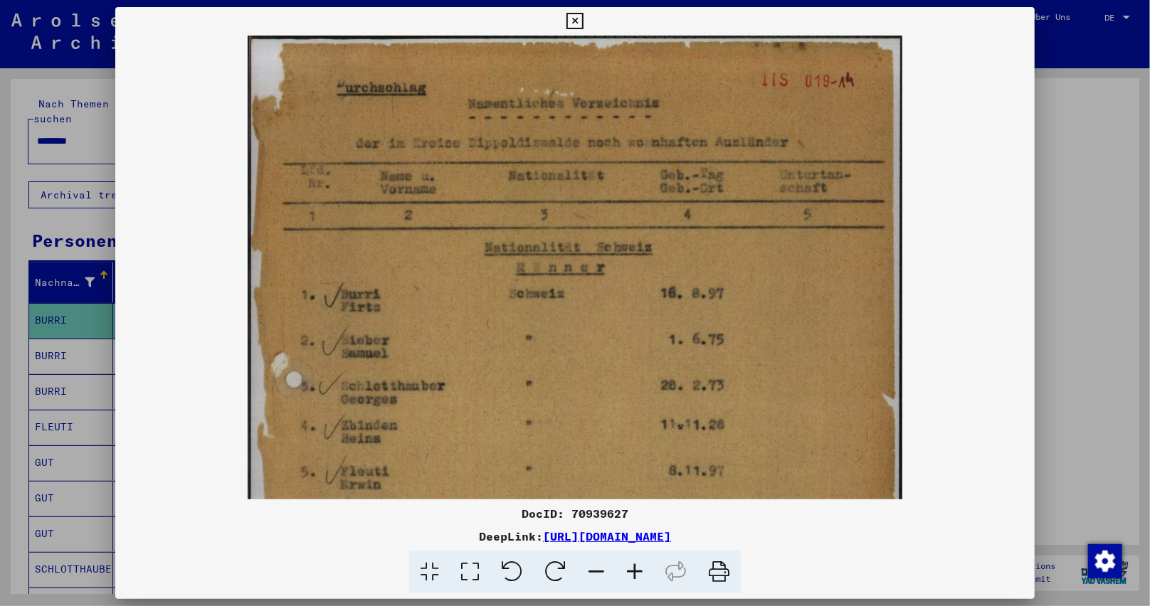
click at [623, 568] on icon at bounding box center [634, 572] width 38 height 43
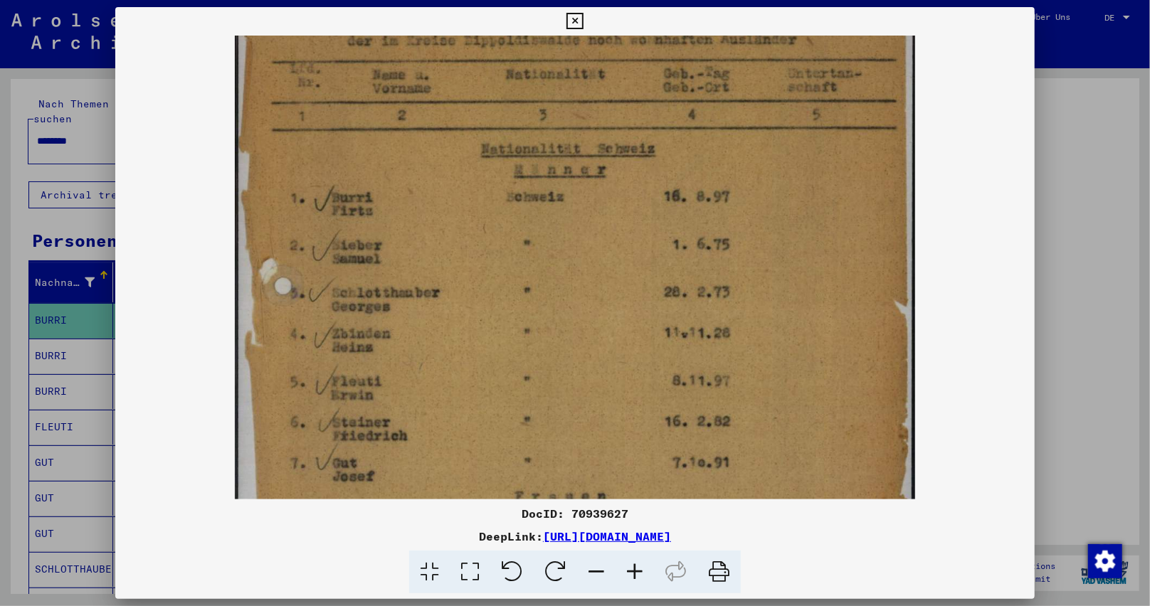
drag, startPoint x: 684, startPoint y: 392, endPoint x: 725, endPoint y: 262, distance: 136.4
click at [721, 260] on img at bounding box center [575, 410] width 680 height 962
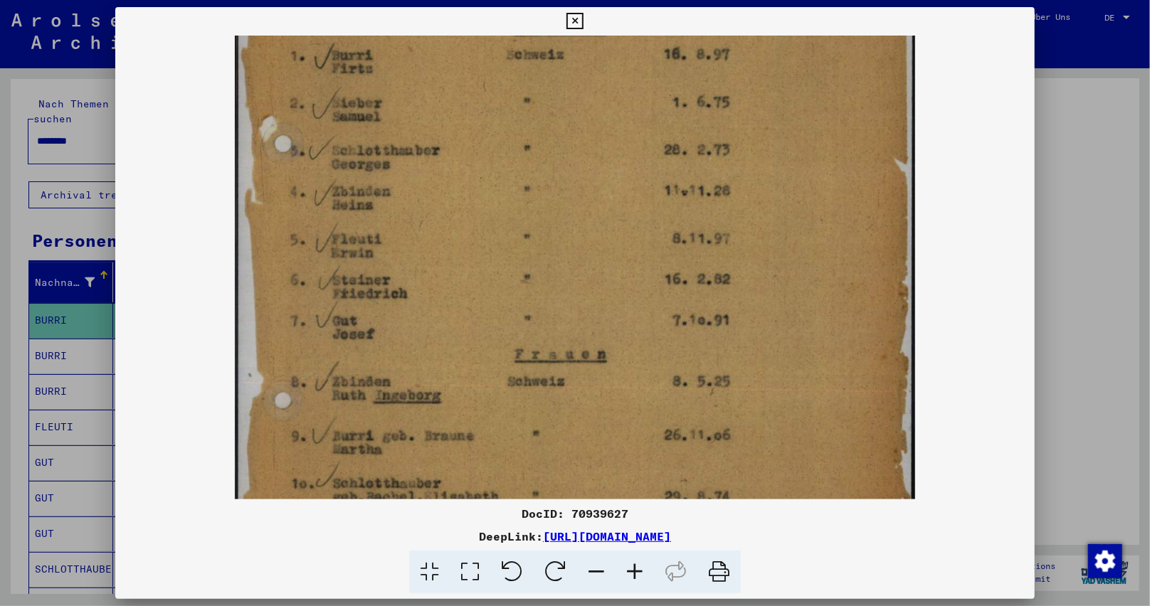
drag, startPoint x: 724, startPoint y: 366, endPoint x: 714, endPoint y: 260, distance: 107.2
click at [714, 260] on img at bounding box center [575, 268] width 680 height 962
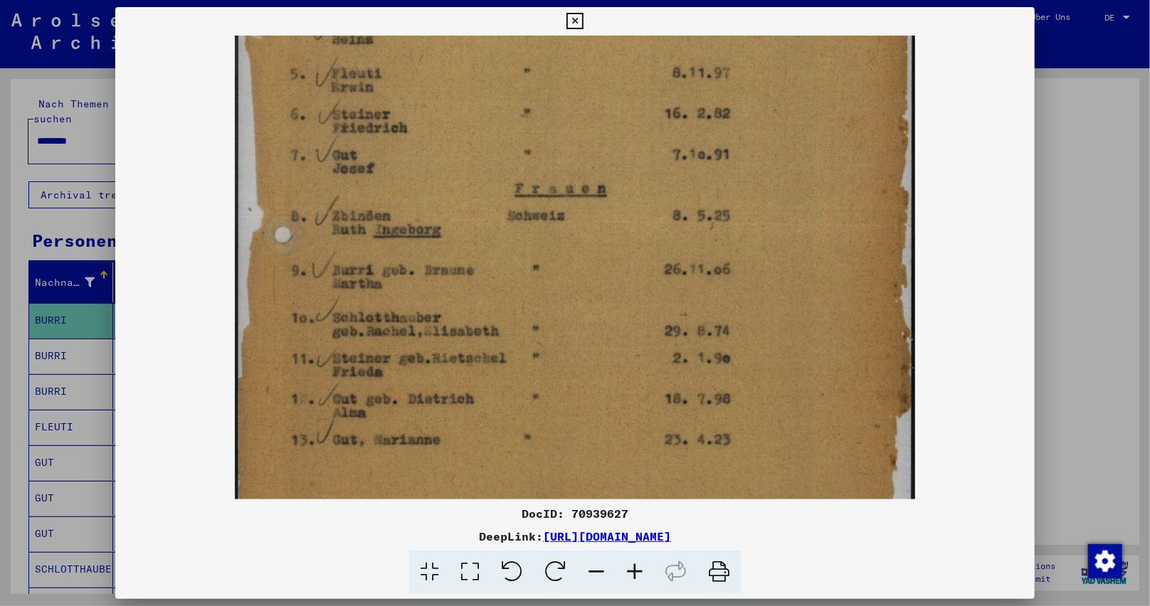
drag, startPoint x: 725, startPoint y: 369, endPoint x: 734, endPoint y: 204, distance: 165.3
click at [734, 204] on img at bounding box center [575, 102] width 680 height 962
drag, startPoint x: 726, startPoint y: 265, endPoint x: 713, endPoint y: 248, distance: 21.9
click at [720, 255] on img at bounding box center [575, 100] width 680 height 962
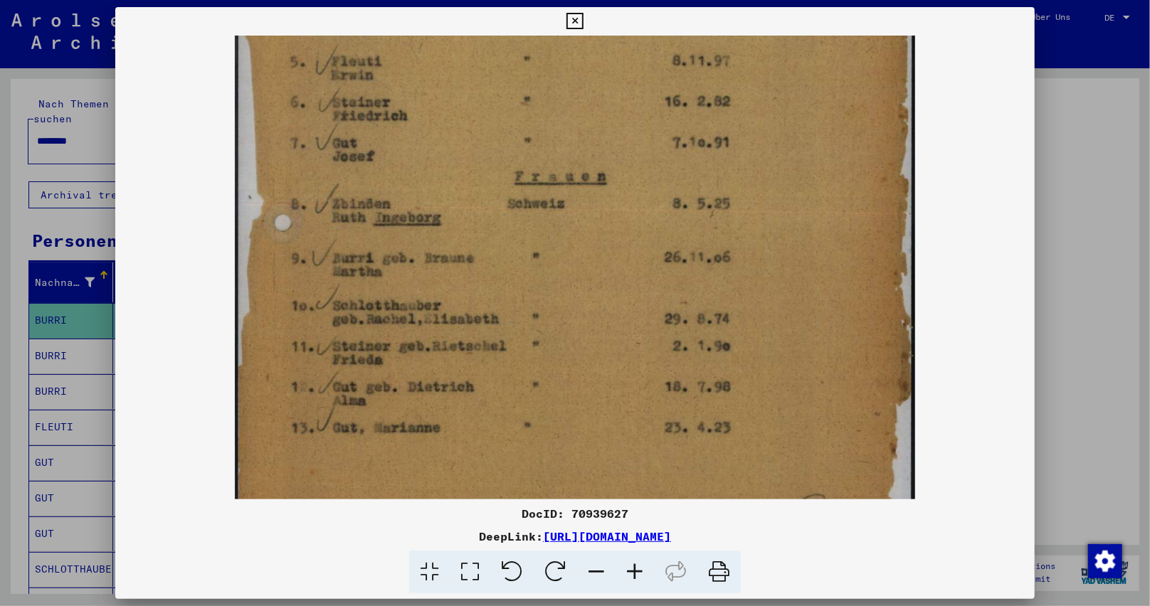
drag, startPoint x: 579, startPoint y: 16, endPoint x: 557, endPoint y: 31, distance: 26.2
click at [578, 16] on icon at bounding box center [574, 21] width 16 height 17
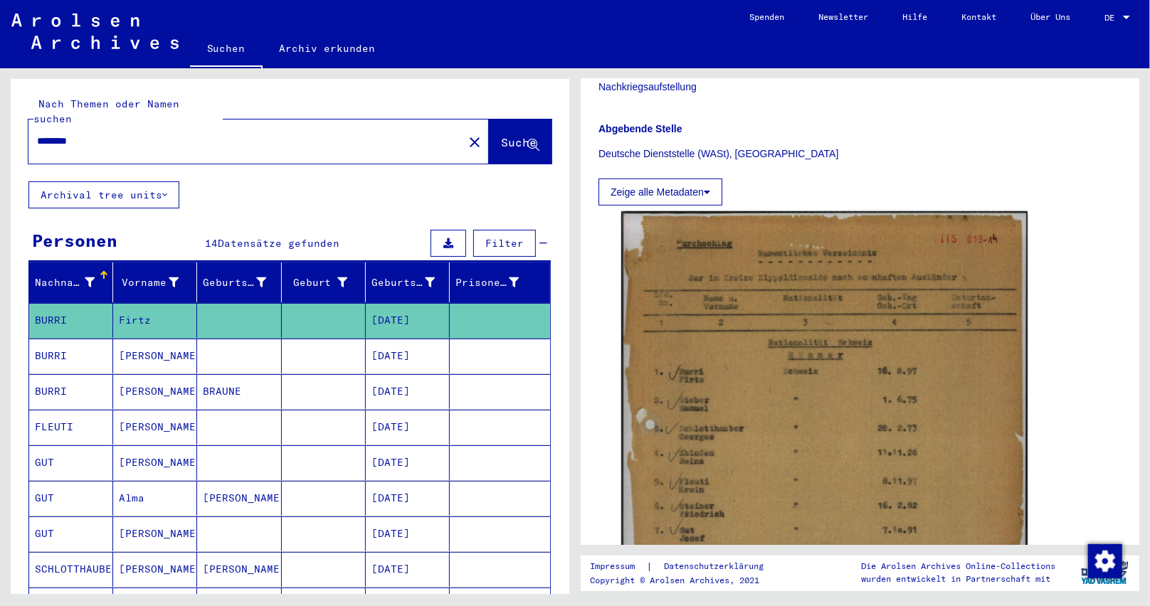
drag, startPoint x: 79, startPoint y: 127, endPoint x: 105, endPoint y: 127, distance: 25.6
click at [105, 134] on input "********" at bounding box center [246, 141] width 418 height 15
click at [501, 135] on span "Suche" at bounding box center [519, 142] width 36 height 14
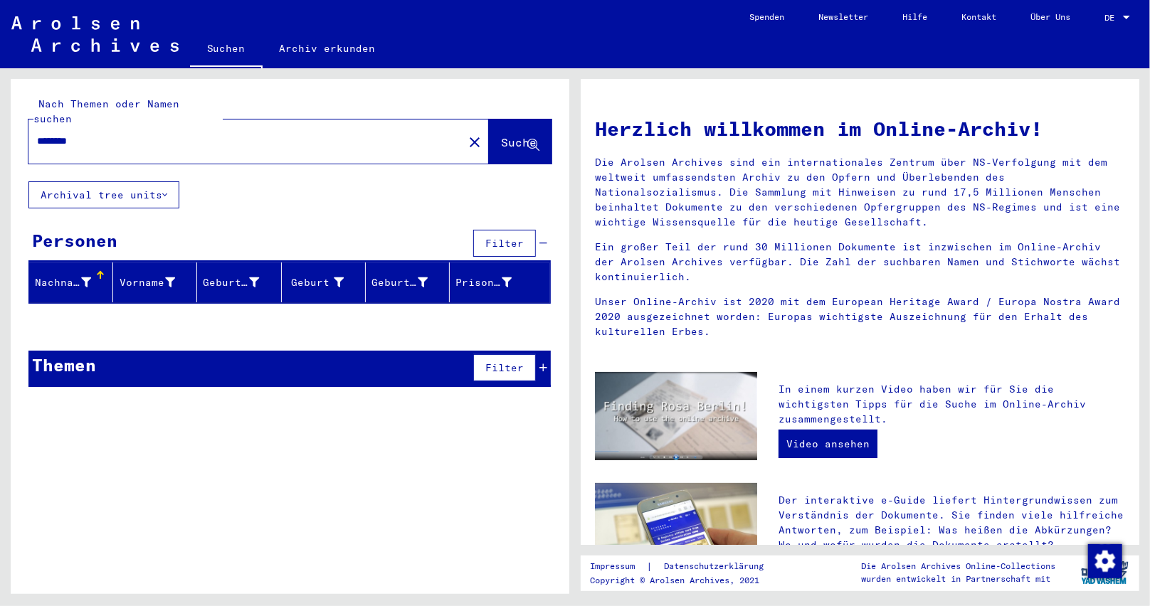
drag, startPoint x: 79, startPoint y: 125, endPoint x: 90, endPoint y: 125, distance: 10.7
click at [90, 134] on input "********" at bounding box center [241, 141] width 409 height 15
click at [501, 135] on span "Suche" at bounding box center [519, 142] width 36 height 14
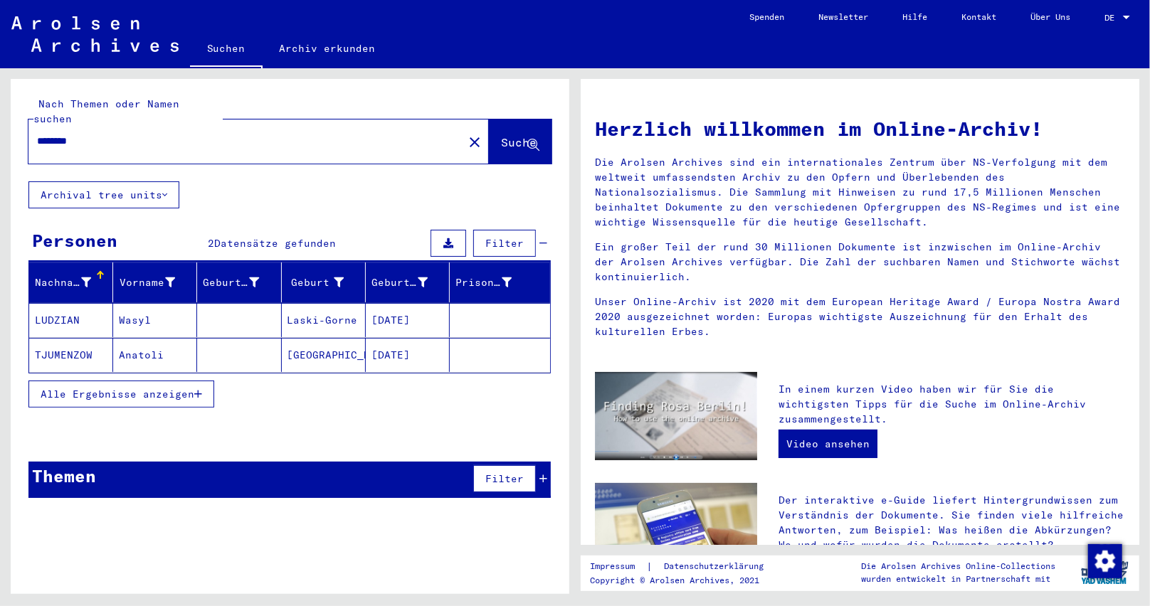
click at [400, 317] on mat-cell "[DATE]" at bounding box center [408, 320] width 84 height 34
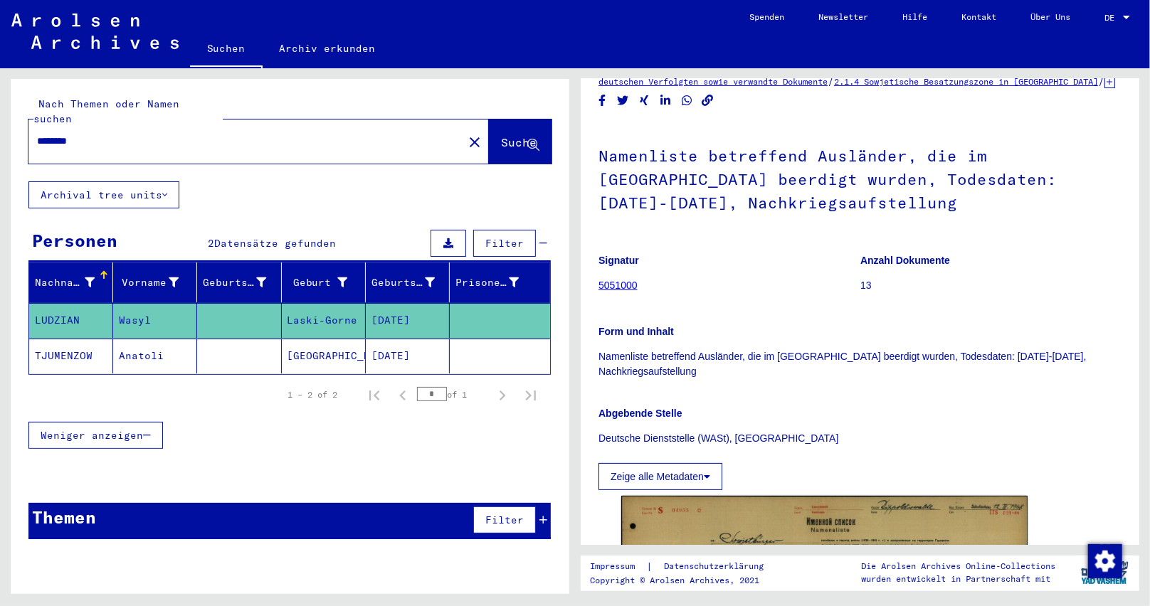
scroll to position [213, 0]
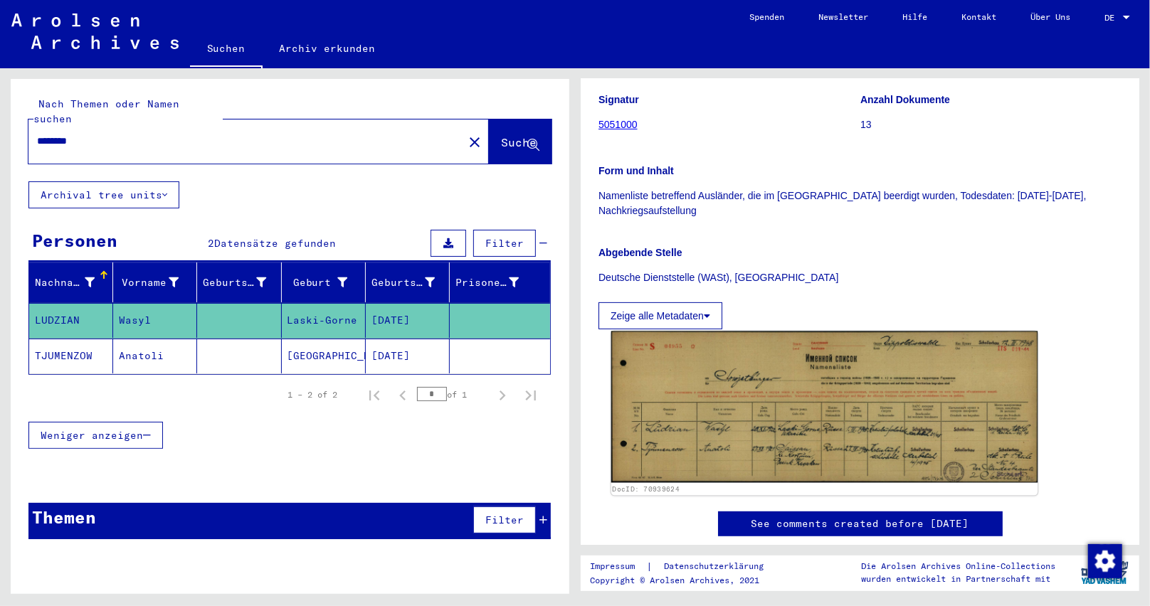
click at [784, 426] on img at bounding box center [824, 408] width 427 height 152
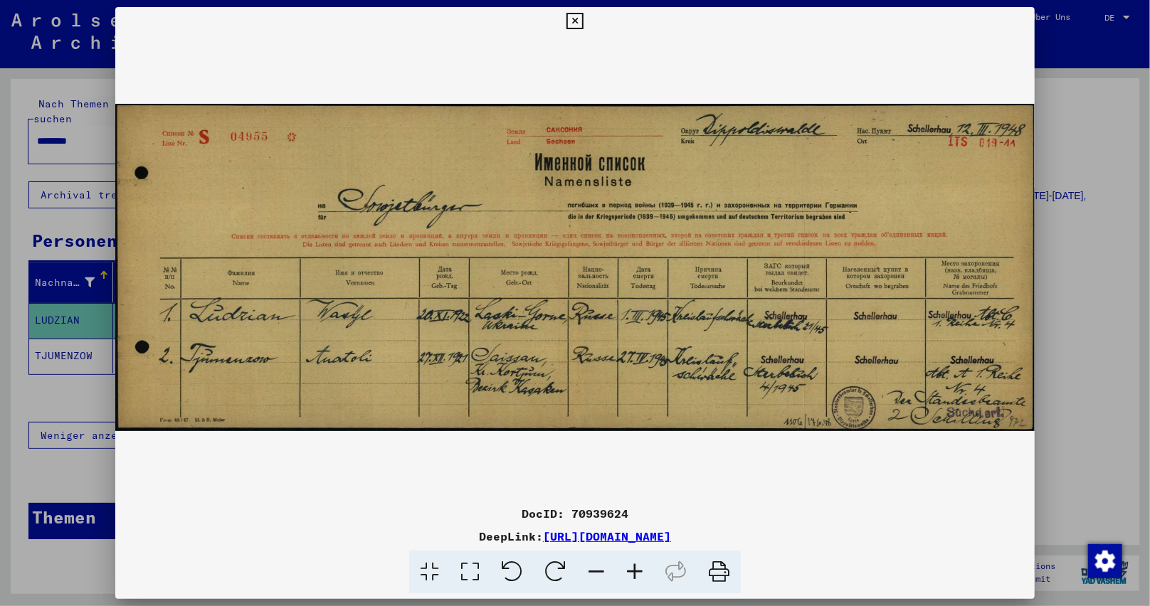
click at [638, 571] on icon at bounding box center [634, 572] width 38 height 43
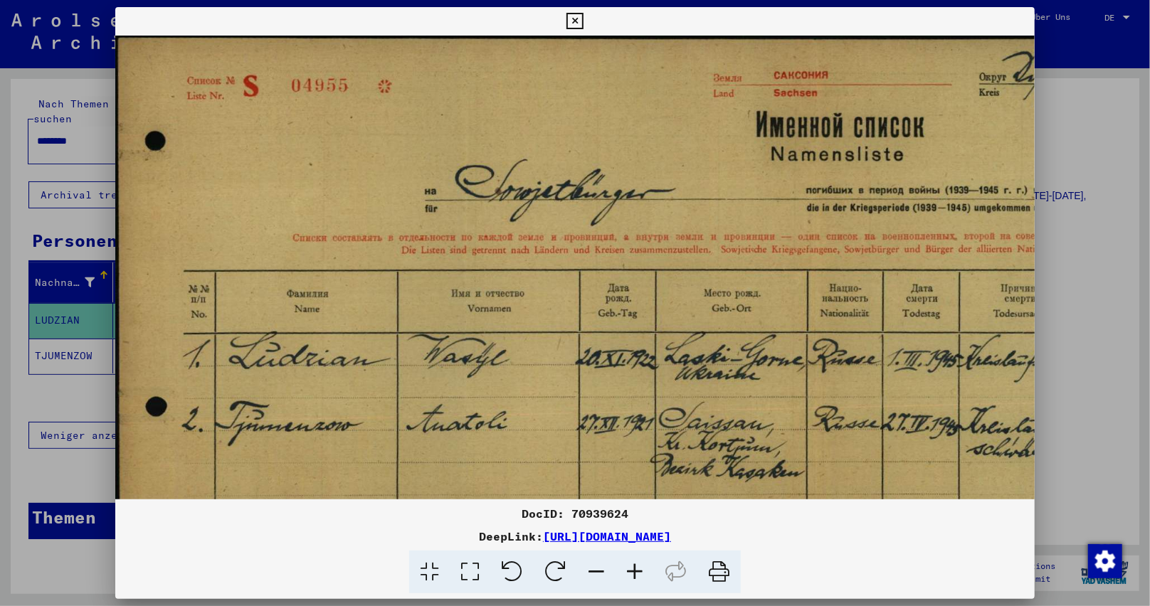
click at [638, 571] on icon at bounding box center [634, 572] width 38 height 43
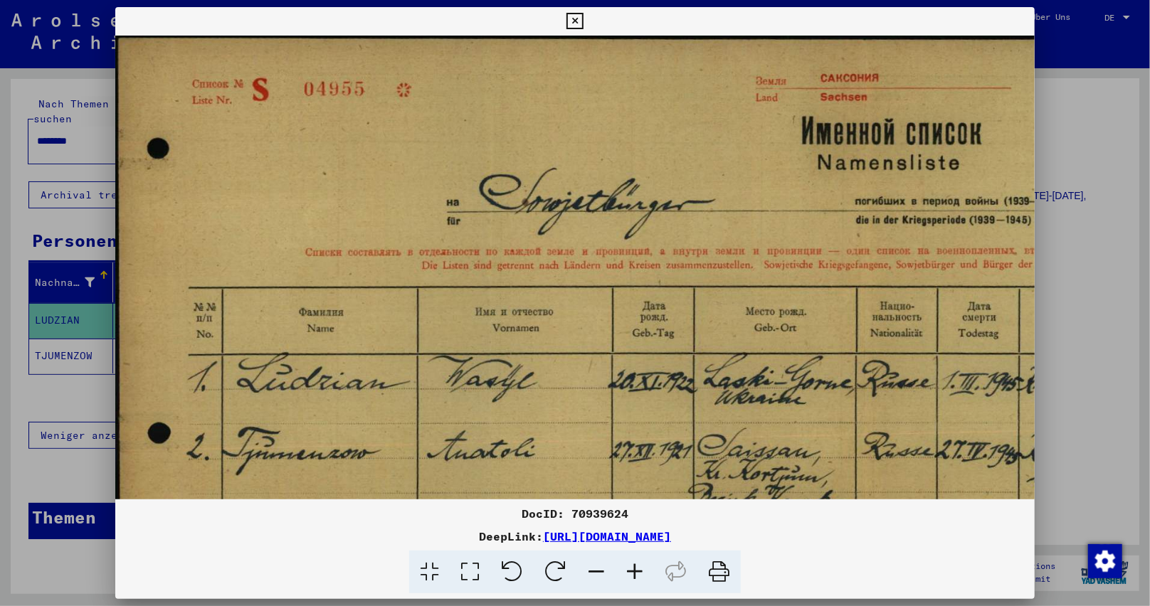
click at [638, 571] on icon at bounding box center [634, 572] width 38 height 43
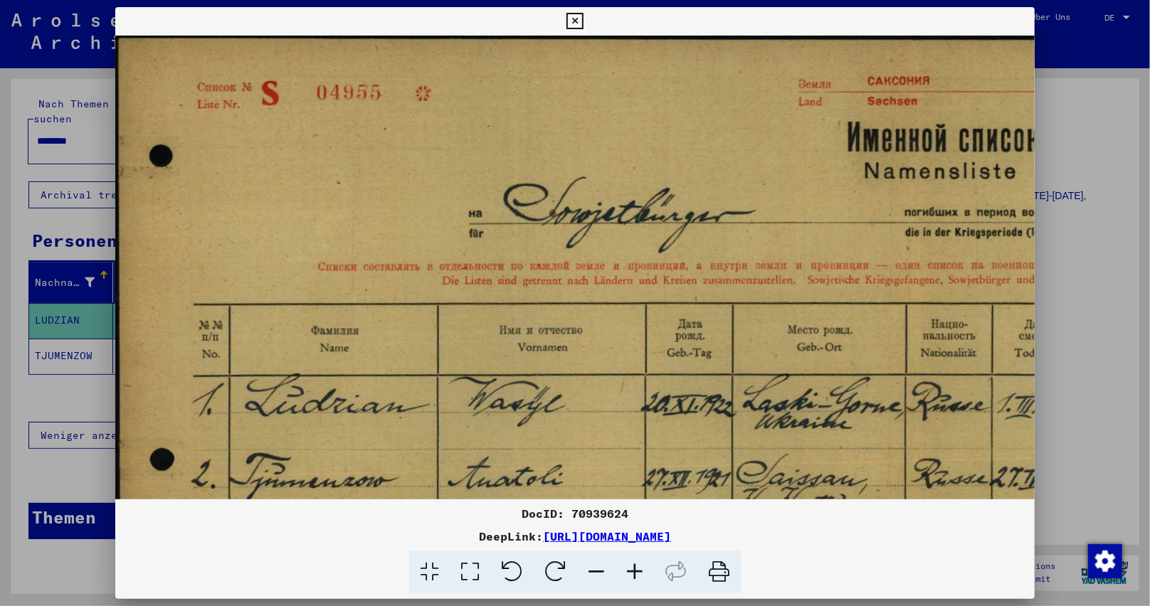
click at [571, 26] on icon at bounding box center [574, 21] width 16 height 17
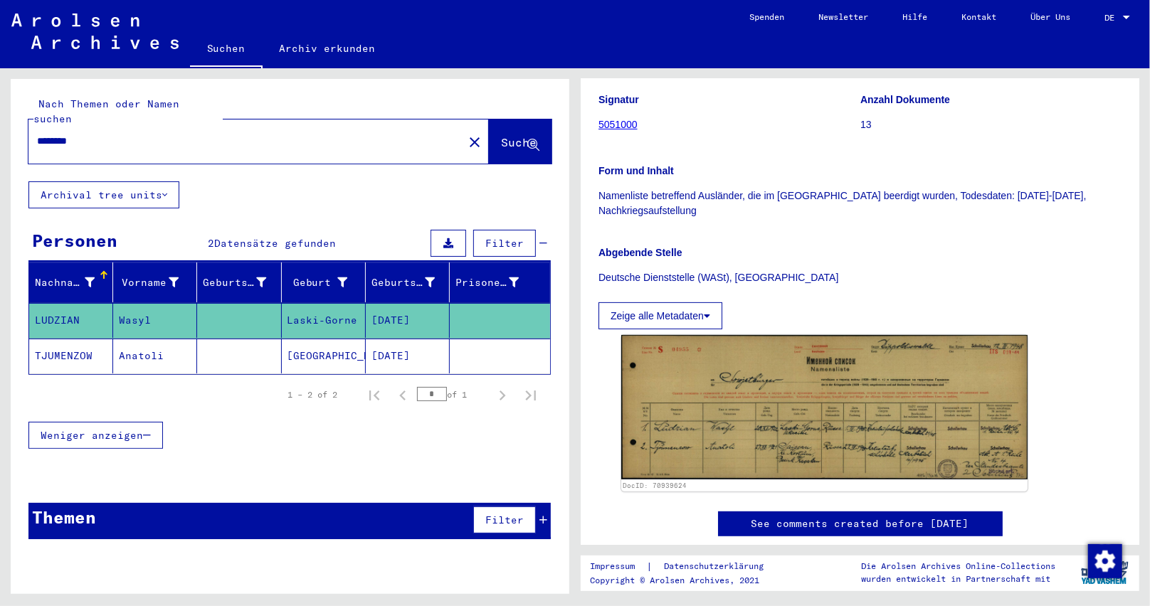
drag, startPoint x: 438, startPoint y: 309, endPoint x: 370, endPoint y: 312, distance: 68.4
click at [370, 312] on mat-cell "[DATE]" at bounding box center [408, 320] width 84 height 35
copy mat-cell "[DATE]"
drag, startPoint x: 83, startPoint y: 124, endPoint x: 90, endPoint y: 124, distance: 7.8
click at [90, 134] on input "********" at bounding box center [246, 141] width 418 height 15
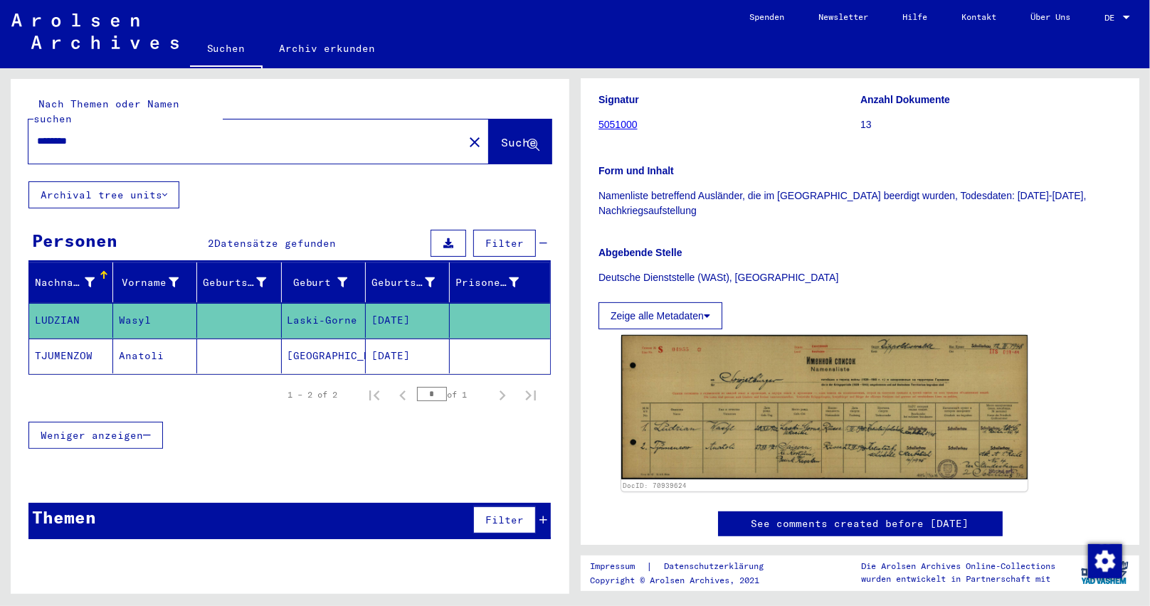
type input "********"
click at [503, 135] on span "Suche" at bounding box center [519, 142] width 36 height 14
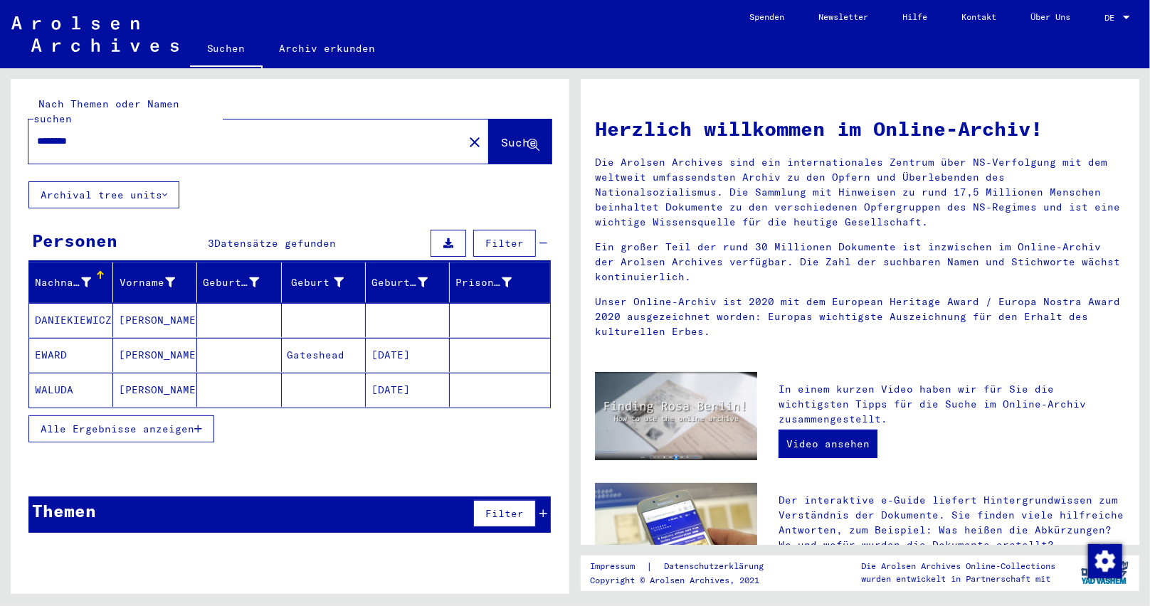
click at [425, 351] on mat-cell "[DATE]" at bounding box center [408, 355] width 84 height 34
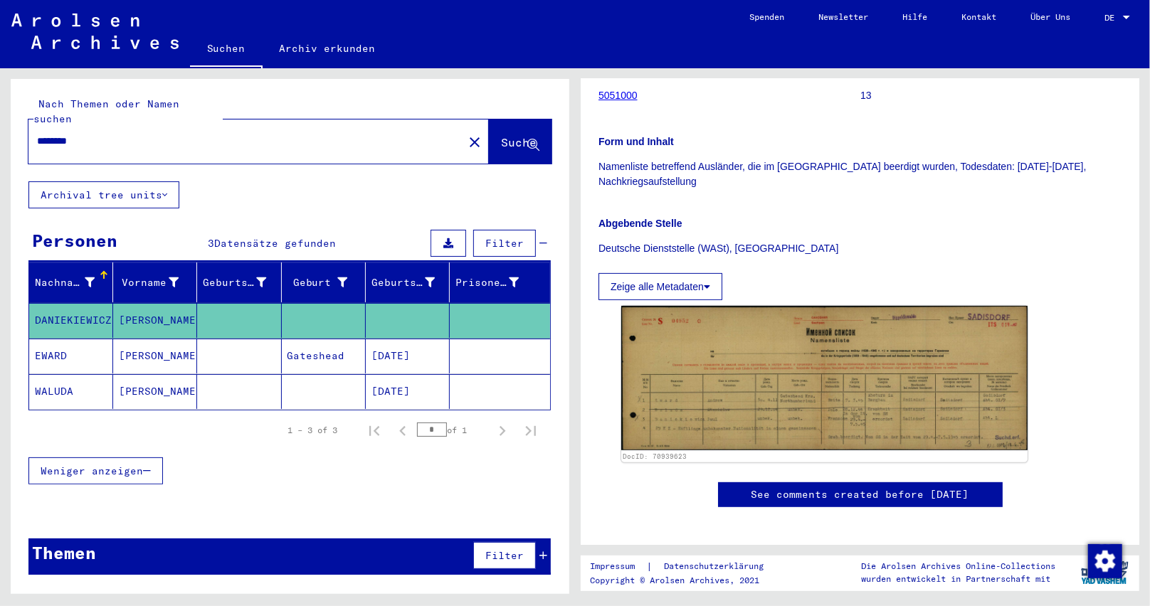
scroll to position [285, 0]
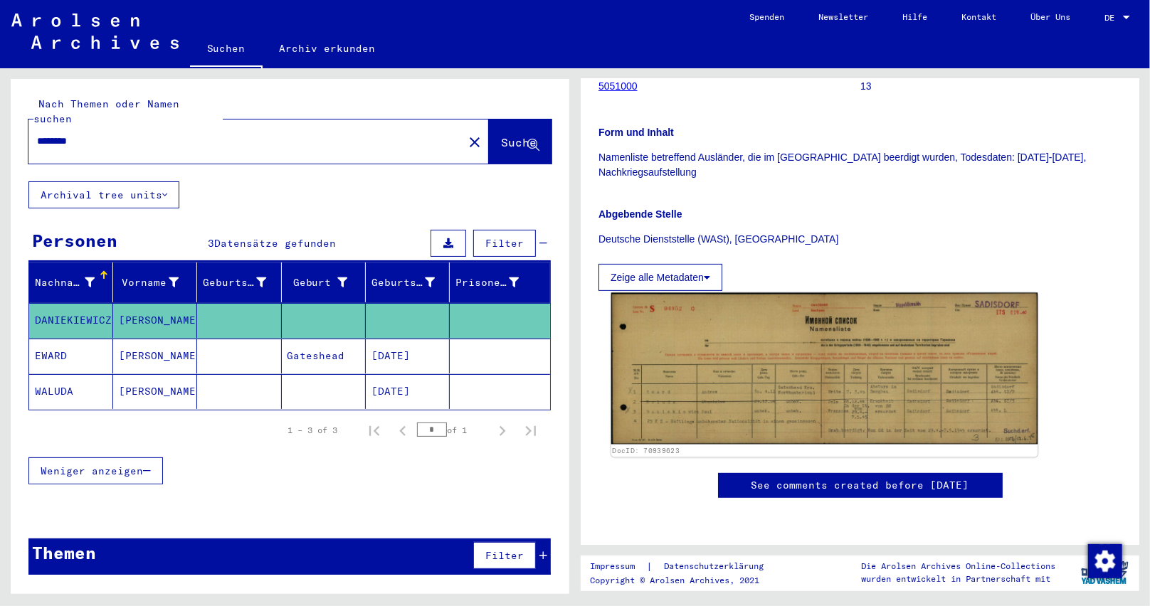
click at [728, 371] on img at bounding box center [824, 369] width 427 height 152
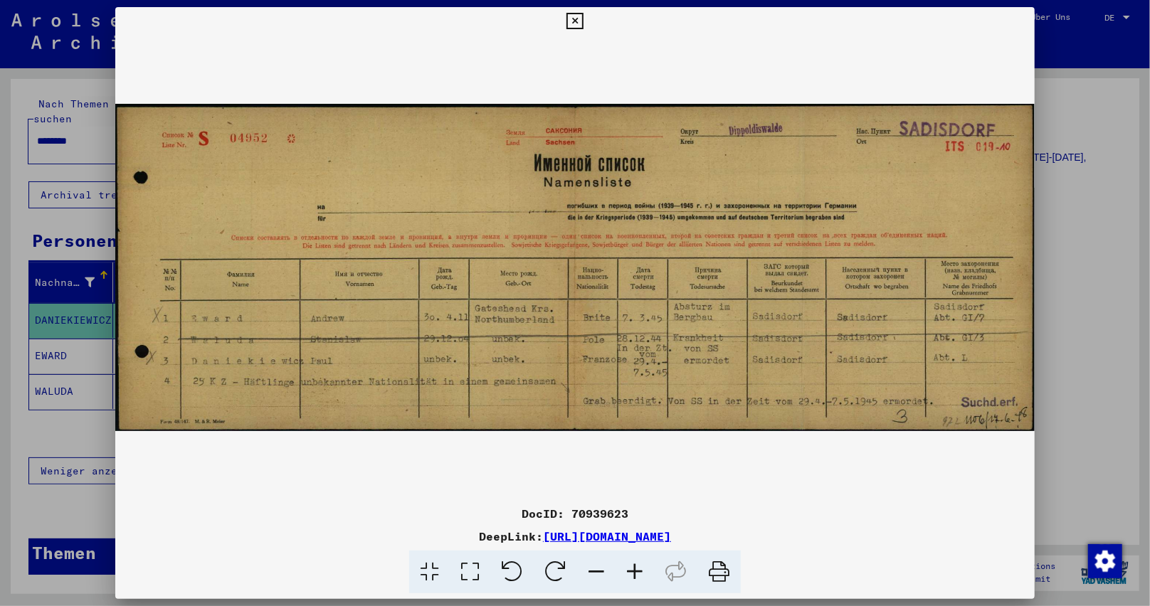
click at [629, 571] on icon at bounding box center [634, 572] width 38 height 43
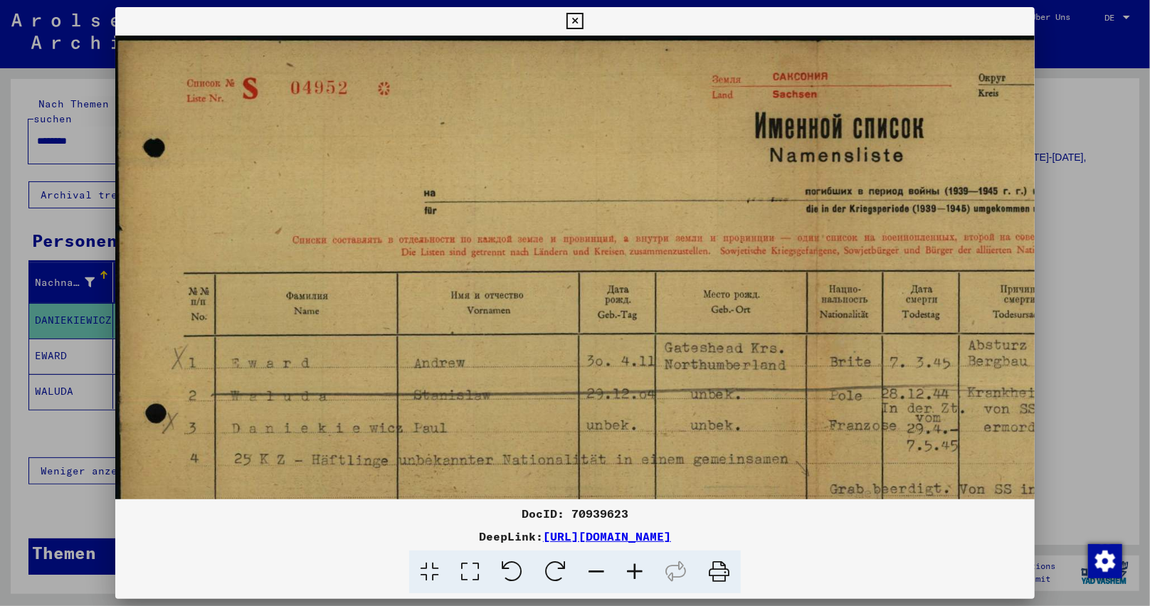
click at [629, 571] on icon at bounding box center [634, 572] width 38 height 43
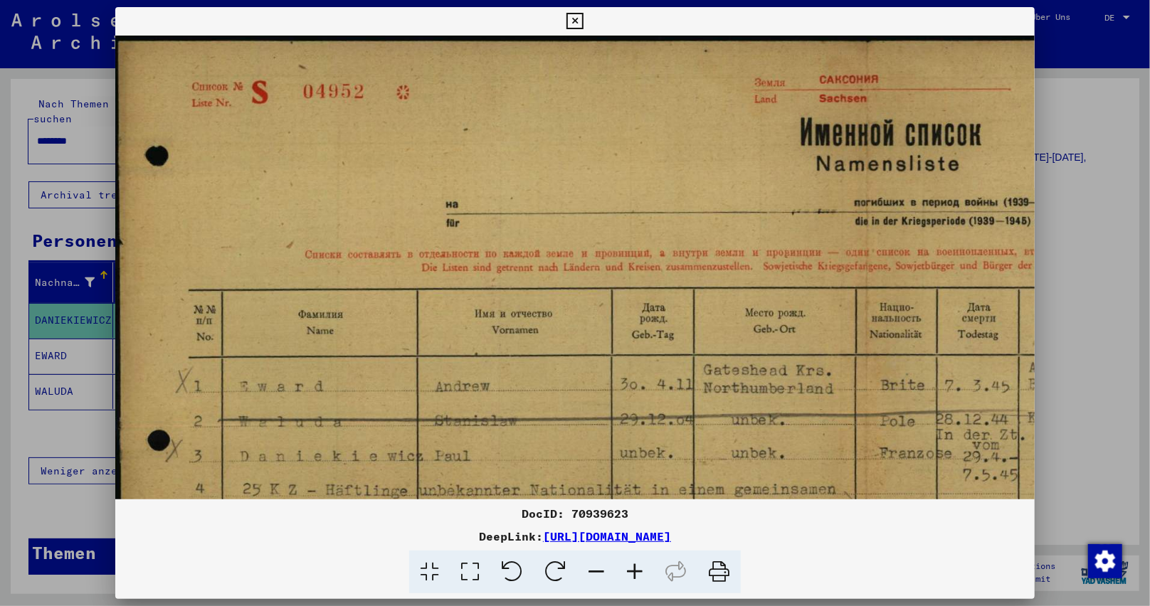
click at [629, 571] on icon at bounding box center [634, 572] width 38 height 43
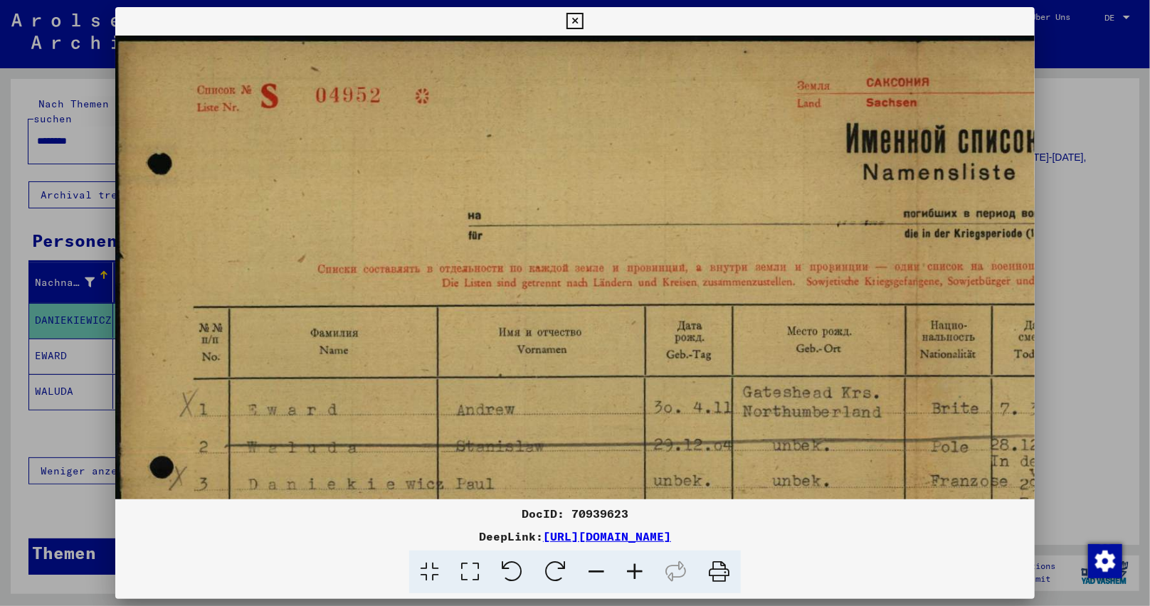
click at [629, 571] on icon at bounding box center [634, 572] width 38 height 43
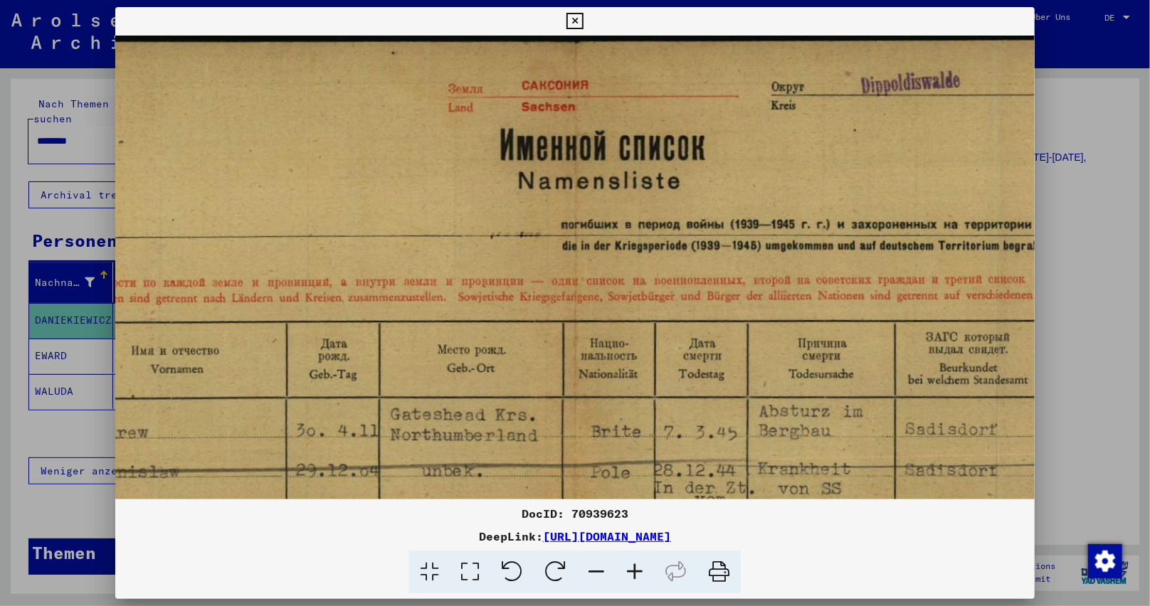
drag, startPoint x: 686, startPoint y: 334, endPoint x: 371, endPoint y: 424, distance: 327.9
click at [358, 471] on img at bounding box center [576, 339] width 1704 height 606
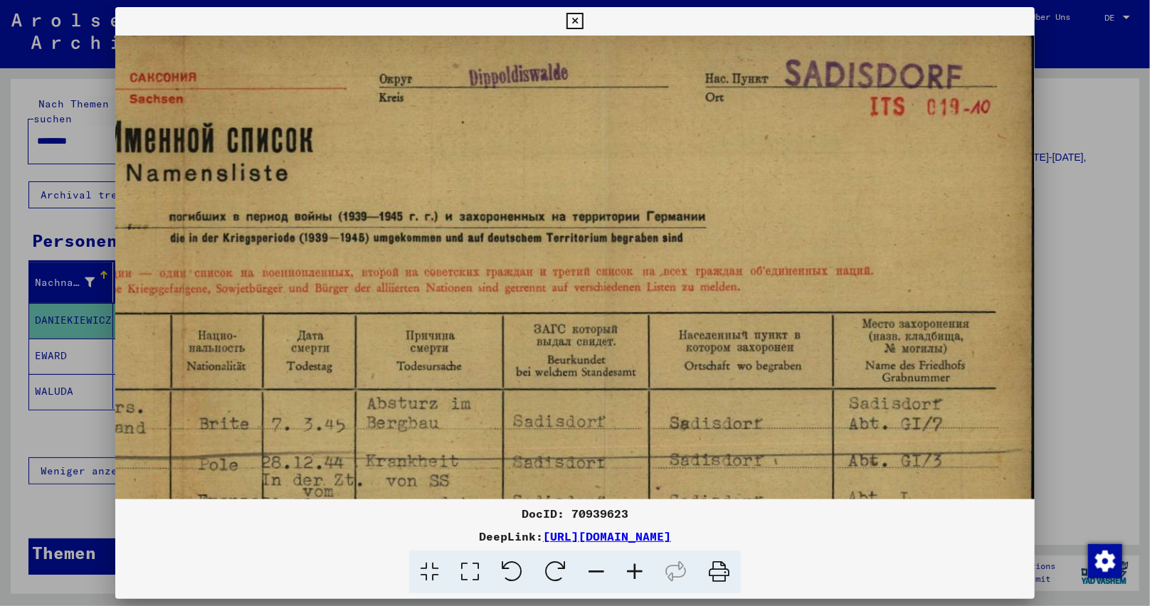
scroll to position [9, 783]
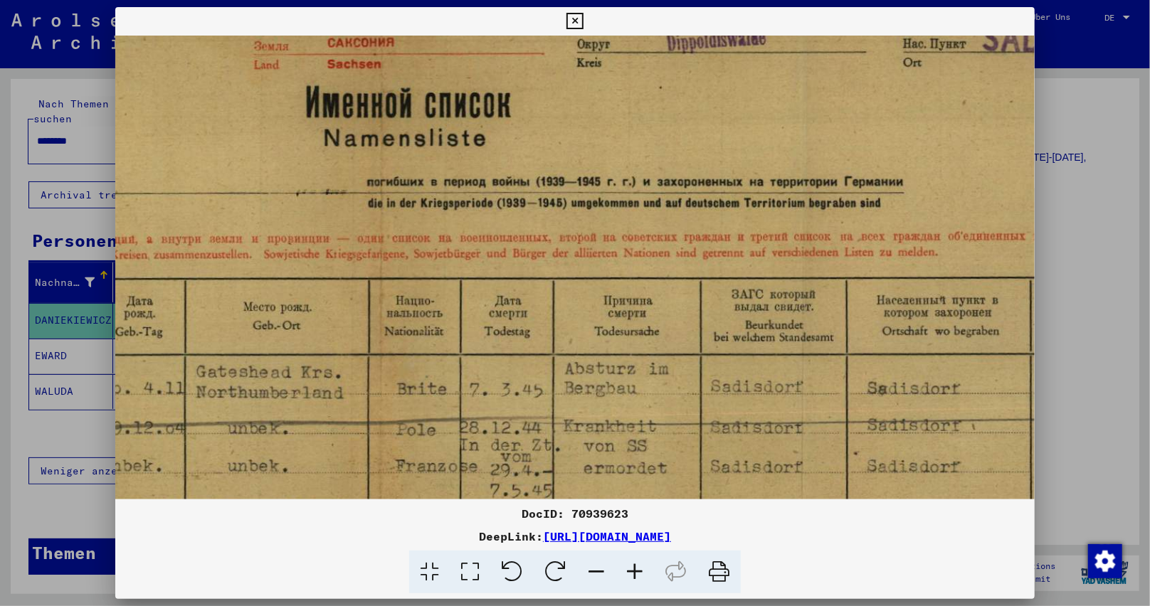
drag, startPoint x: 655, startPoint y: 227, endPoint x: 408, endPoint y: 216, distance: 247.2
click at [408, 216] on img at bounding box center [382, 296] width 1704 height 606
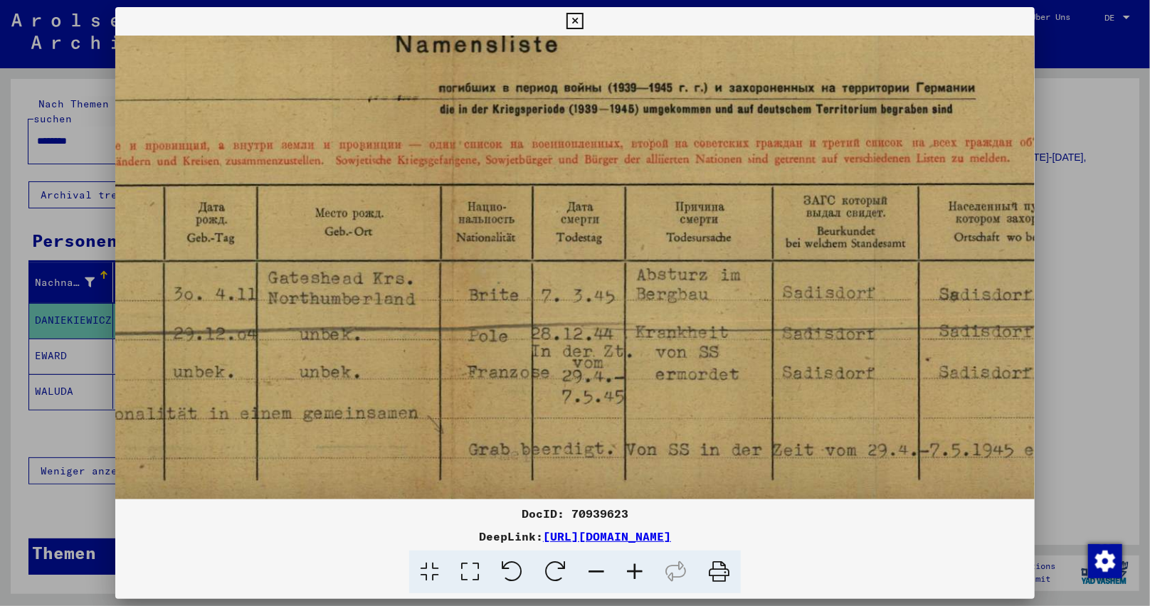
drag, startPoint x: 517, startPoint y: 270, endPoint x: 544, endPoint y: 245, distance: 37.3
click at [590, 186] on img at bounding box center [454, 202] width 1704 height 606
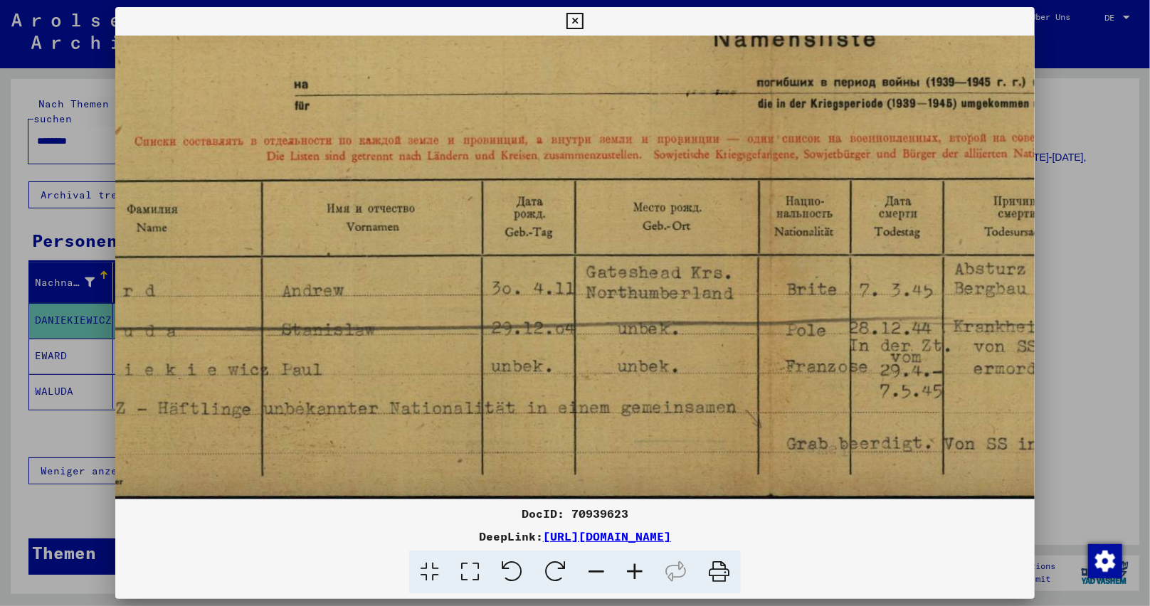
scroll to position [137, 129]
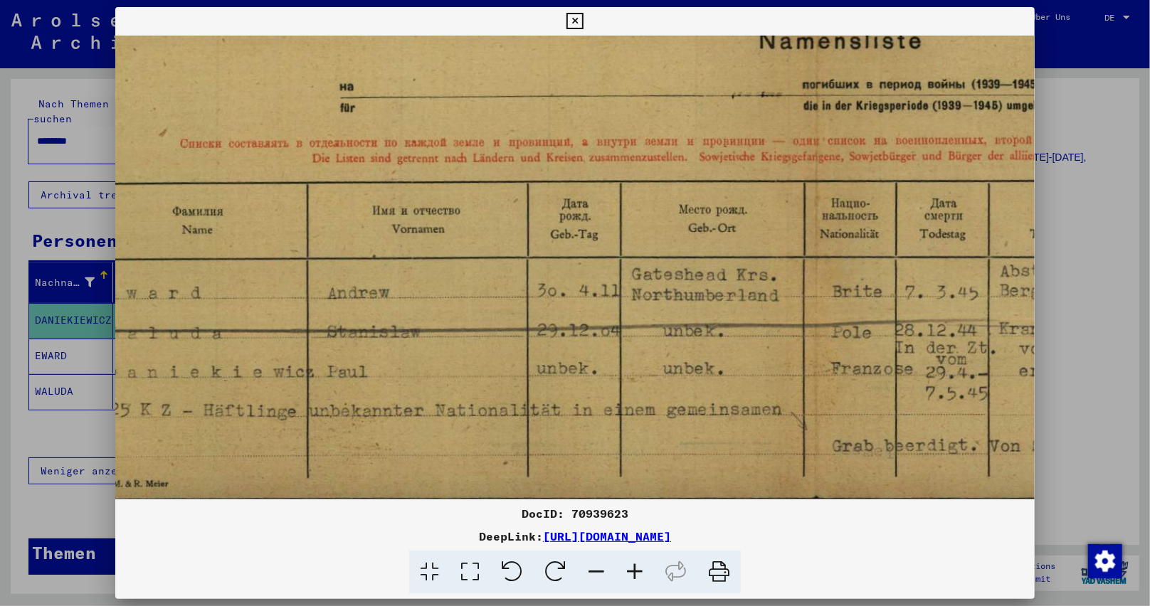
drag, startPoint x: 512, startPoint y: 274, endPoint x: 764, endPoint y: 280, distance: 252.7
click at [872, 257] on img at bounding box center [818, 198] width 1704 height 606
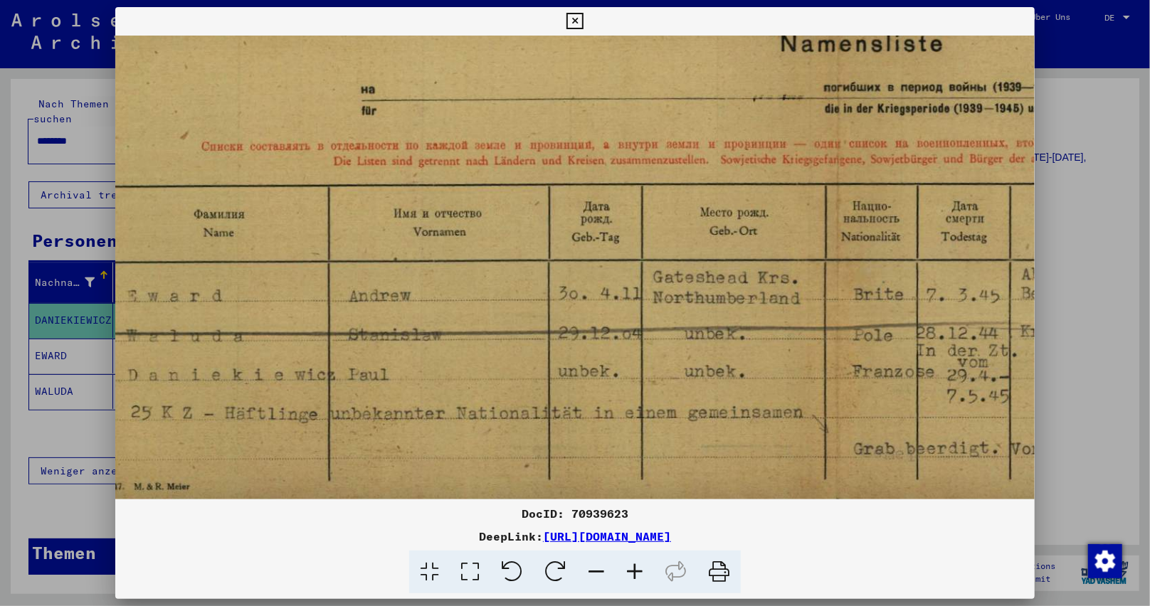
scroll to position [142, 0]
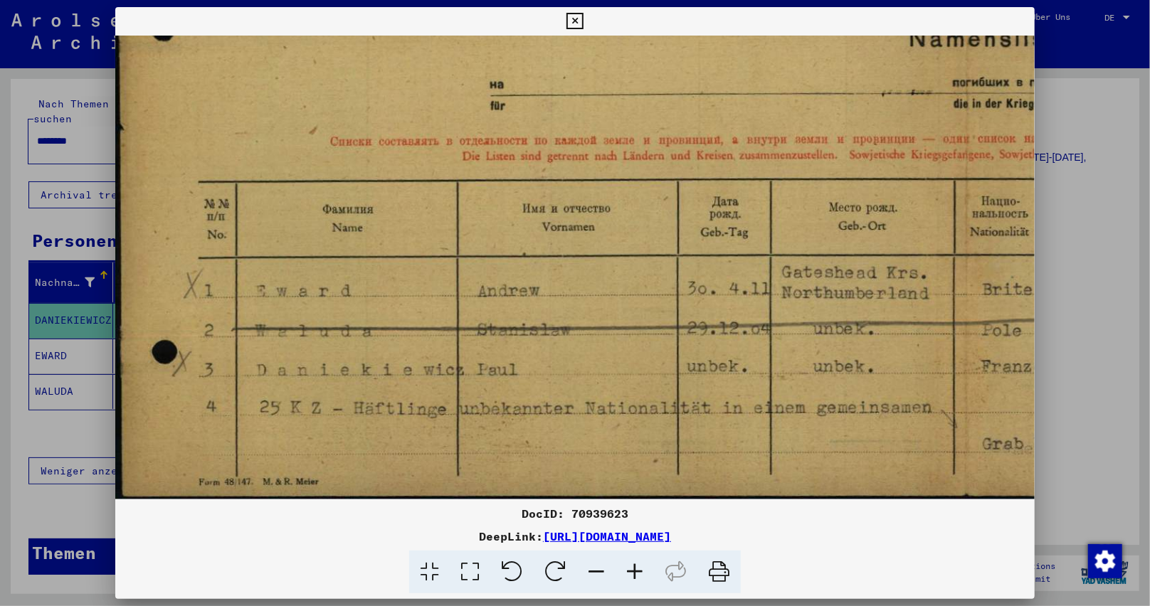
drag, startPoint x: 772, startPoint y: 282, endPoint x: 781, endPoint y: 281, distance: 8.6
click at [781, 281] on img at bounding box center [967, 196] width 1704 height 606
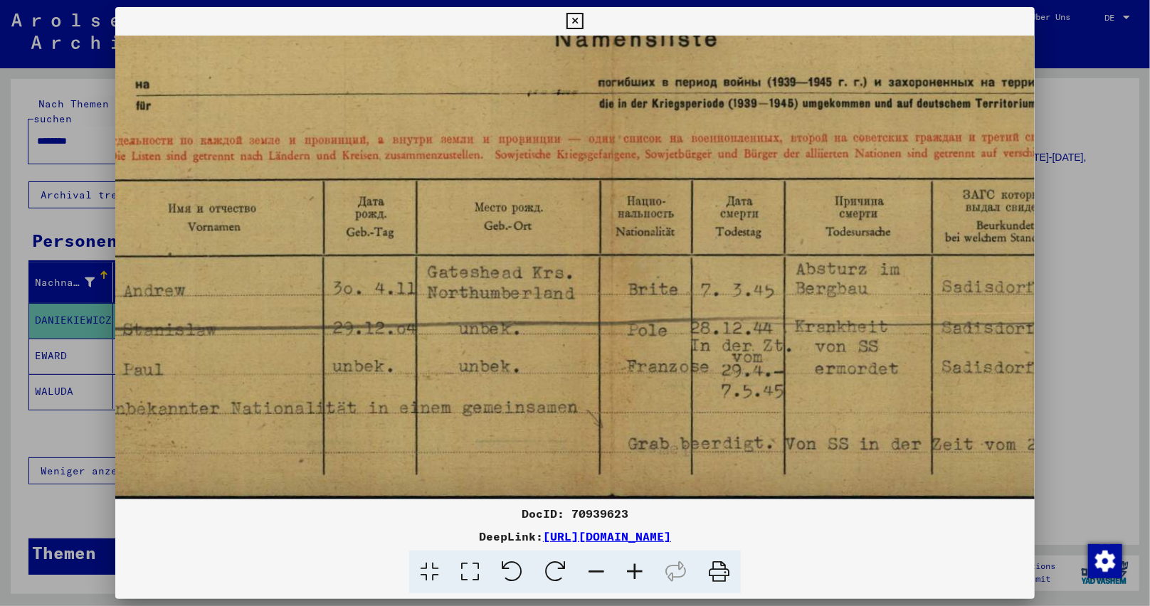
drag, startPoint x: 730, startPoint y: 394, endPoint x: 452, endPoint y: 359, distance: 280.5
click at [433, 359] on img at bounding box center [613, 196] width 1704 height 606
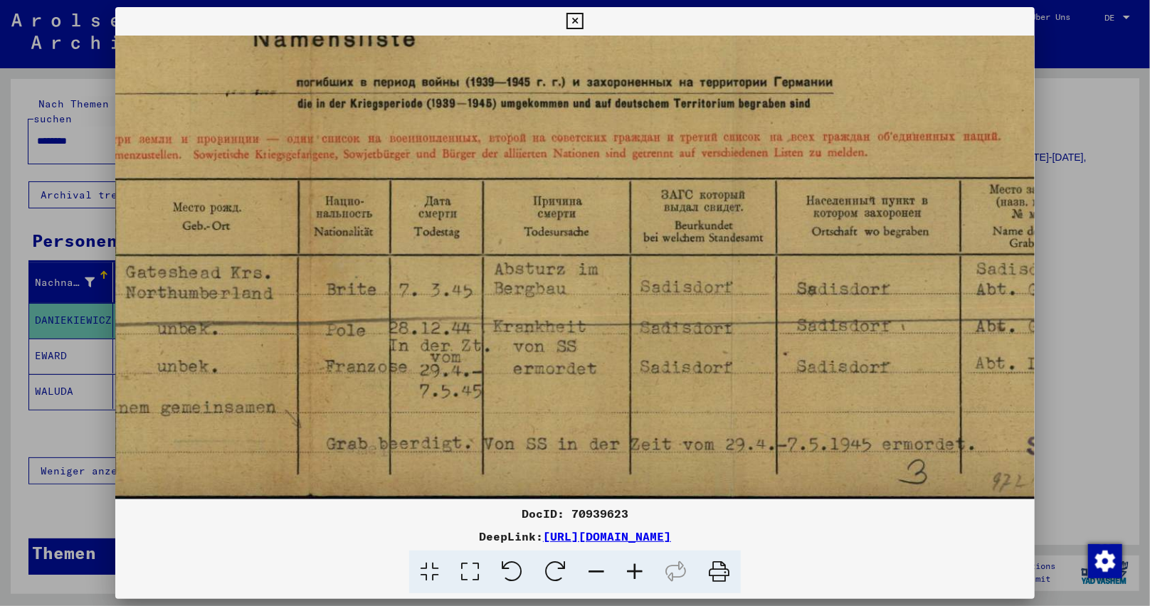
scroll to position [142, 662]
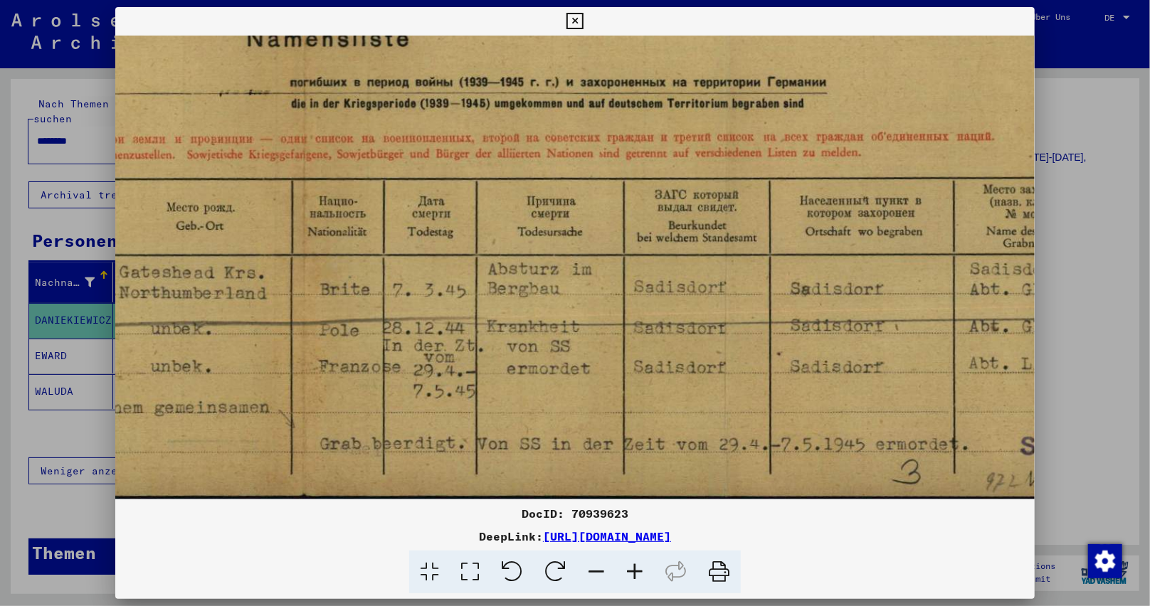
drag, startPoint x: 721, startPoint y: 313, endPoint x: 568, endPoint y: 300, distance: 154.3
click at [568, 300] on img at bounding box center [305, 196] width 1704 height 606
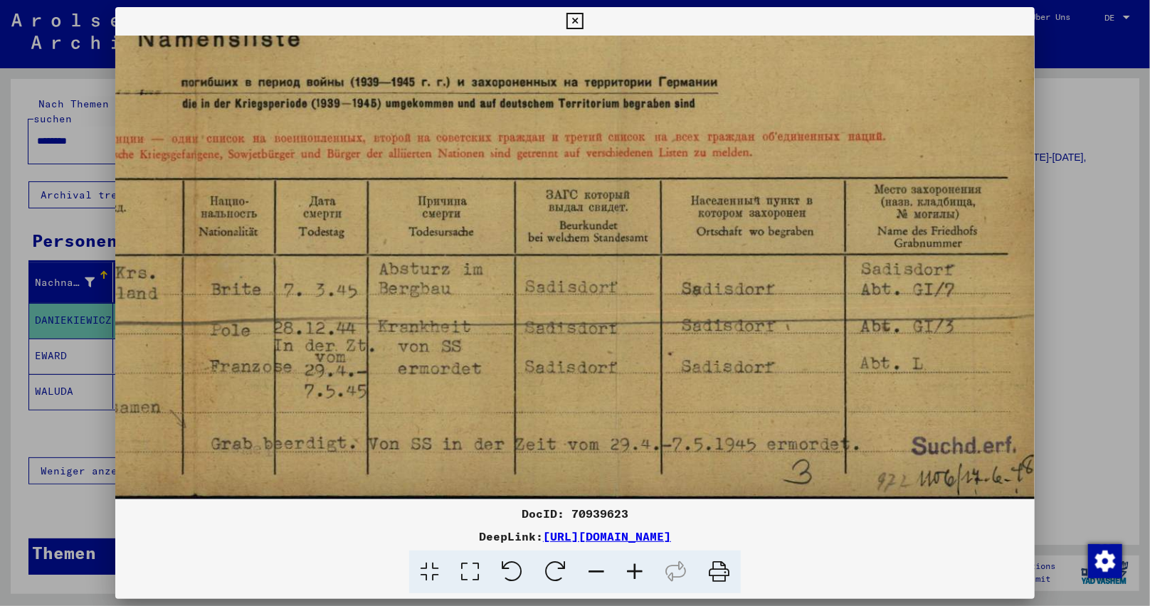
scroll to position [142, 783]
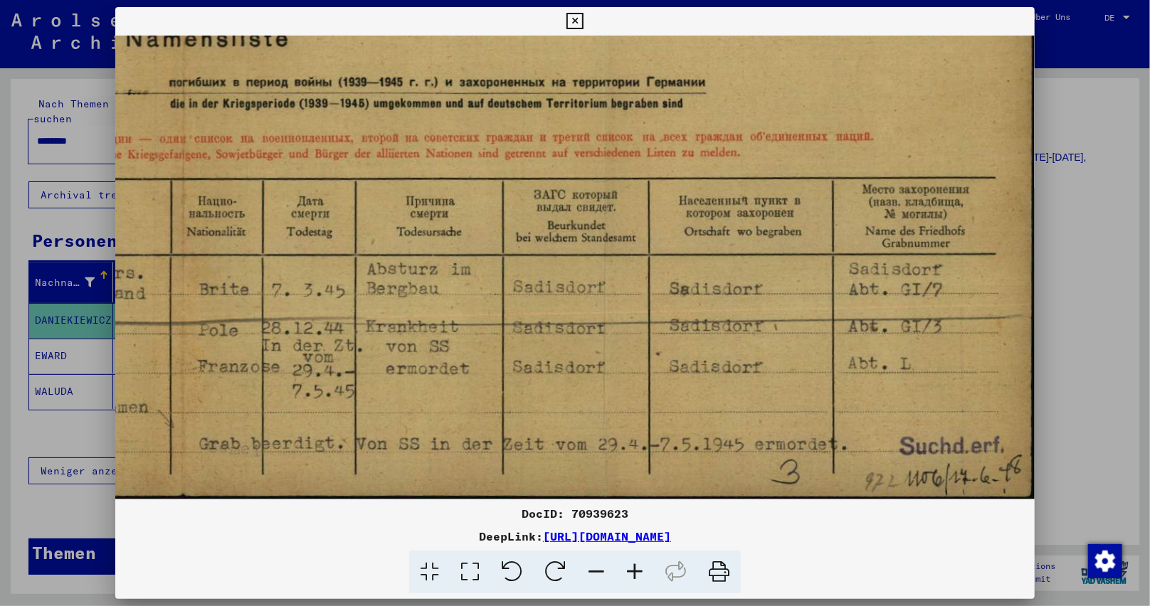
drag, startPoint x: 792, startPoint y: 390, endPoint x: 666, endPoint y: 379, distance: 126.5
click at [666, 379] on img at bounding box center [184, 196] width 1704 height 606
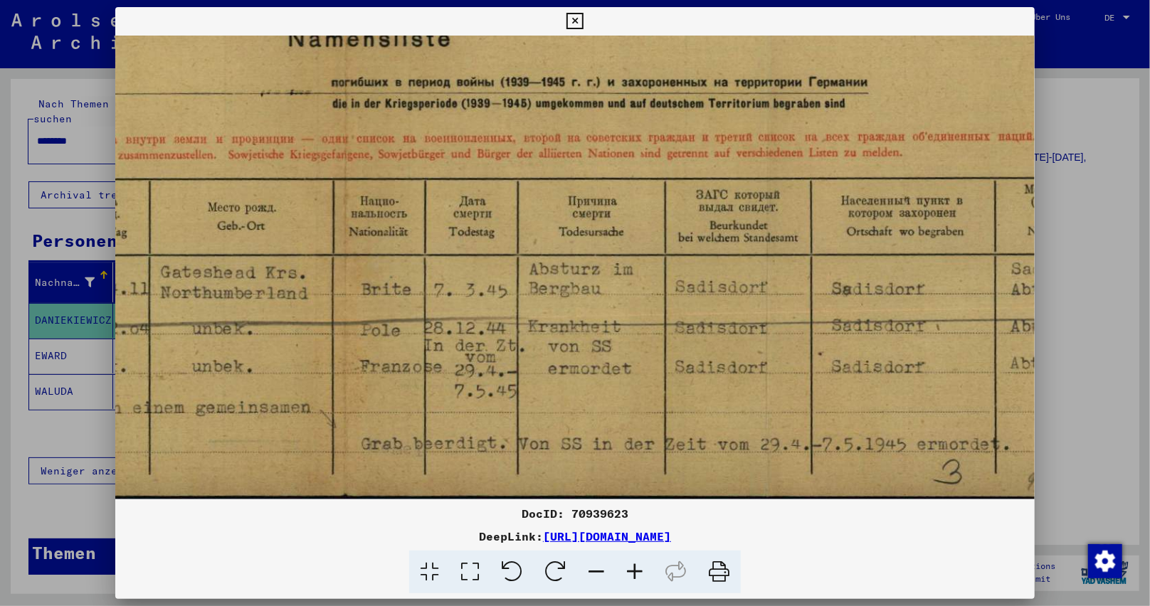
scroll to position [142, 506]
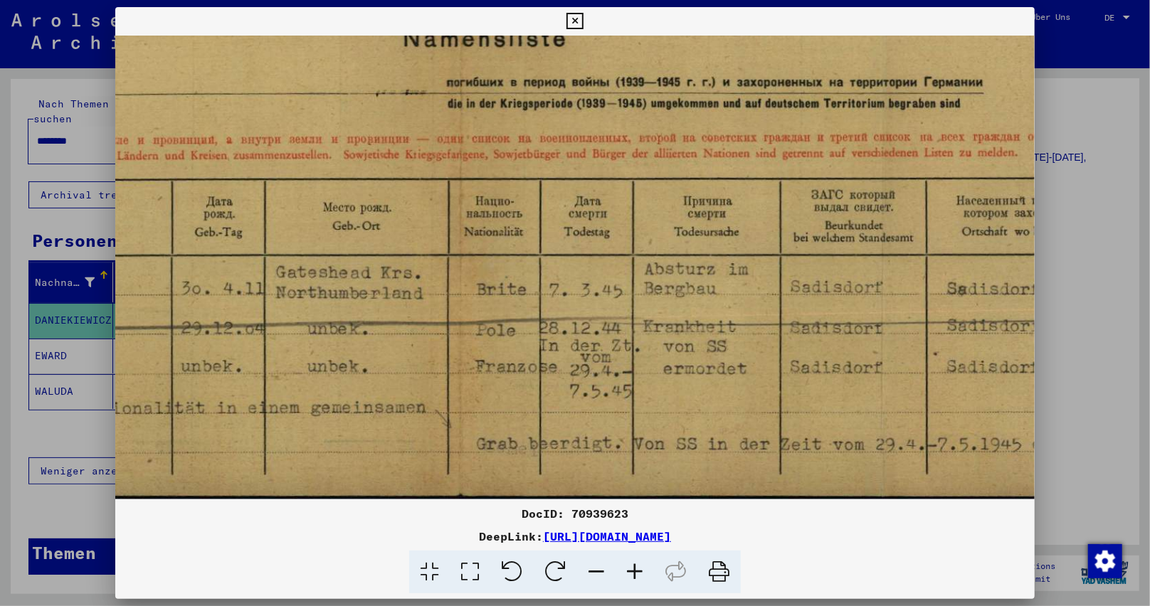
drag, startPoint x: 545, startPoint y: 403, endPoint x: 820, endPoint y: 385, distance: 276.0
click at [820, 385] on img at bounding box center [461, 196] width 1704 height 606
click at [568, 19] on icon at bounding box center [574, 21] width 16 height 17
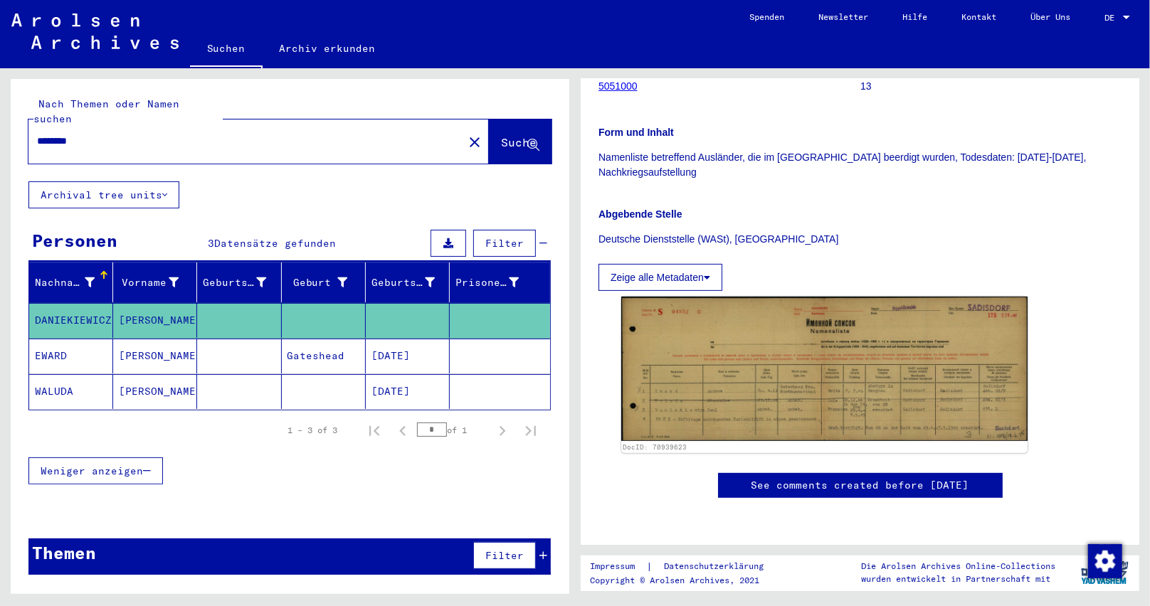
drag, startPoint x: 439, startPoint y: 379, endPoint x: 353, endPoint y: 388, distance: 86.6
click at [353, 388] on mat-row "[PERSON_NAME] [DATE]" at bounding box center [289, 392] width 521 height 36
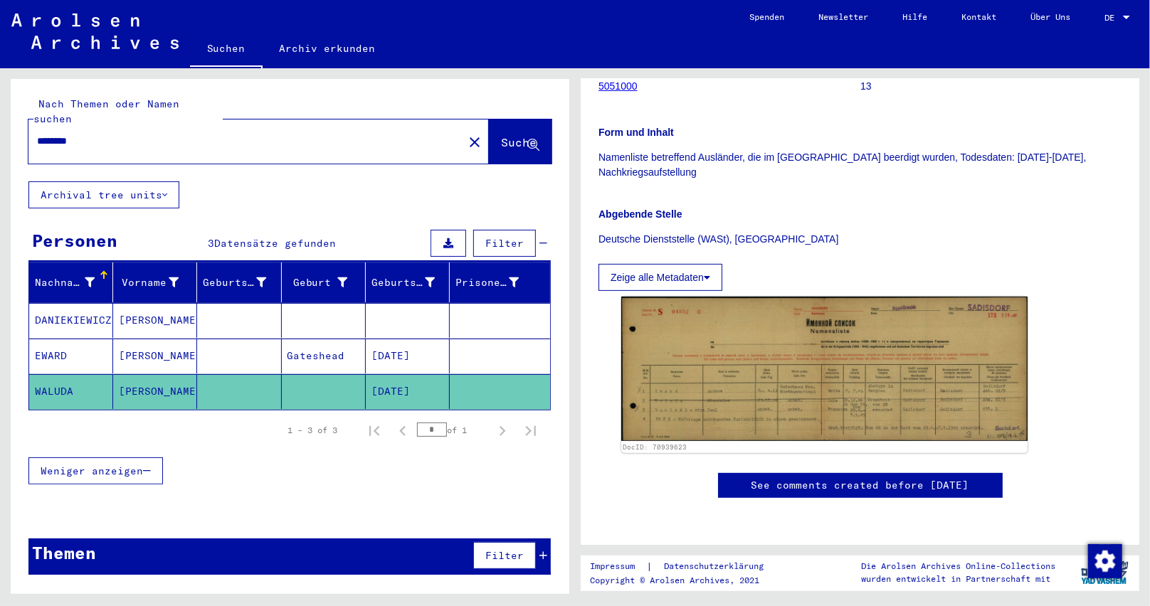
copy mat-row "[DATE]"
